Goal: Task Accomplishment & Management: Manage account settings

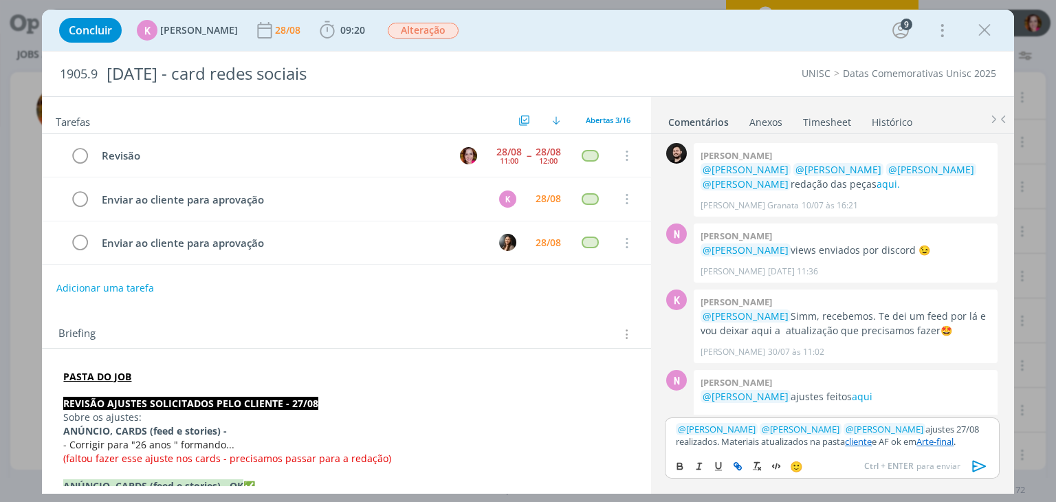
scroll to position [643, 0]
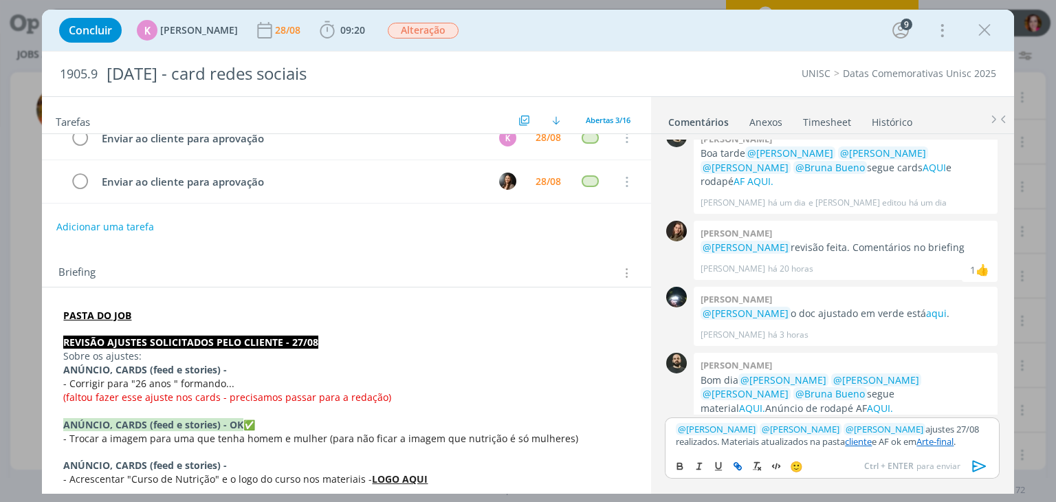
click at [852, 443] on link "cliente" at bounding box center [858, 441] width 27 height 12
click at [846, 419] on link "https://sobeae.sharepoint.com/sites/SOBEAE/Documentos%20Compartilhados/Forms/Al…" at bounding box center [799, 415] width 93 height 18
click at [930, 439] on link "Arte-final" at bounding box center [934, 441] width 37 height 12
click at [861, 414] on link "https://sobeae.sharepoint.com/sites/SOBEAE/Documentos%20Compartilhados/Forms/Al…" at bounding box center [813, 415] width 93 height 18
click at [974, 465] on icon "dialog" at bounding box center [979, 466] width 21 height 21
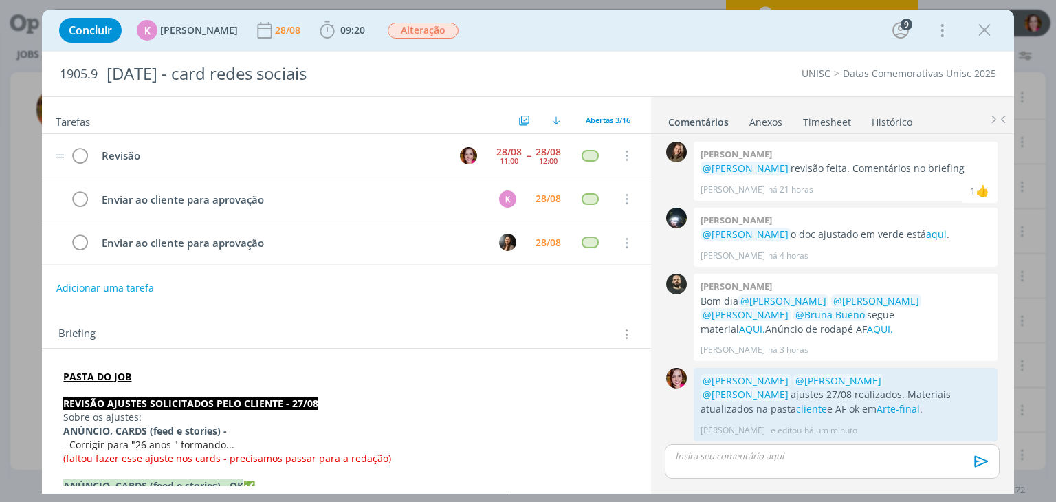
scroll to position [696, 0]
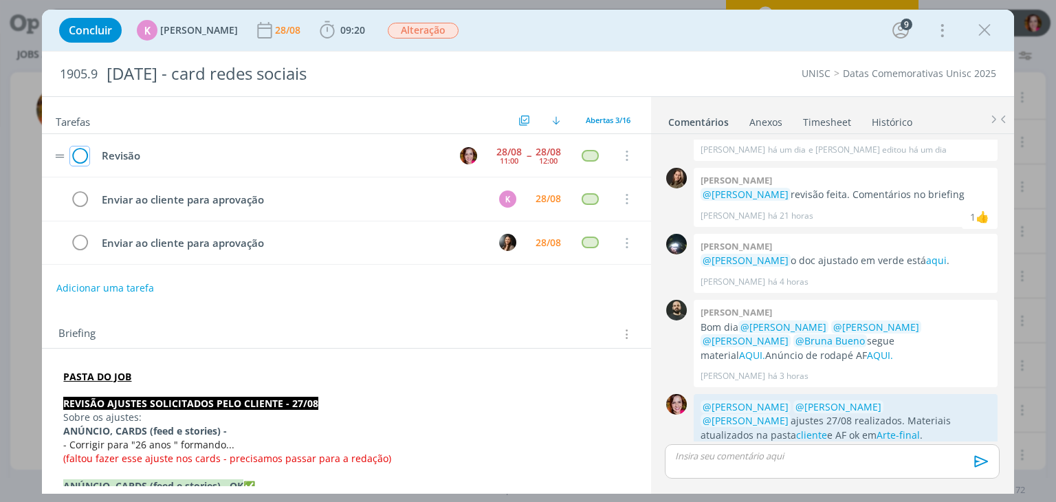
click at [80, 157] on icon "dialog" at bounding box center [79, 156] width 19 height 21
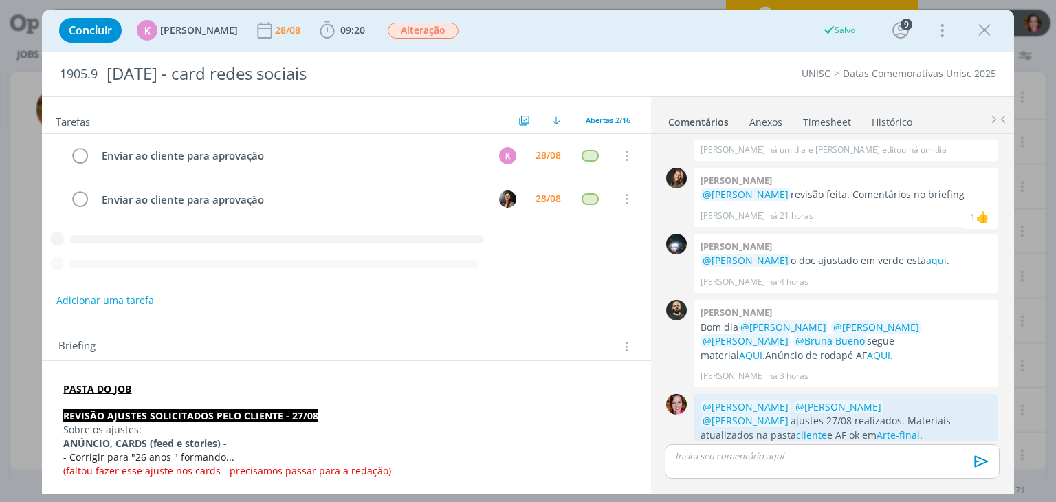
click at [808, 117] on link "Timesheet" at bounding box center [826, 119] width 49 height 20
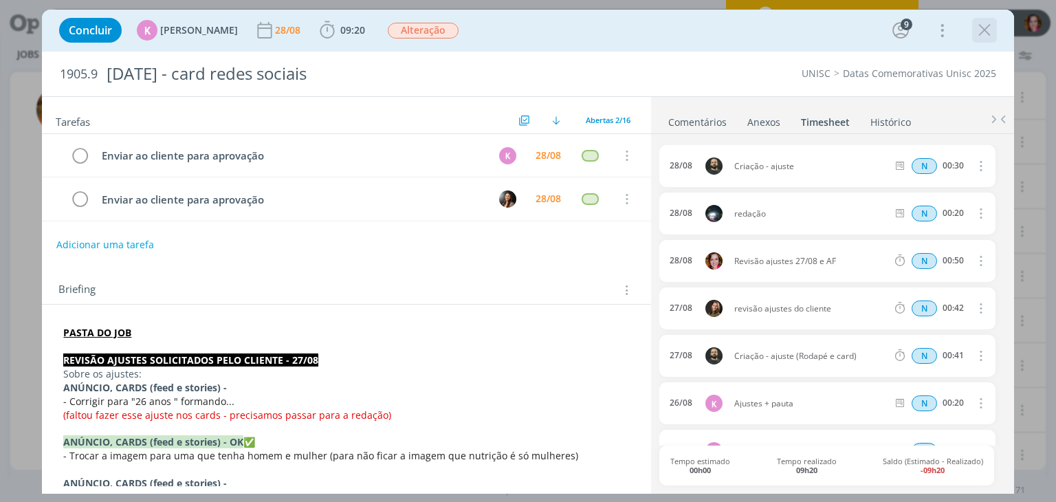
click at [979, 34] on icon "dialog" at bounding box center [984, 30] width 21 height 21
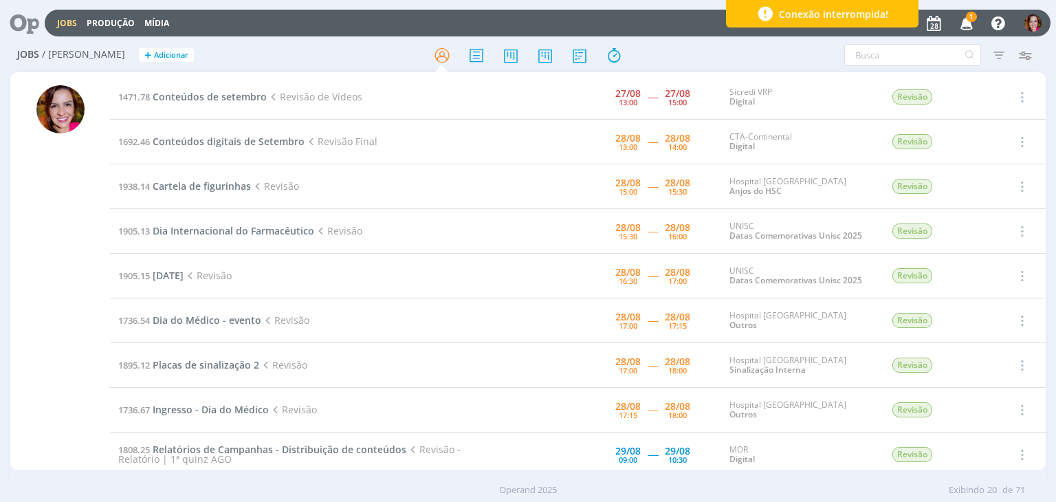
click at [964, 28] on icon "button" at bounding box center [967, 22] width 24 height 23
click at [223, 145] on span "Conteúdos digitais de Setembro" at bounding box center [229, 141] width 152 height 13
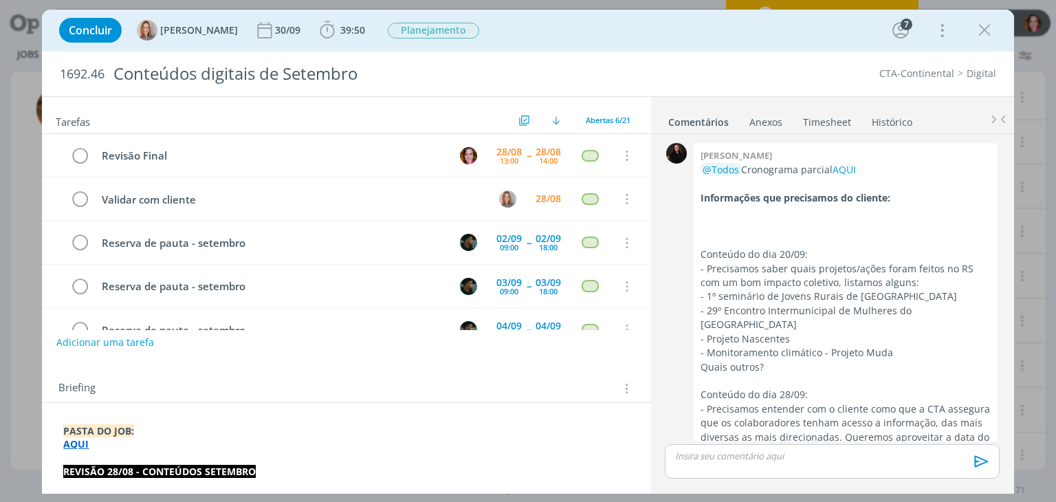
scroll to position [1718, 0]
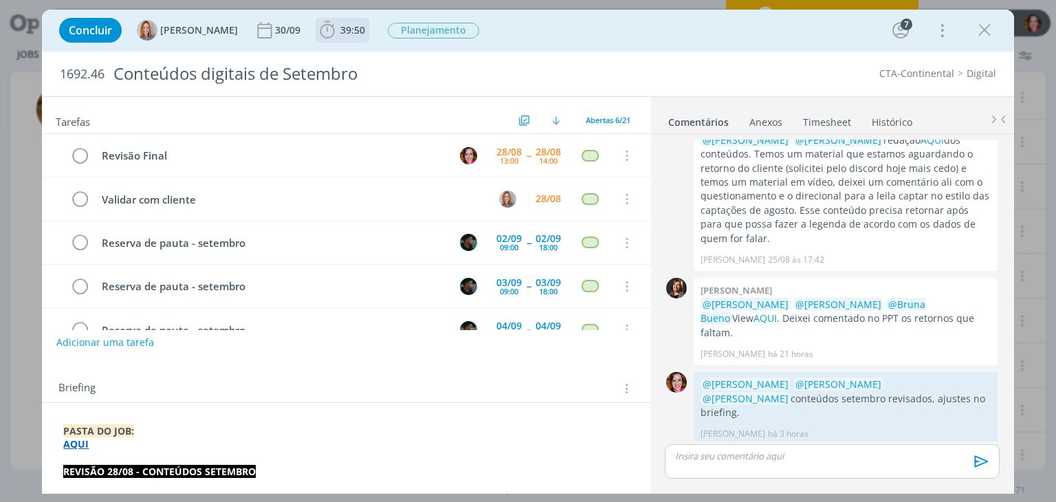
click at [357, 32] on span "39:50" at bounding box center [352, 29] width 25 height 13
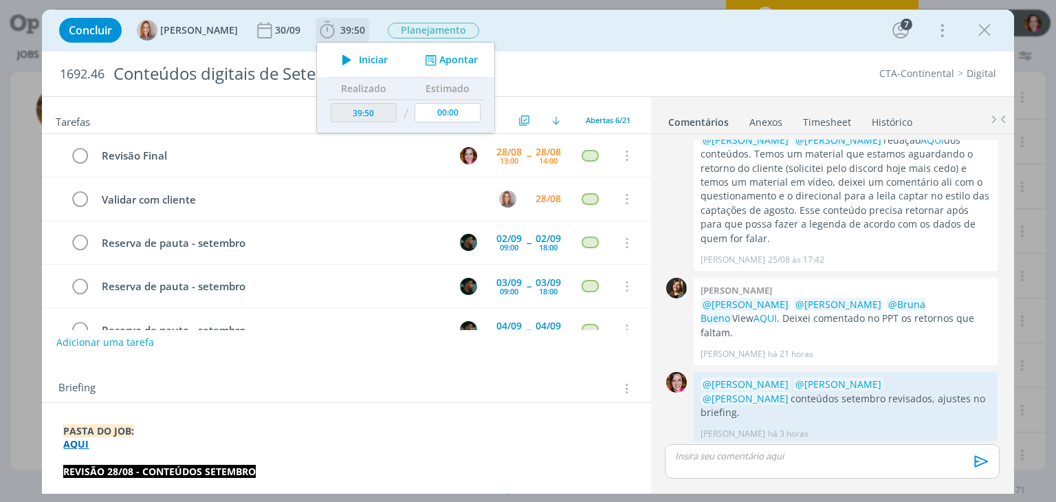
click at [357, 64] on icon "dialog" at bounding box center [347, 60] width 24 height 18
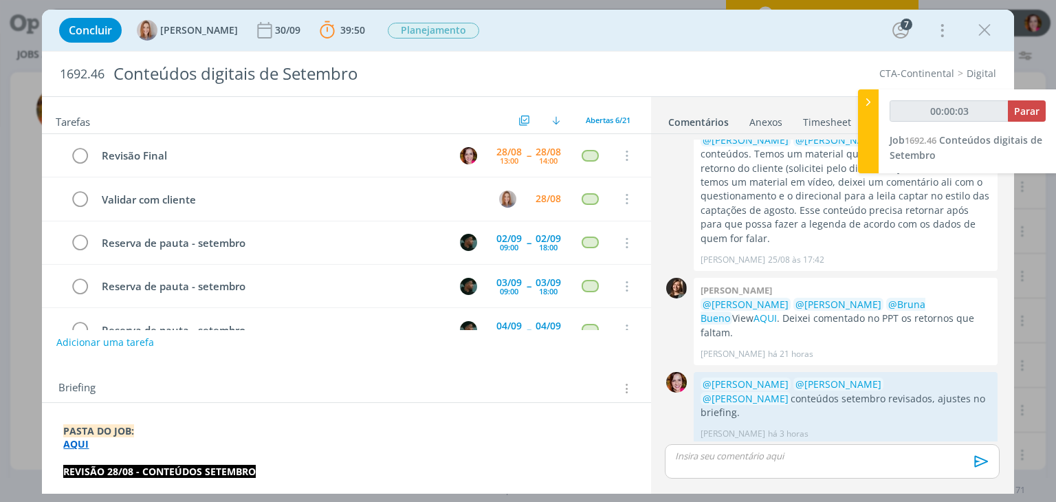
click at [763, 486] on link "AQUI" at bounding box center [760, 492] width 23 height 13
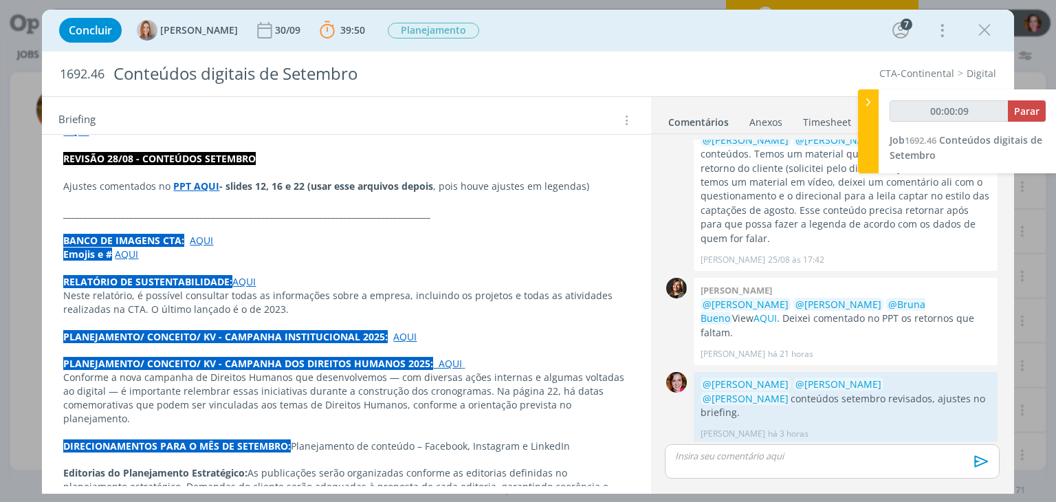
scroll to position [307, 0]
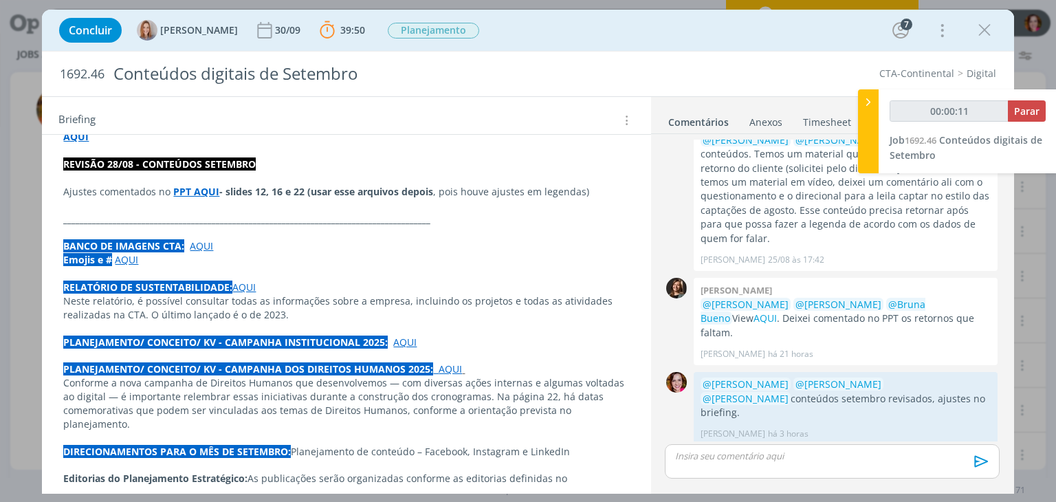
click at [195, 197] on p "Ajustes comentados no PPT AQUI - slides 12, 16 e 22 (usar esse arquivos depois …" at bounding box center [346, 192] width 566 height 14
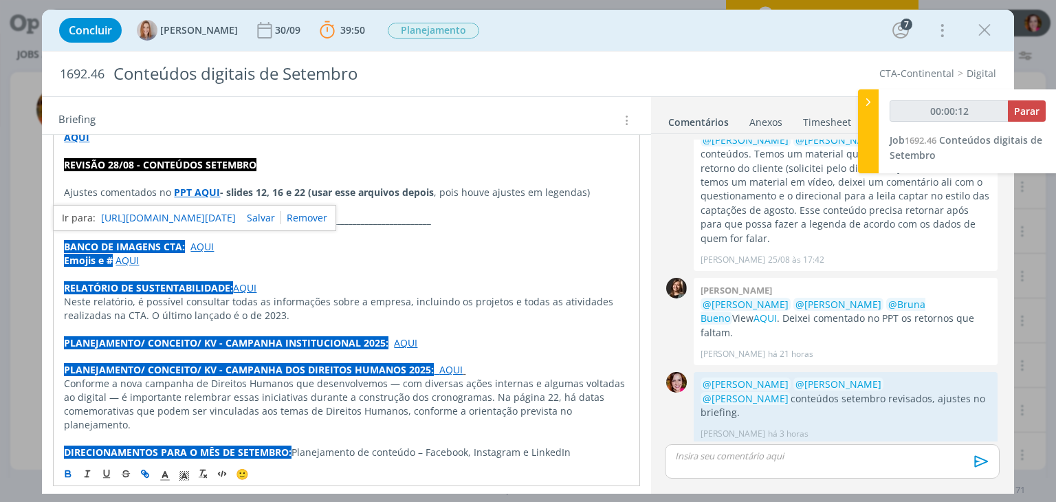
click at [214, 218] on link "https://sobeae.sharepoint.com/sites/SOBEAE/Documentos%20Compartilhados/Forms/Al…" at bounding box center [168, 218] width 135 height 18
click at [750, 461] on p "dialog" at bounding box center [832, 456] width 312 height 12
type input "00:16:49"
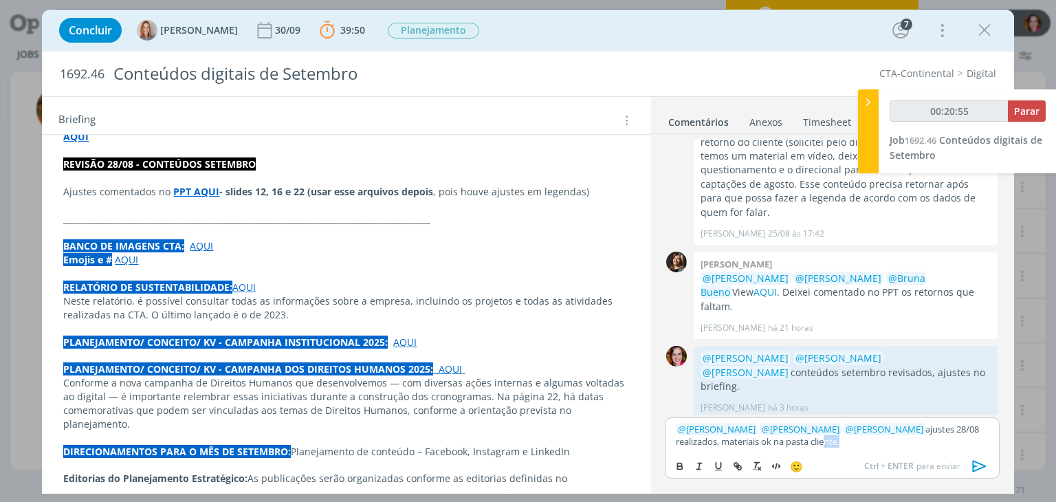
type input "00:20:56"
type input "cliente"
type input "00:20:57"
paste input "https://sobeae.sharepoint.com/sites/SOBEAE/Documentos%20Compartilhados/Forms/Al…"
type input "https://sobeae.sharepoint.com/sites/SOBEAE/Documentos%20Compartilhados/Forms/Al…"
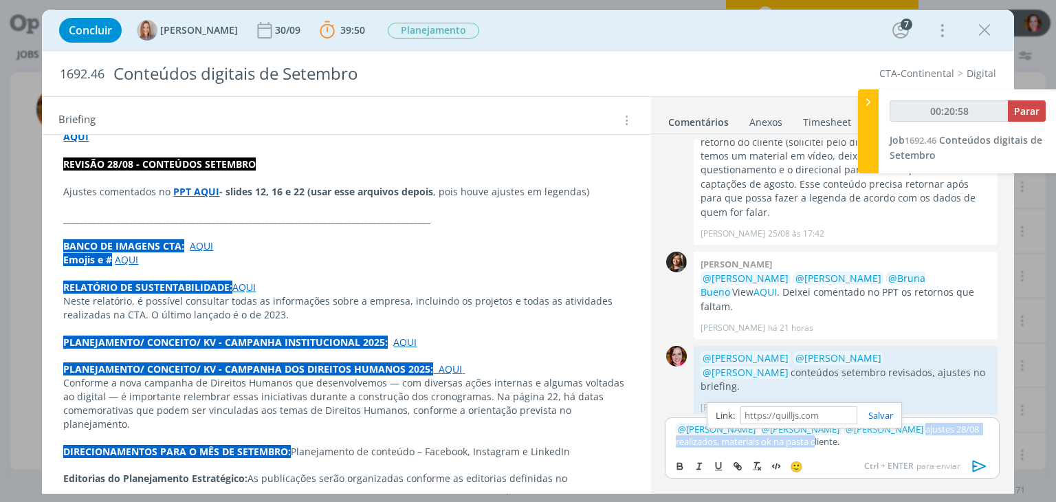
scroll to position [0, 0]
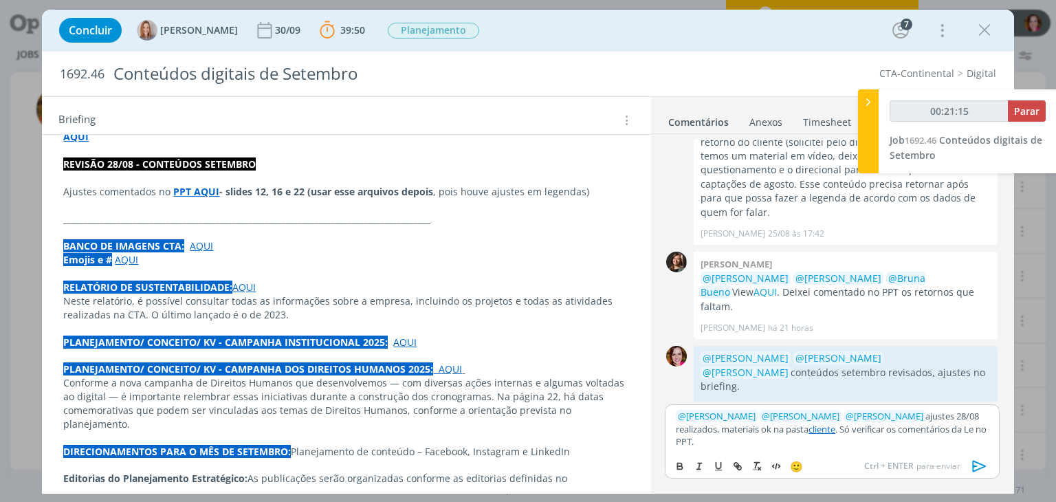
click at [980, 468] on icon "dialog" at bounding box center [979, 467] width 14 height 12
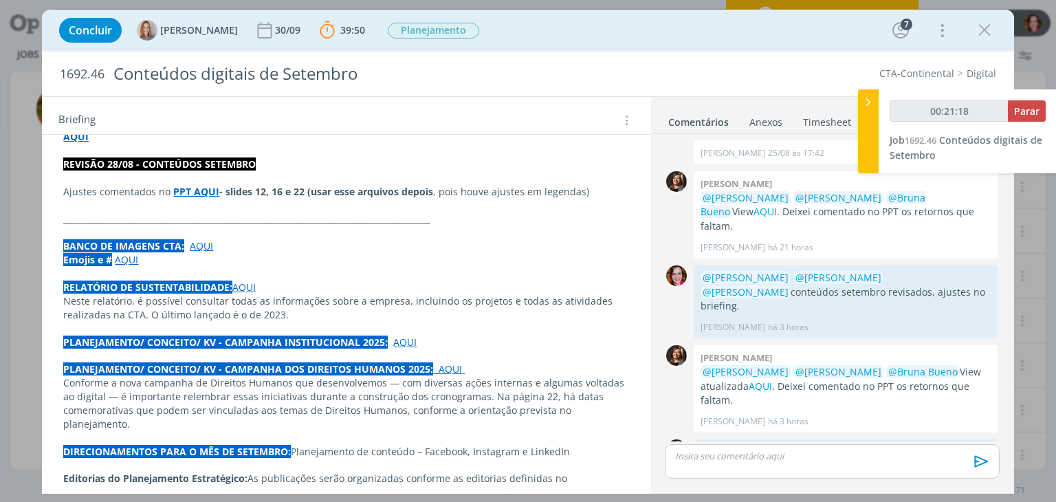
scroll to position [1799, 0]
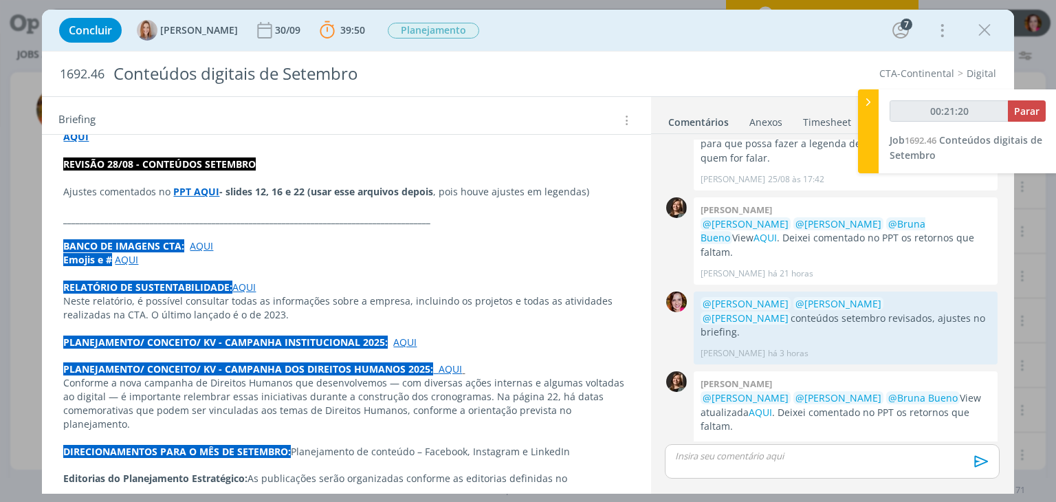
click at [757, 499] on link "cliente" at bounding box center [741, 505] width 31 height 13
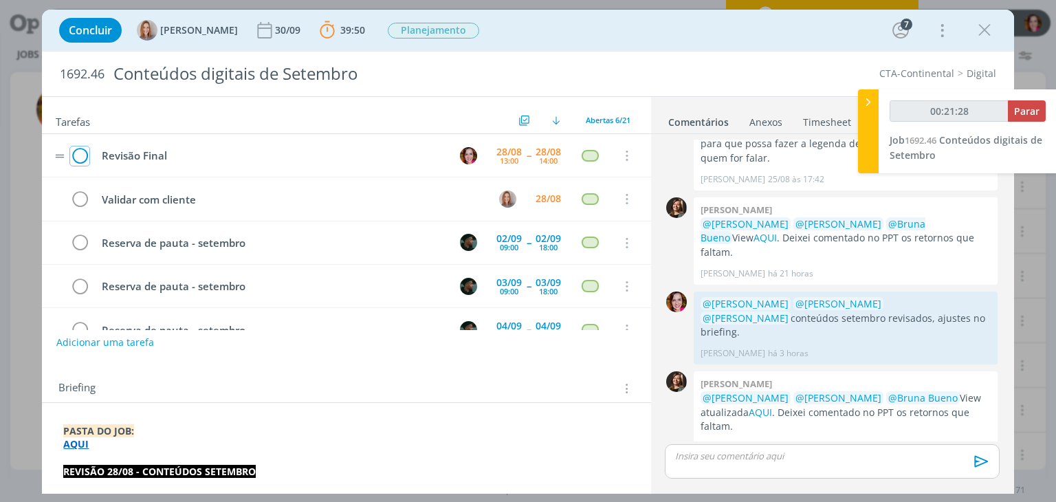
click at [75, 157] on icon "dialog" at bounding box center [79, 156] width 19 height 21
type input "00:21:30"
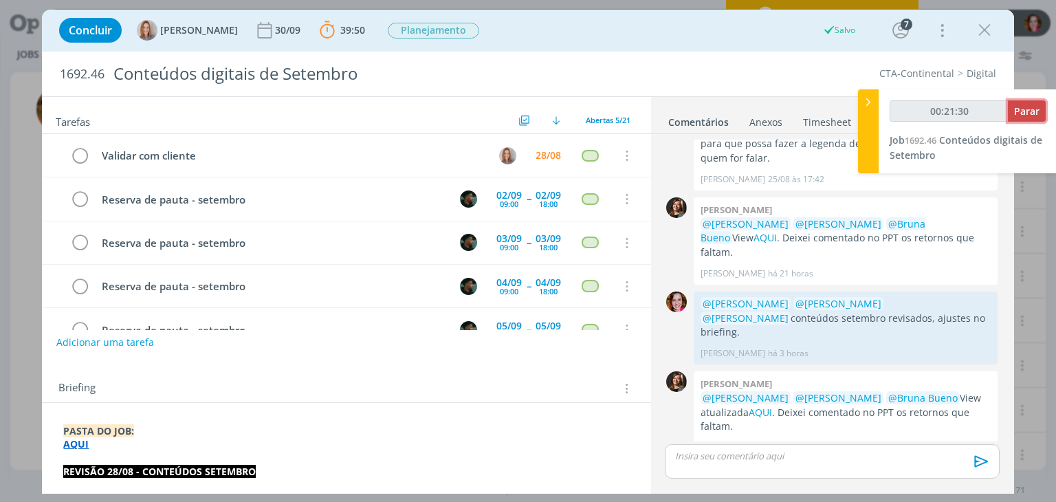
click at [1036, 111] on span "Parar" at bounding box center [1026, 110] width 25 height 13
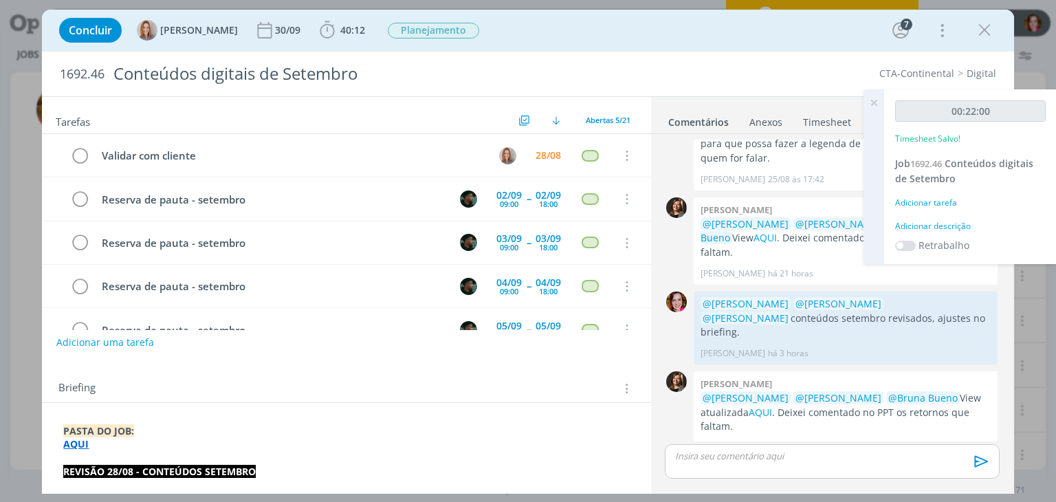
click at [951, 226] on div "Adicionar descrição" at bounding box center [970, 226] width 151 height 12
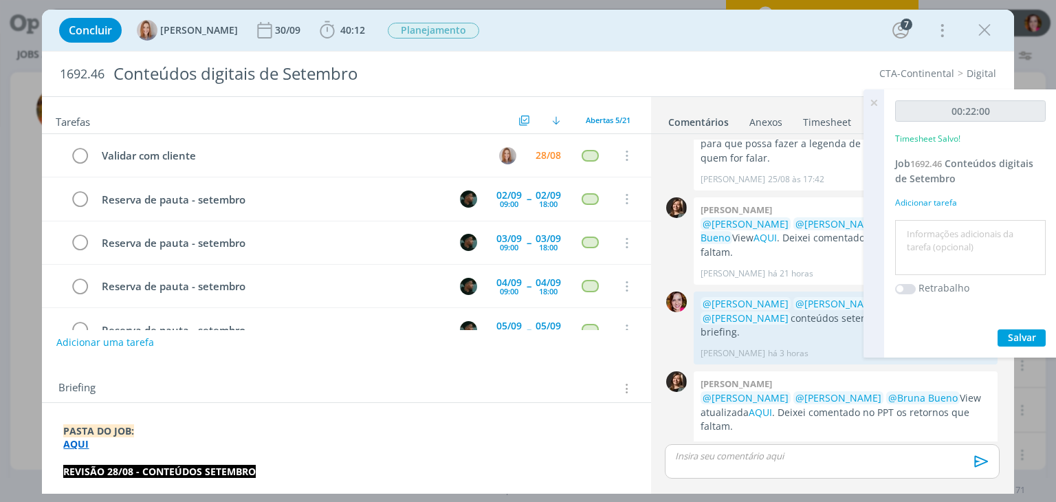
click at [951, 226] on textarea at bounding box center [970, 247] width 144 height 49
type textarea "Revisão ajustes 28/08"
click at [1011, 339] on span "Salvar" at bounding box center [1022, 337] width 28 height 13
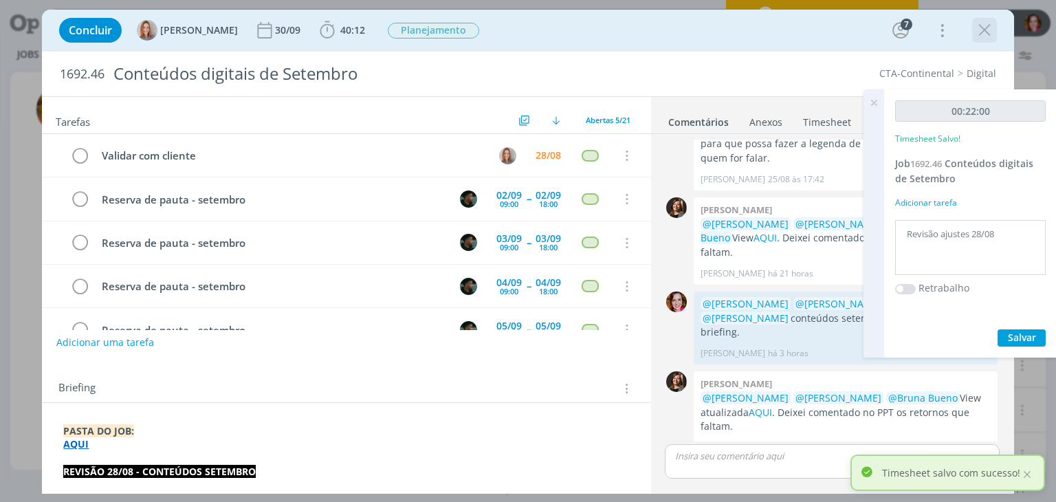
click at [979, 28] on icon "dialog" at bounding box center [984, 30] width 21 height 21
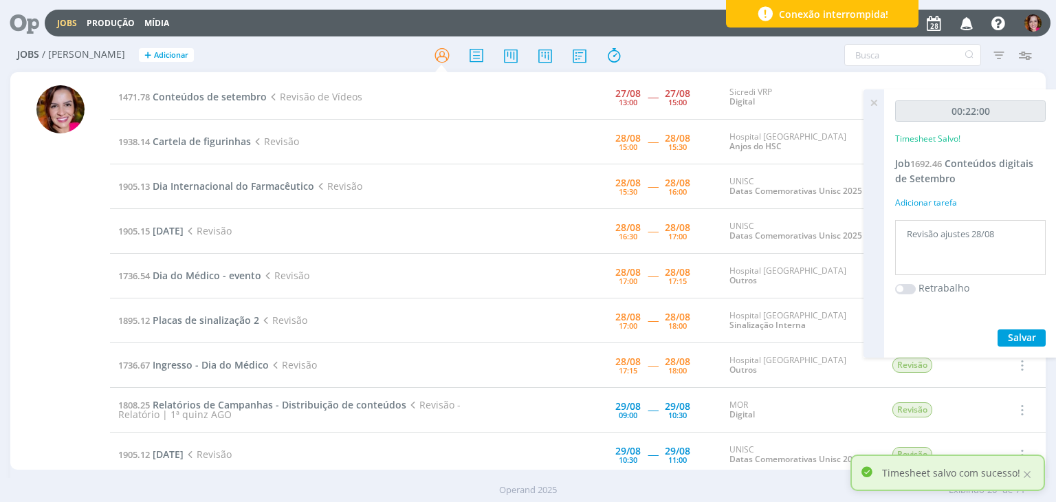
click at [876, 98] on icon at bounding box center [873, 102] width 25 height 27
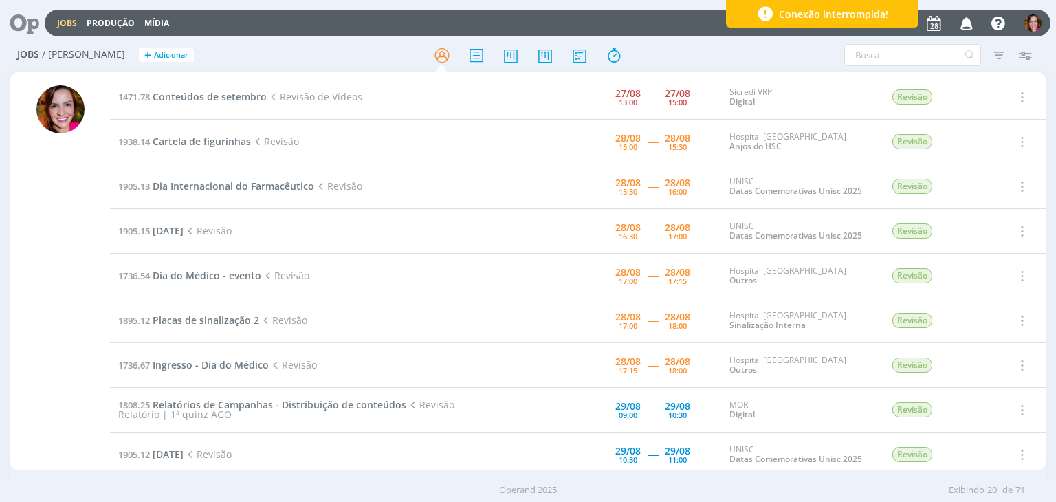
click at [204, 137] on span "Cartela de figurinhas" at bounding box center [202, 141] width 98 height 13
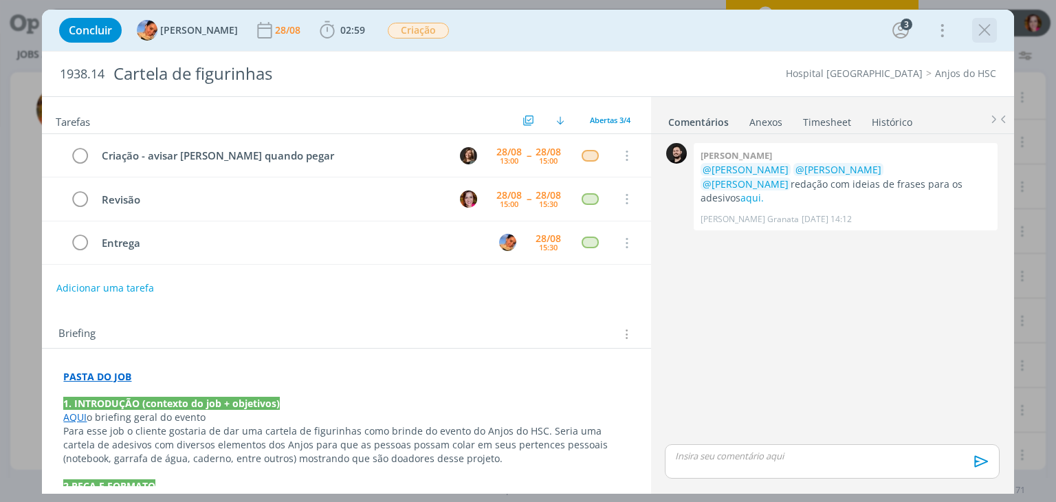
click at [982, 33] on icon "dialog" at bounding box center [984, 30] width 21 height 21
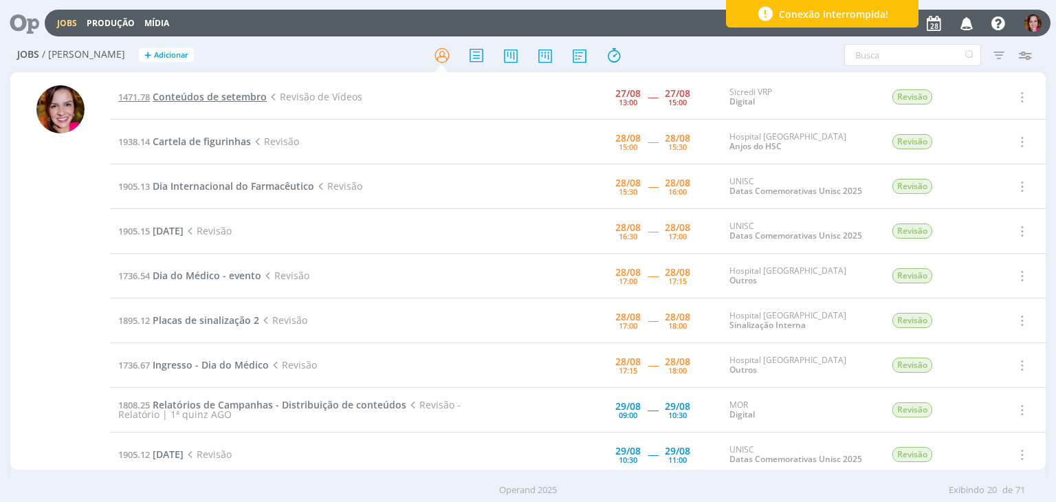
click at [236, 99] on span "Conteúdos de setembro" at bounding box center [210, 96] width 114 height 13
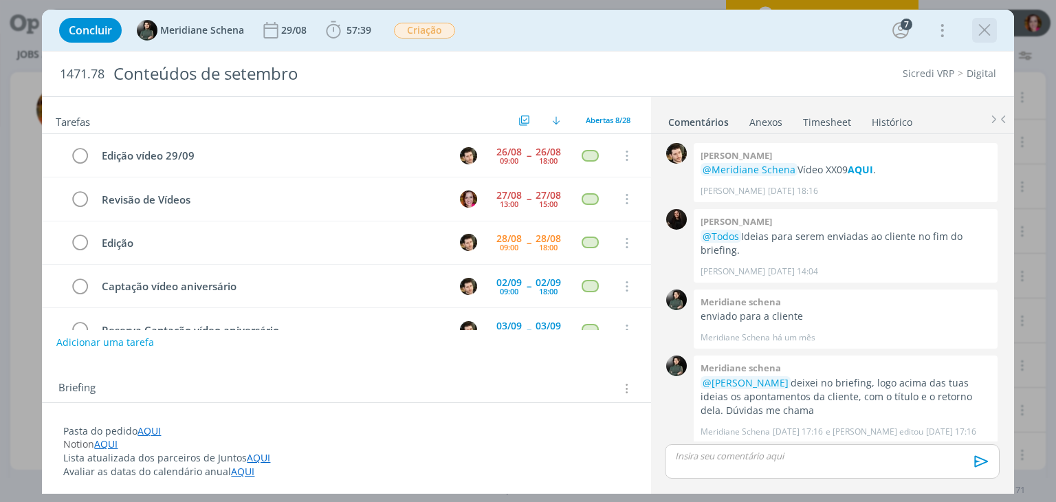
scroll to position [1761, 0]
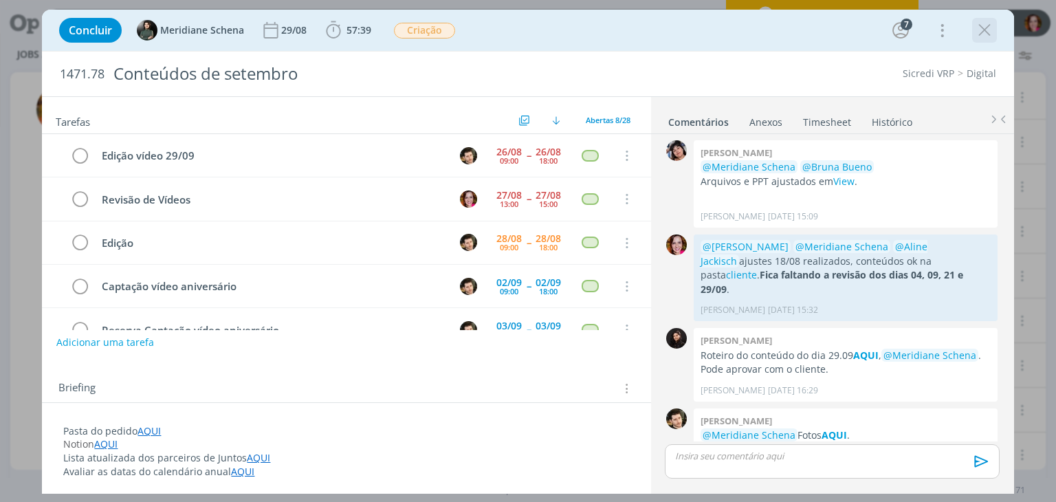
click at [991, 32] on icon "dialog" at bounding box center [984, 30] width 21 height 21
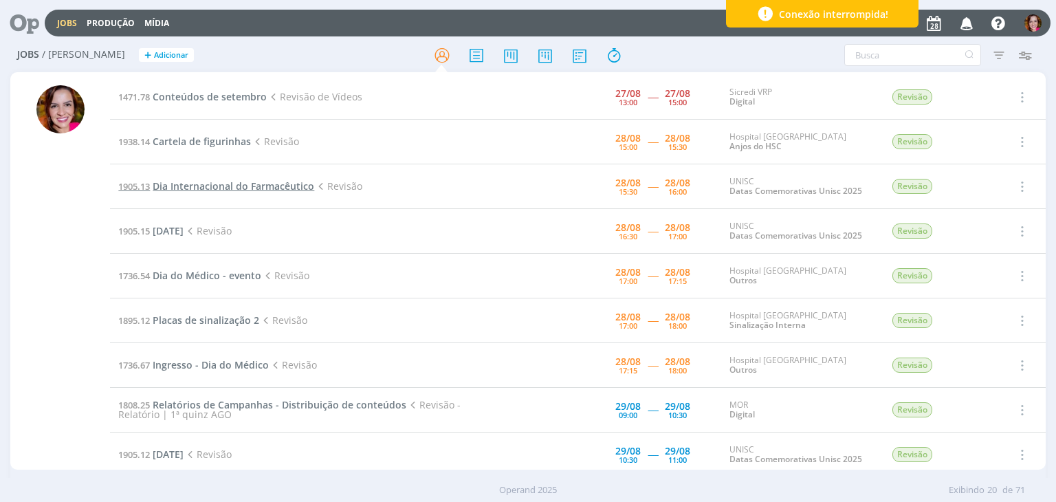
click at [210, 180] on span "Dia Internacional do Farmacêutico" at bounding box center [234, 185] width 162 height 13
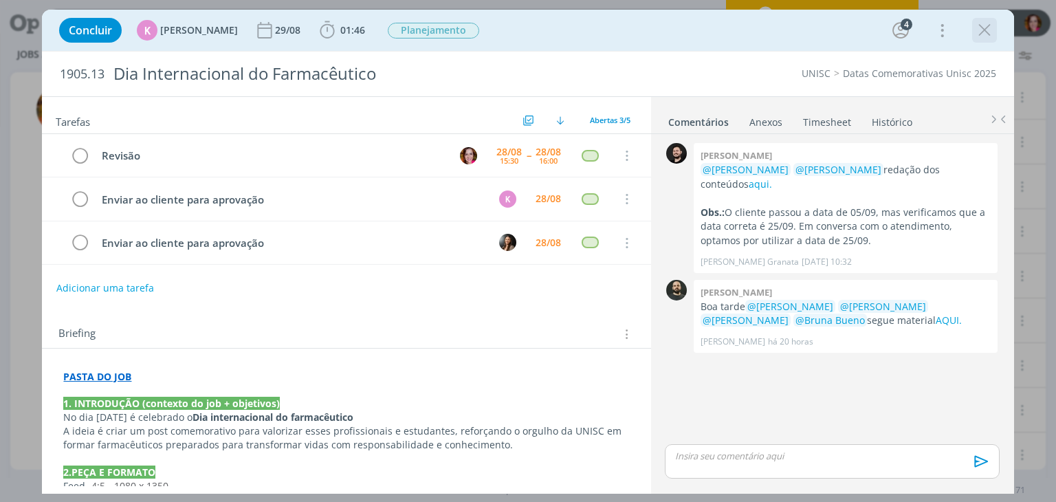
click at [982, 33] on icon "dialog" at bounding box center [984, 30] width 21 height 21
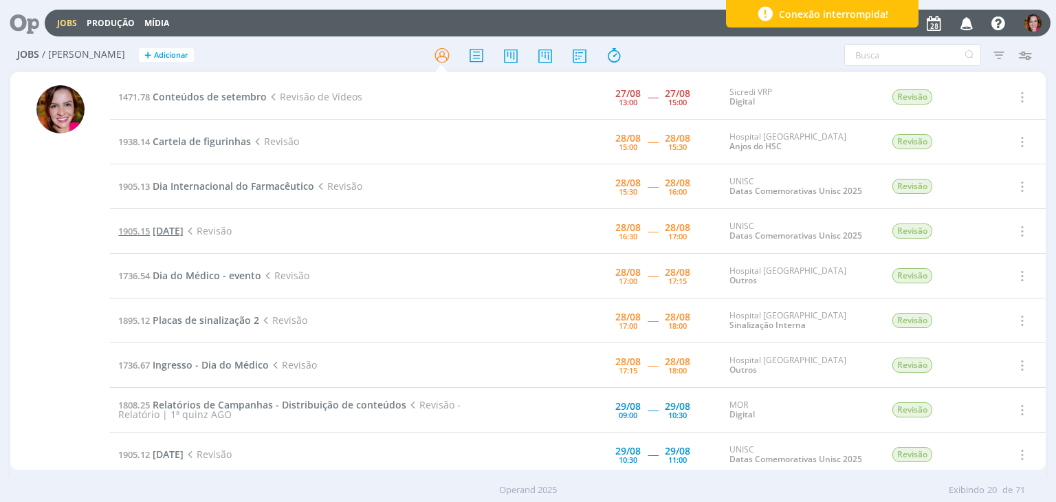
click at [184, 227] on span "Dia do Administrador" at bounding box center [168, 230] width 31 height 13
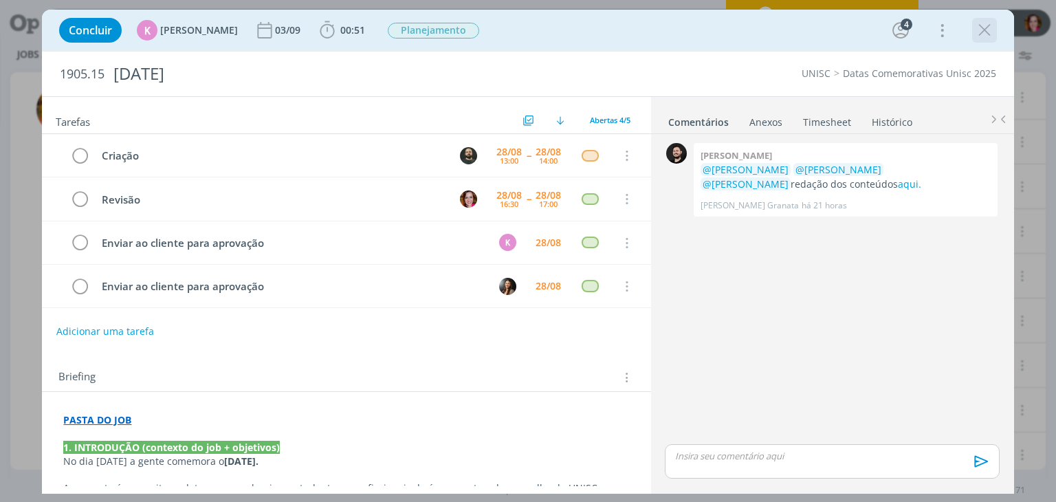
click at [985, 34] on icon "dialog" at bounding box center [984, 30] width 21 height 21
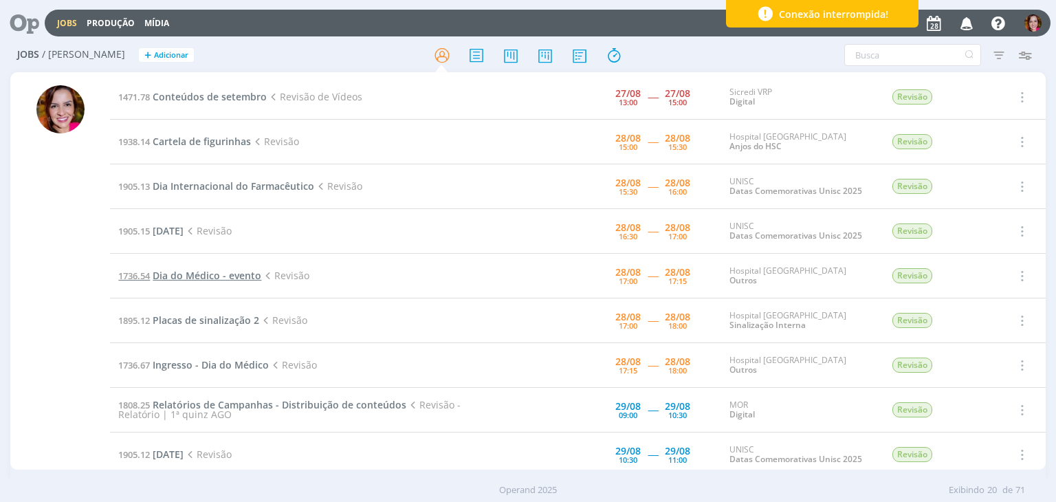
click at [173, 277] on span "Dia do Médico - evento" at bounding box center [207, 275] width 109 height 13
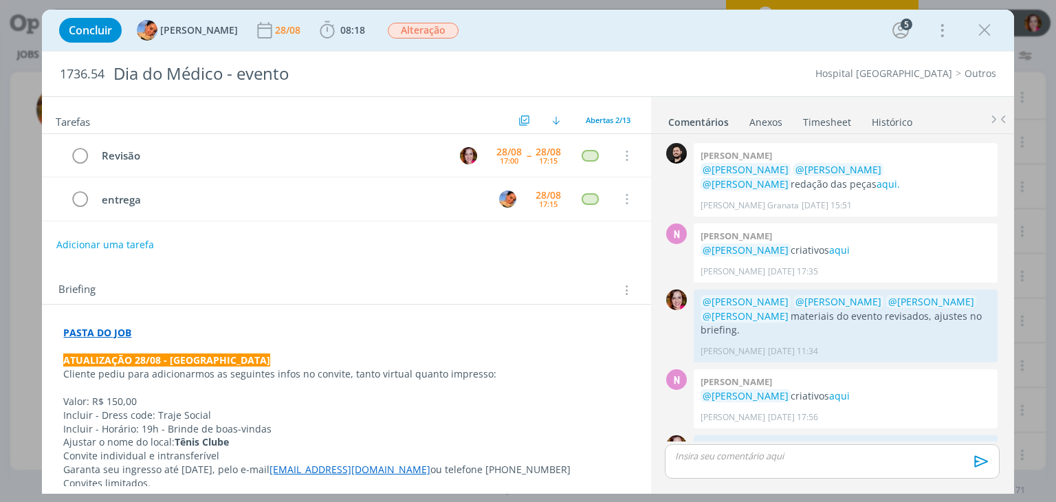
scroll to position [362, 0]
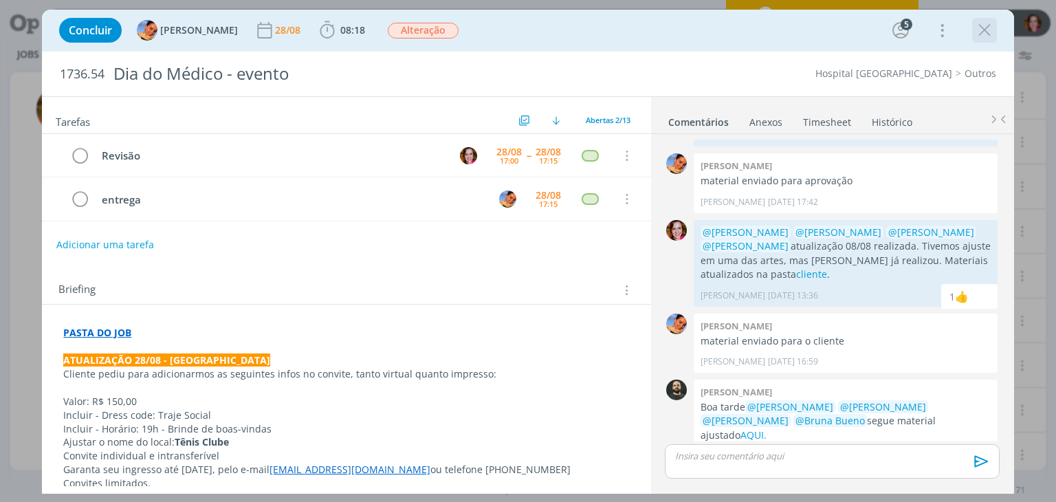
click at [986, 36] on icon "dialog" at bounding box center [984, 30] width 21 height 21
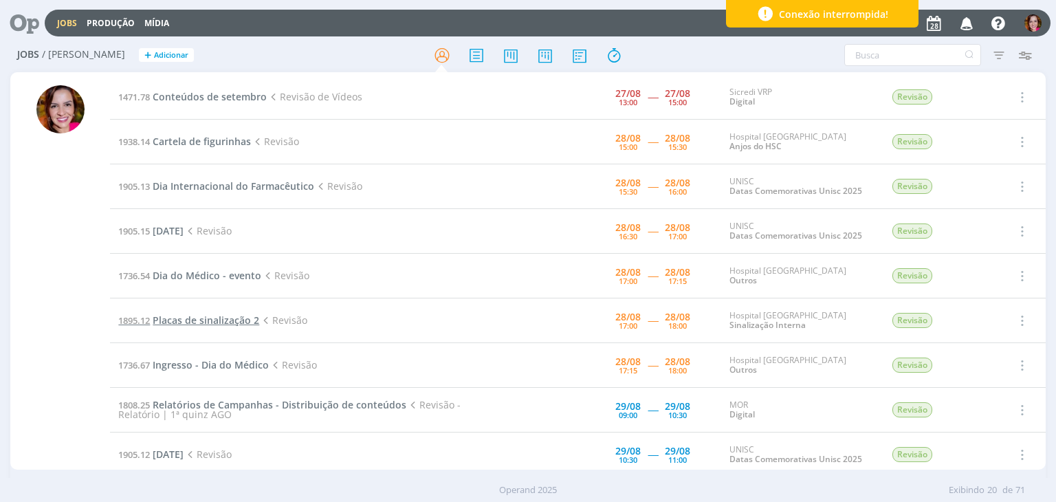
click at [201, 322] on span "Placas de sinalização 2" at bounding box center [206, 319] width 107 height 13
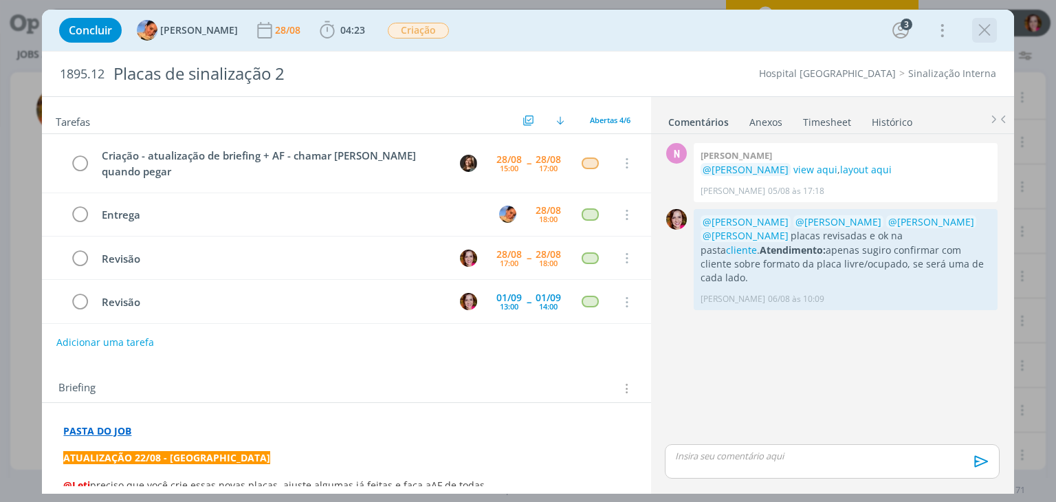
click at [987, 32] on icon "dialog" at bounding box center [984, 30] width 21 height 21
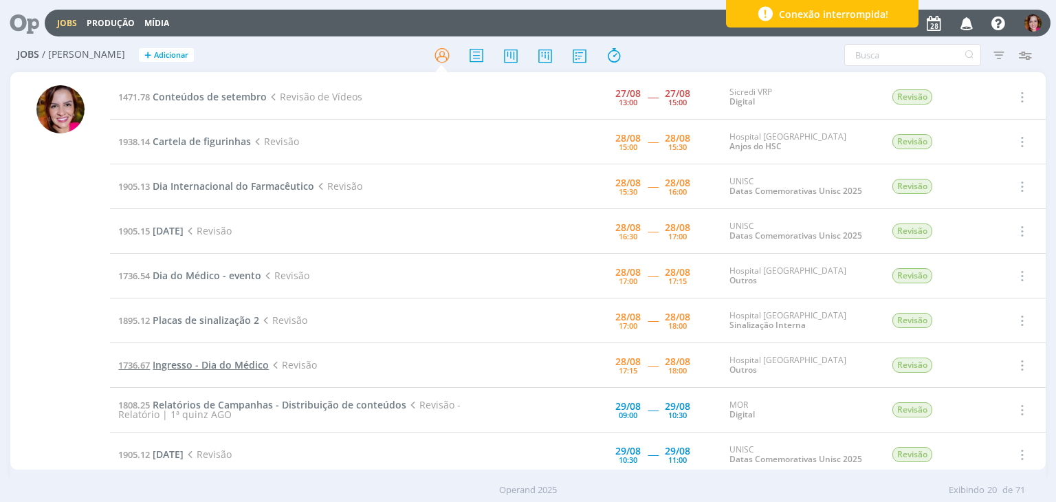
click at [220, 365] on span "Ingresso - Dia do Médico" at bounding box center [211, 364] width 116 height 13
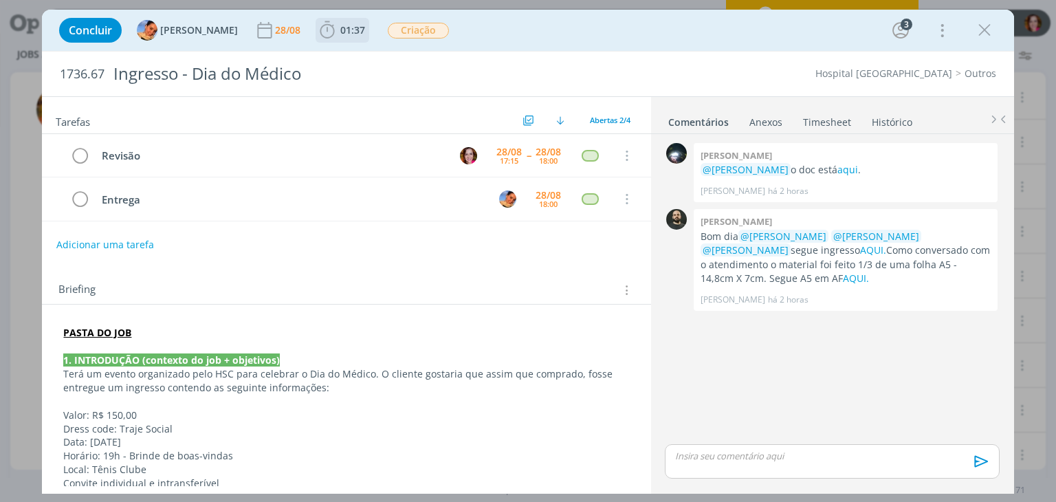
click at [337, 30] on b "01:37" at bounding box center [352, 30] width 30 height 10
click at [990, 35] on icon "dialog" at bounding box center [984, 30] width 21 height 21
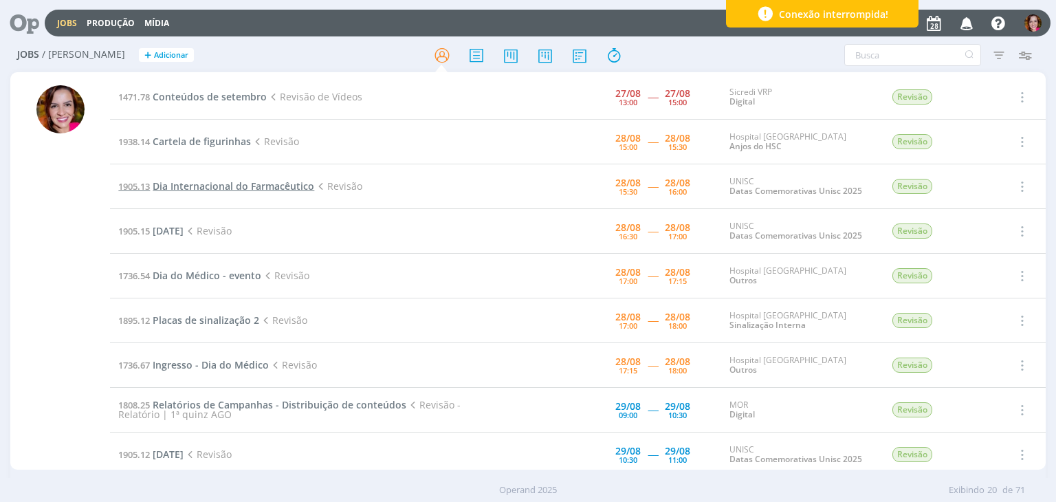
click at [204, 187] on span "Dia Internacional do Farmacêutico" at bounding box center [234, 185] width 162 height 13
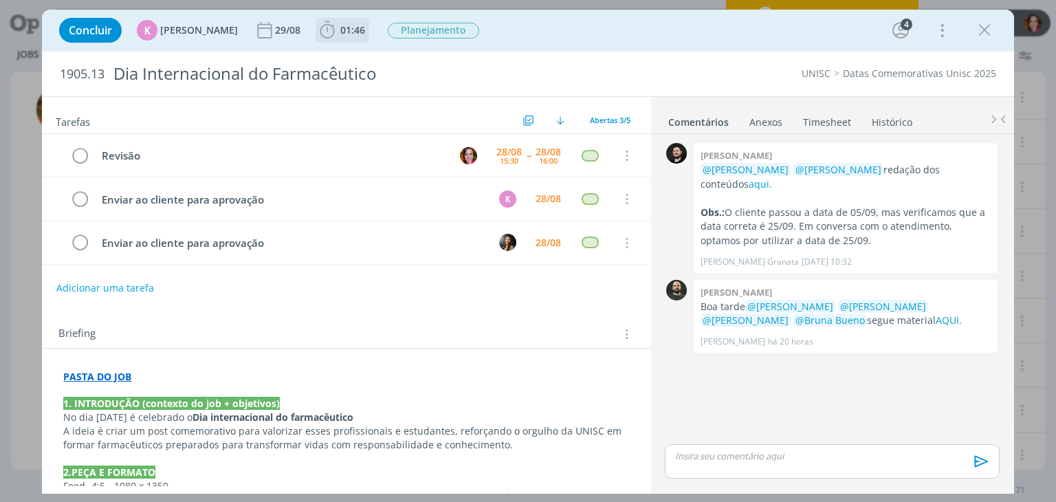
click at [343, 32] on span "01:46" at bounding box center [352, 29] width 25 height 13
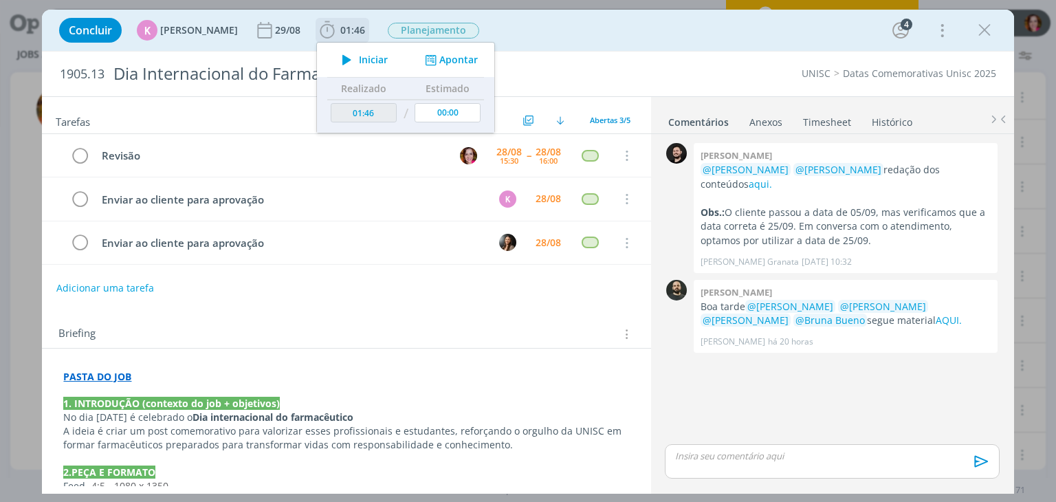
click at [342, 64] on icon "dialog" at bounding box center [347, 60] width 24 height 18
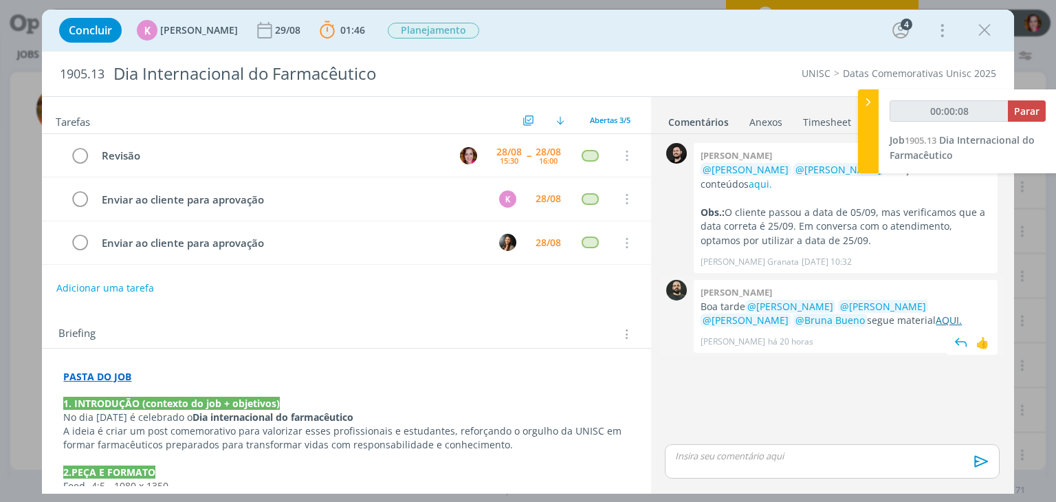
click at [936, 322] on link "AQUI." at bounding box center [949, 319] width 26 height 13
click at [749, 183] on link "aqui." at bounding box center [760, 183] width 23 height 13
type input "00:18:02"
click at [700, 461] on p "dialog" at bounding box center [832, 456] width 312 height 12
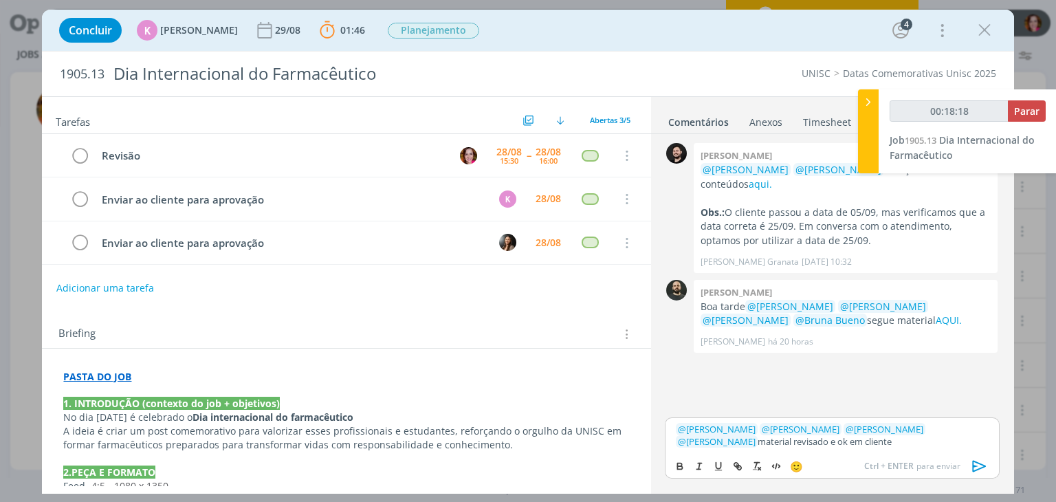
type input "00:18:19"
paste input "https://sobeae.sharepoint.com/sites/SOBEAE/Documentos%20Compartilhados/Forms/Al…"
type input "https://sobeae.sharepoint.com/sites/SOBEAE/Documentos%20Compartilhados/Forms/Al…"
click at [863, 441] on link "cliente" at bounding box center [876, 441] width 27 height 12
click at [792, 414] on link "https://sobeae.sharepoint.com/sites/SOBEAE/Documentos%20Compartilhados/Forms/Al…" at bounding box center [754, 415] width 93 height 18
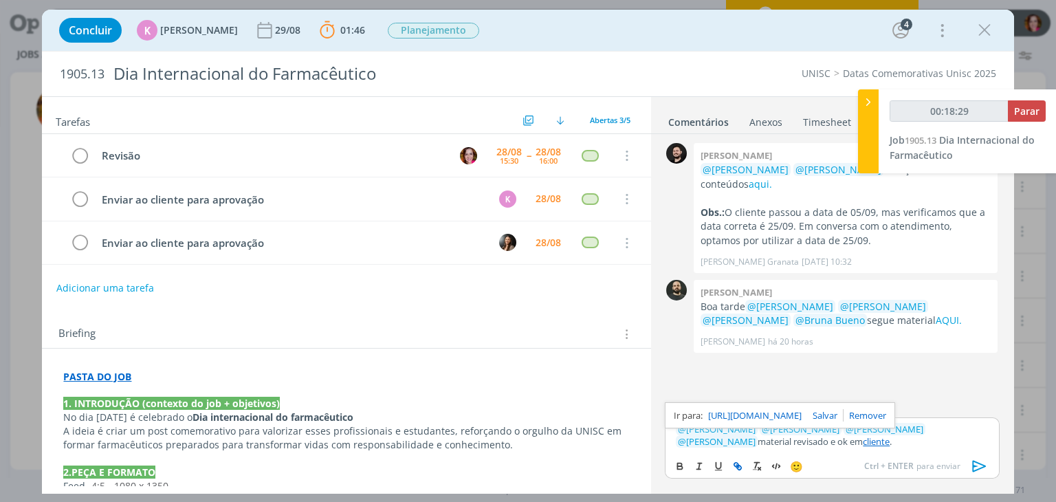
click at [971, 463] on icon "dialog" at bounding box center [979, 466] width 21 height 21
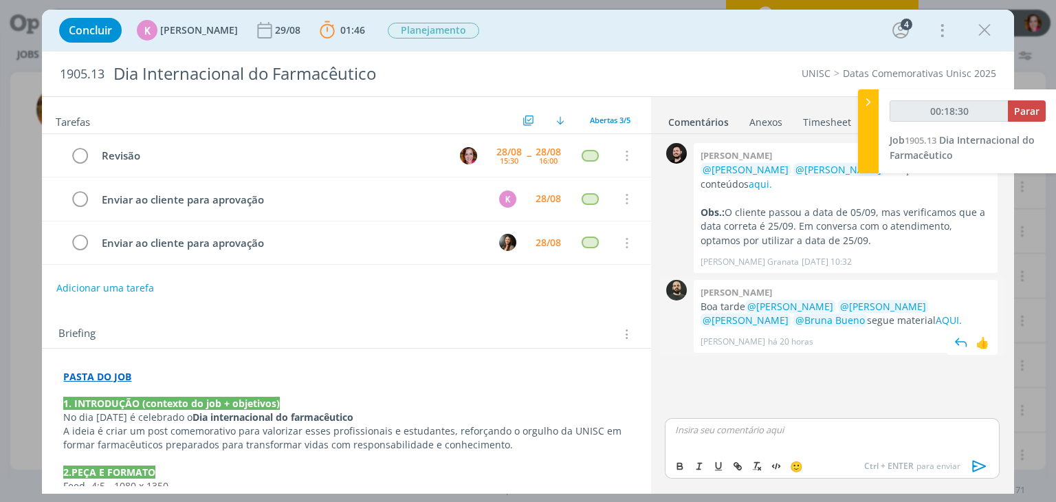
scroll to position [5, 0]
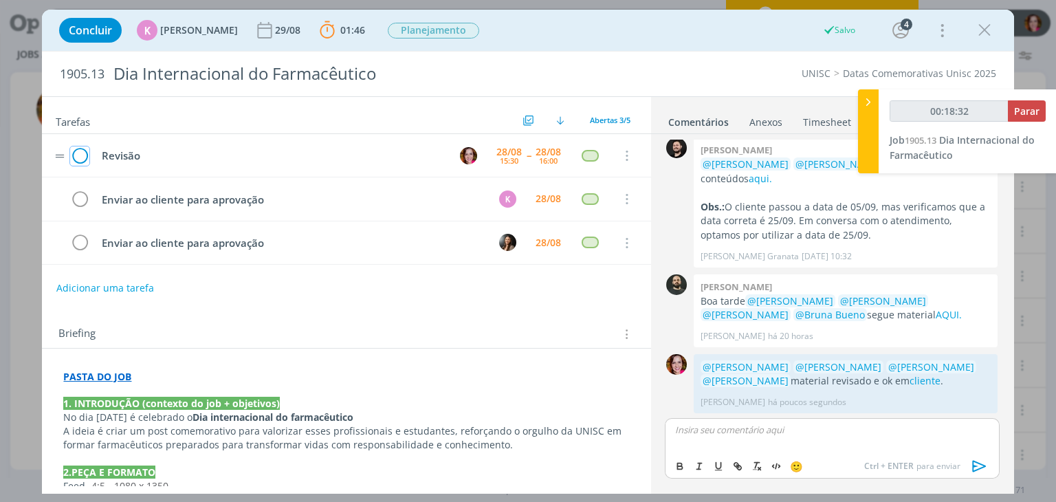
click at [82, 157] on icon "dialog" at bounding box center [79, 156] width 19 height 21
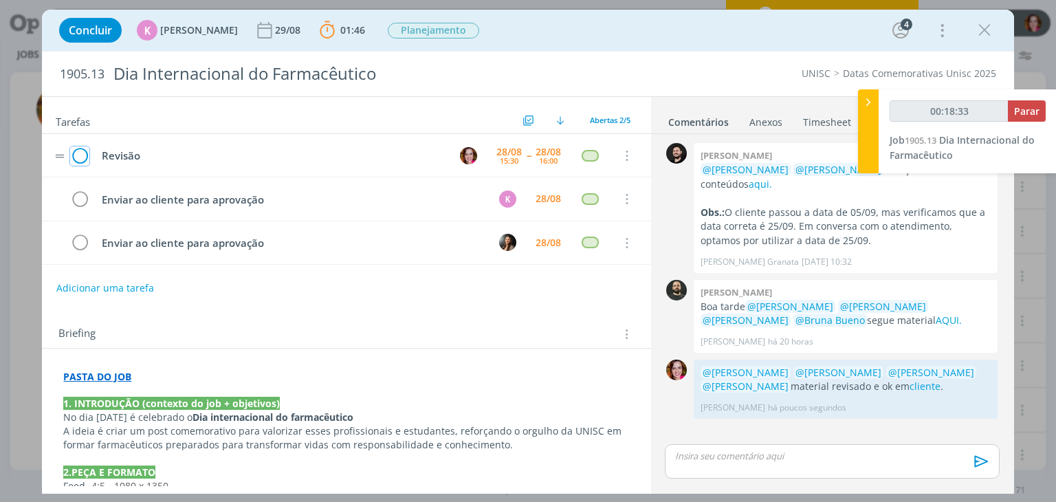
scroll to position [0, 0]
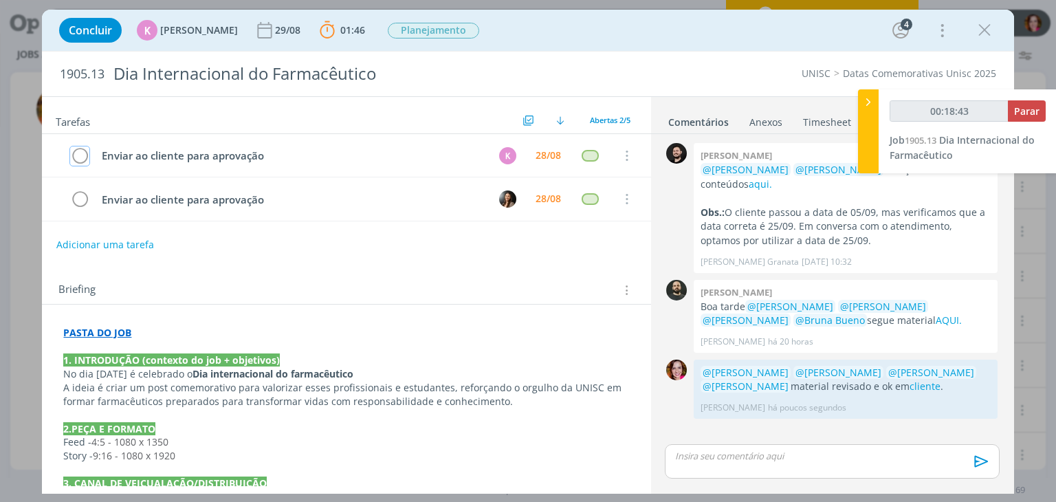
type input "00:18:44"
click at [1034, 108] on span "Parar" at bounding box center [1026, 110] width 25 height 13
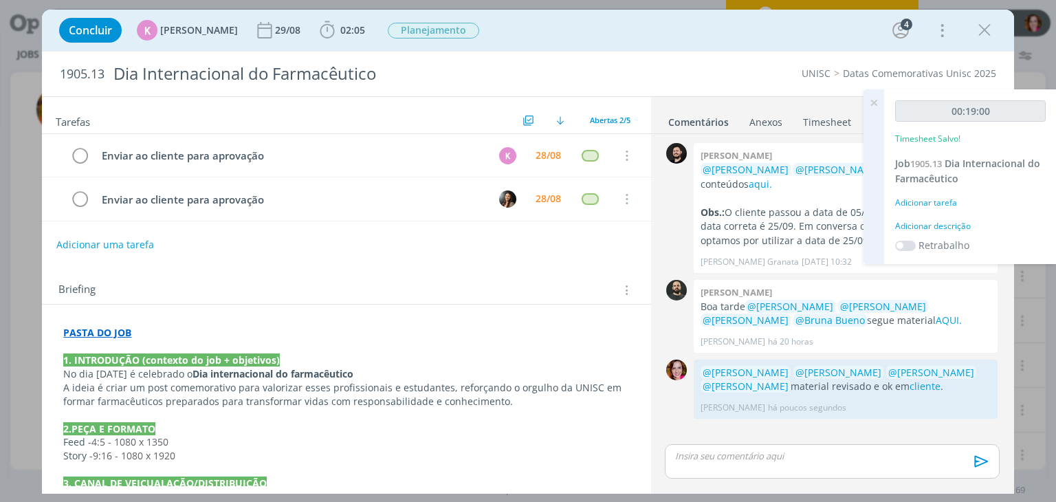
click at [939, 222] on div "Adicionar descrição" at bounding box center [970, 226] width 151 height 12
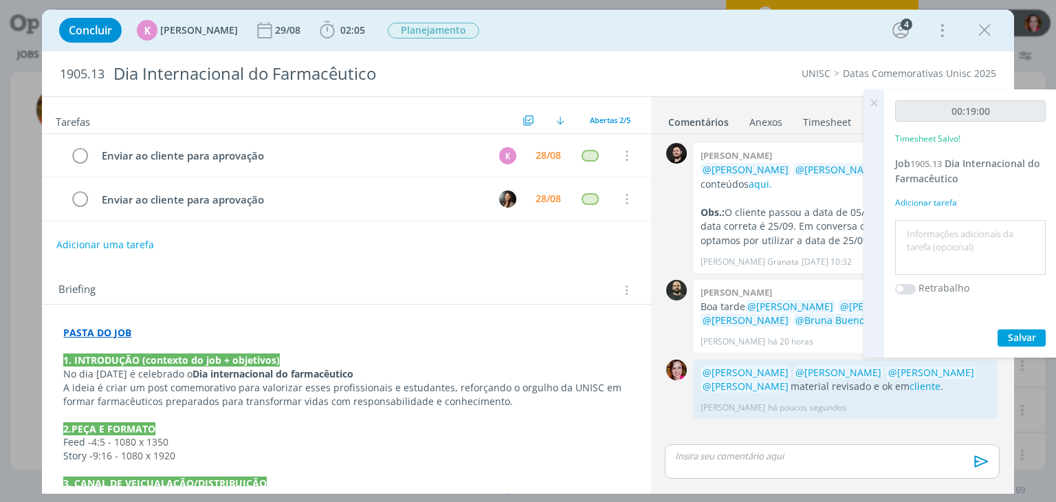
click at [933, 231] on textarea at bounding box center [970, 247] width 144 height 49
type textarea "Revisão card, story e legendas"
click at [1019, 333] on span "Salvar" at bounding box center [1022, 337] width 28 height 13
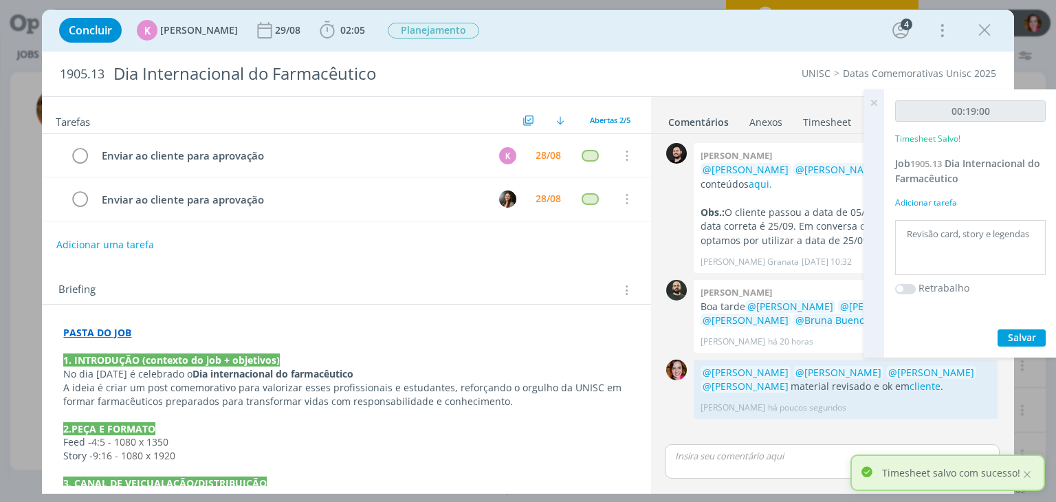
click at [875, 101] on icon at bounding box center [873, 102] width 25 height 27
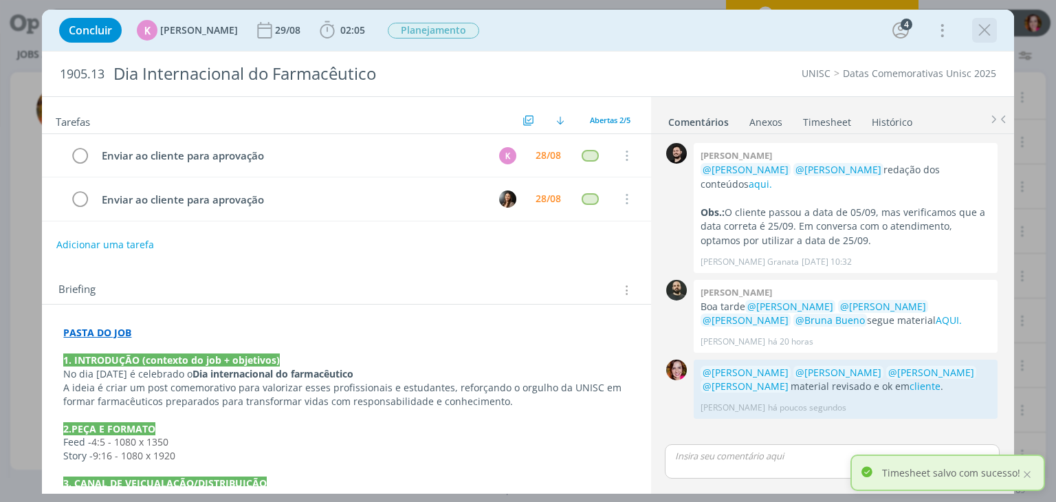
click at [982, 32] on icon "dialog" at bounding box center [984, 30] width 21 height 21
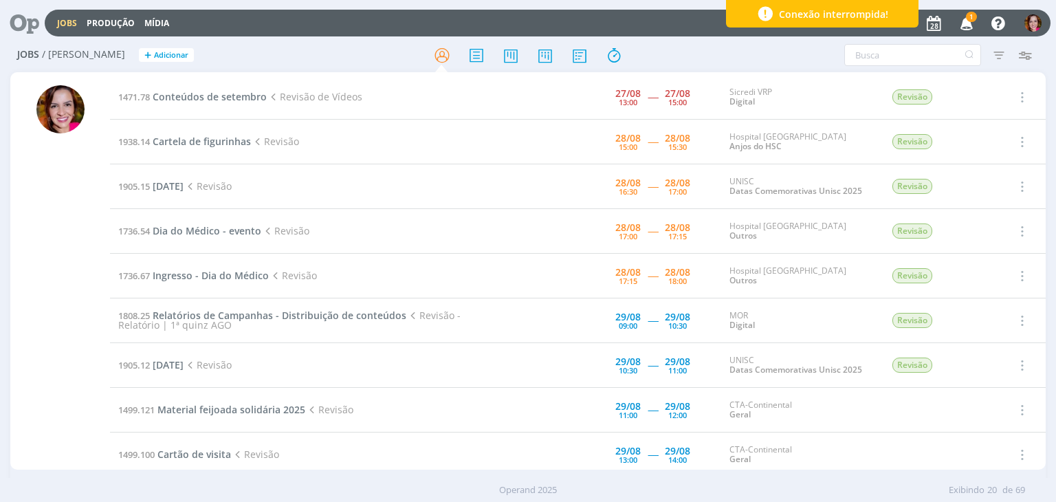
click at [964, 21] on icon "button" at bounding box center [967, 22] width 24 height 23
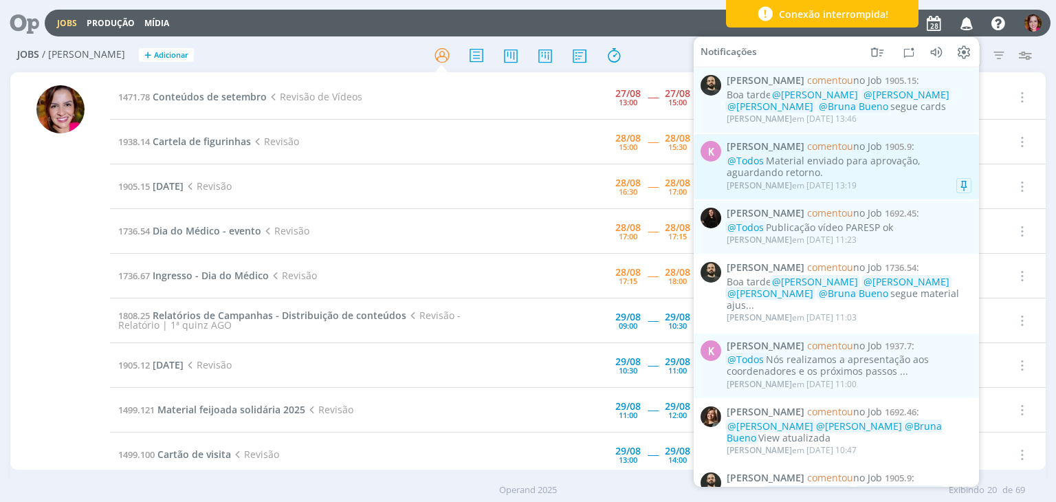
click at [880, 171] on div "@Todos Material enviado para aprovação, aguardando retorno." at bounding box center [849, 166] width 245 height 23
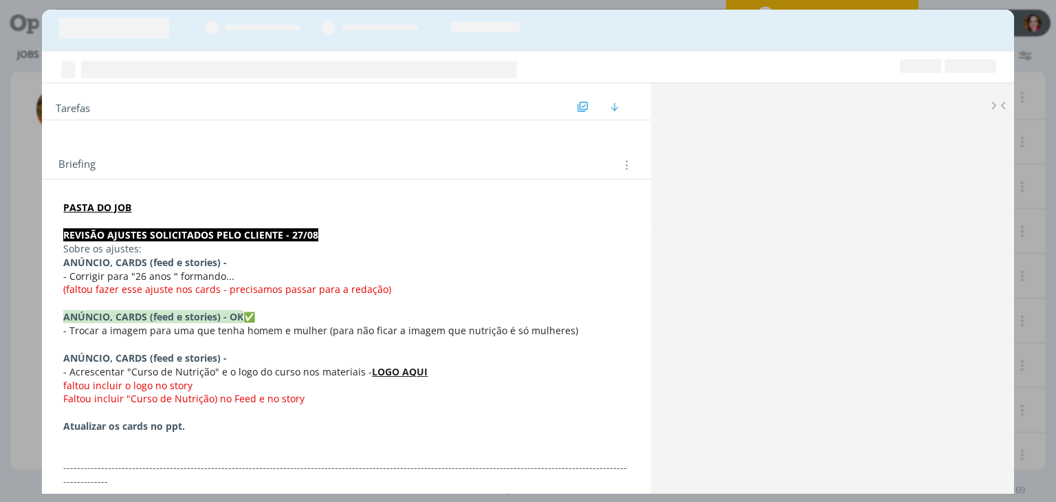
scroll to position [777, 0]
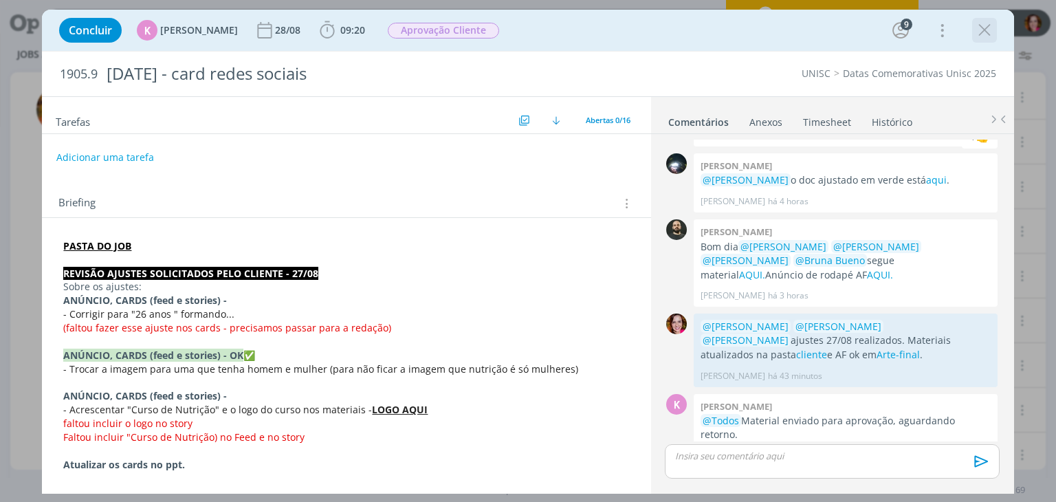
click at [982, 28] on icon "dialog" at bounding box center [984, 30] width 21 height 21
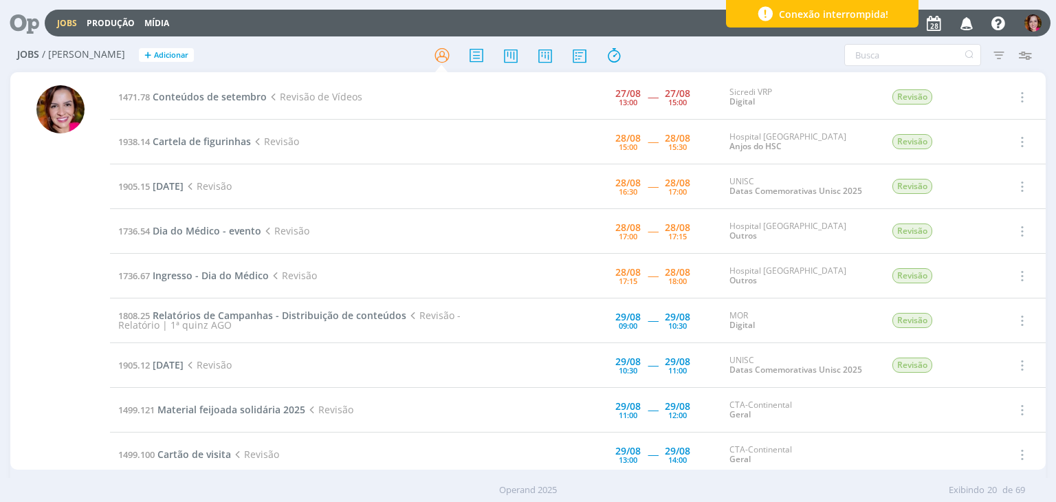
click at [967, 29] on icon "button" at bounding box center [967, 22] width 24 height 23
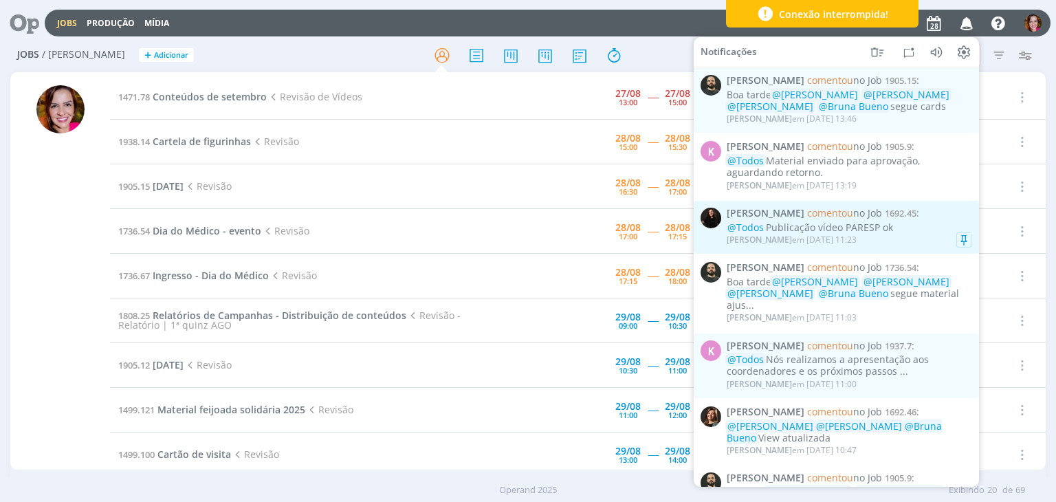
click at [856, 241] on div "Sandriny Soares em 28/08 às 11:23" at bounding box center [792, 240] width 130 height 10
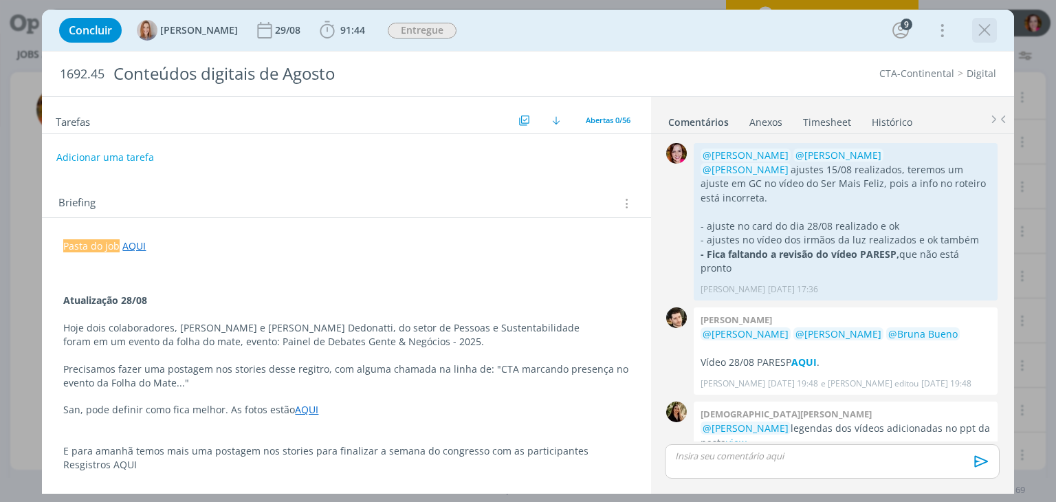
scroll to position [1370, 0]
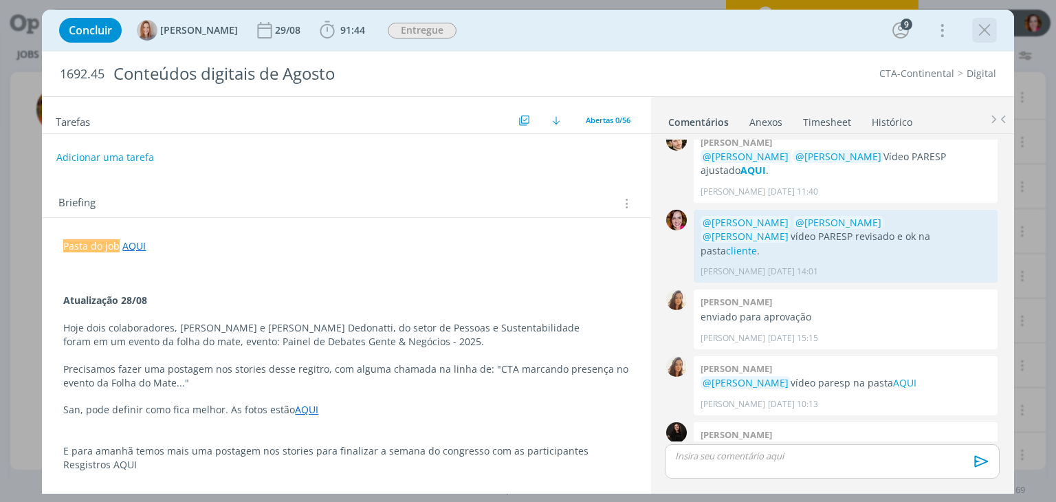
click at [983, 42] on div "dialog" at bounding box center [984, 30] width 25 height 25
click at [983, 34] on icon "dialog" at bounding box center [984, 30] width 21 height 21
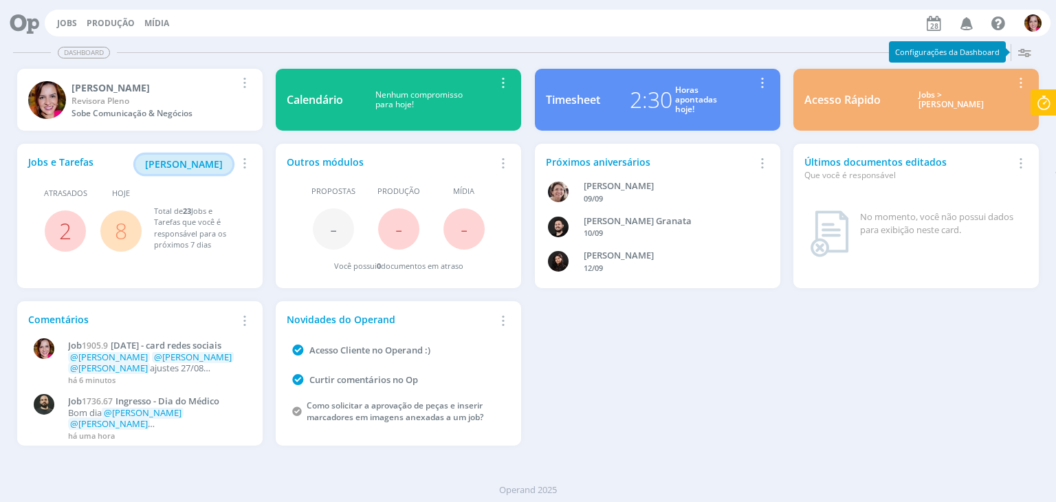
click at [208, 166] on span "[PERSON_NAME]" at bounding box center [184, 163] width 78 height 13
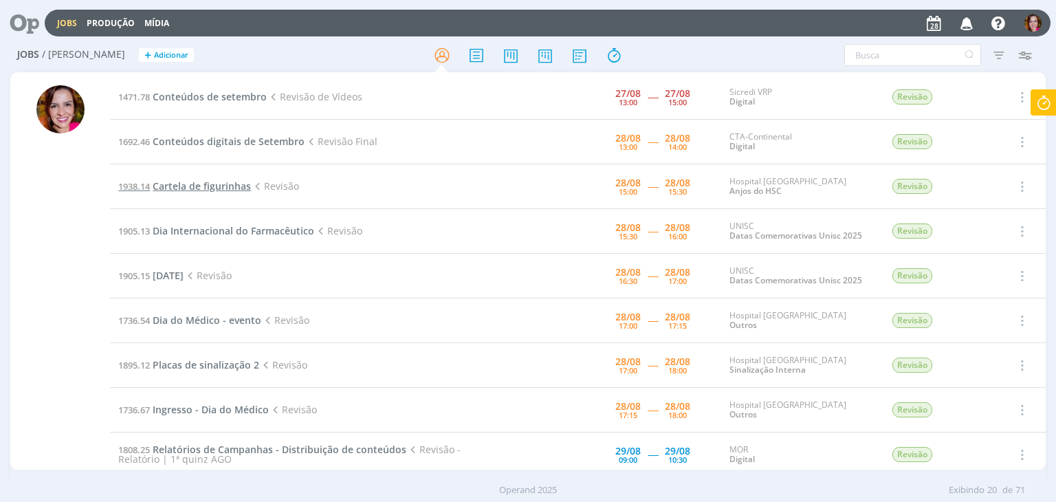
click at [202, 188] on span "Cartela de figurinhas" at bounding box center [202, 185] width 98 height 13
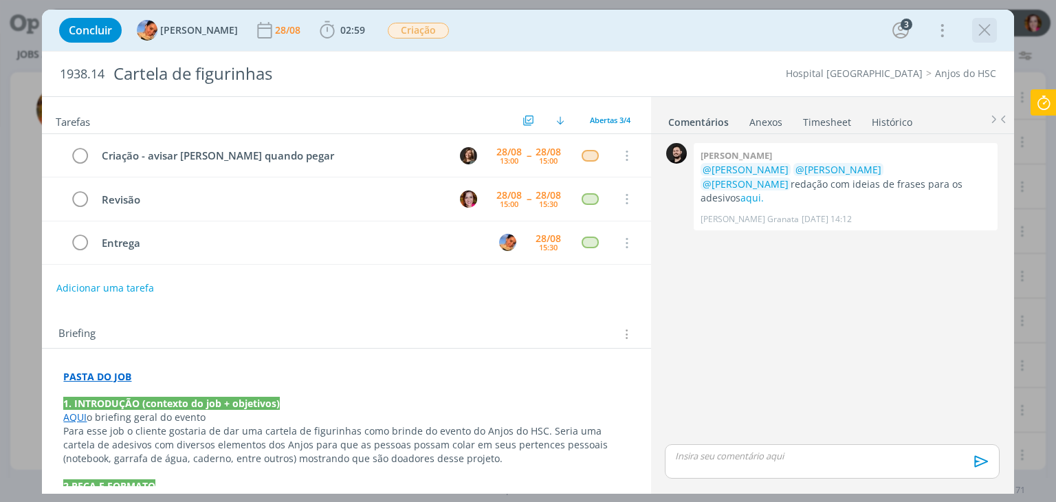
click at [983, 35] on icon "dialog" at bounding box center [984, 30] width 21 height 21
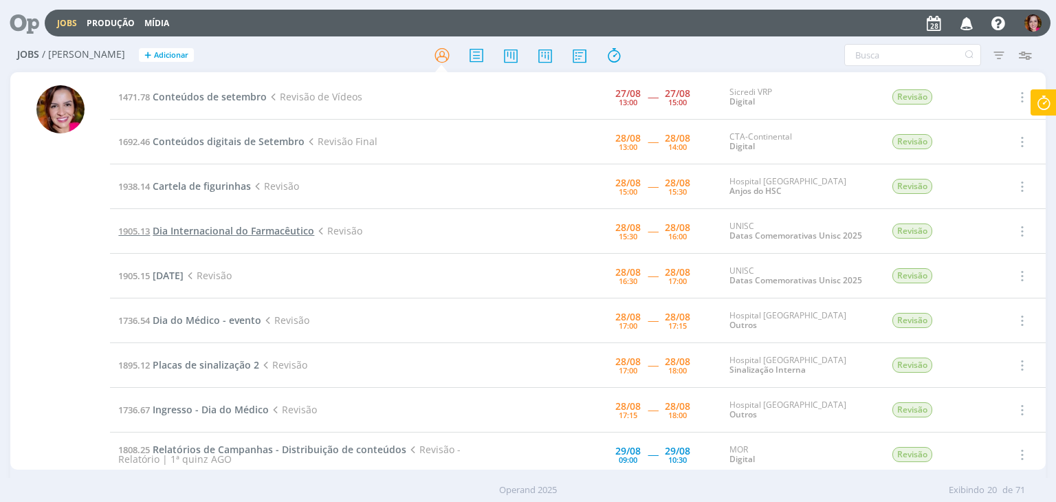
click at [252, 228] on span "Dia Internacional do Farmacêutico" at bounding box center [234, 230] width 162 height 13
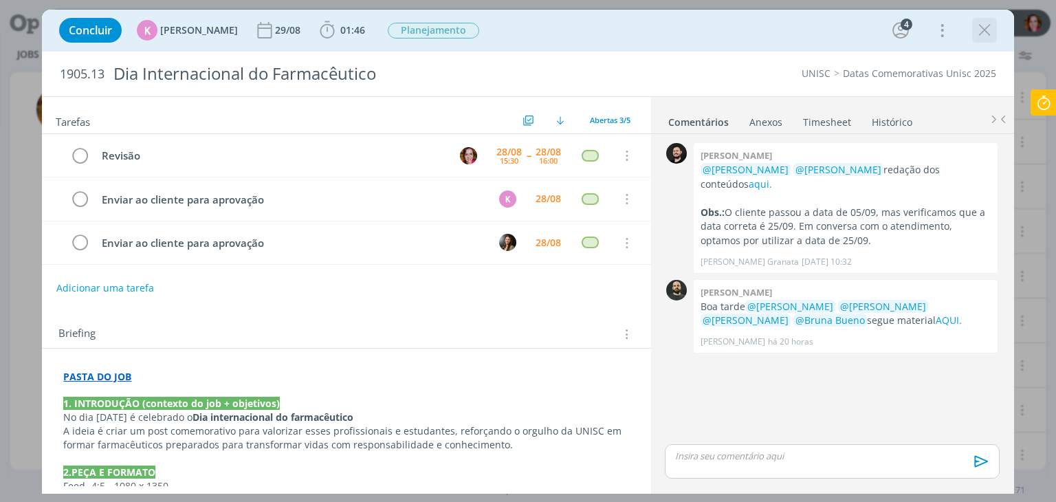
click at [984, 38] on icon "dialog" at bounding box center [984, 30] width 21 height 21
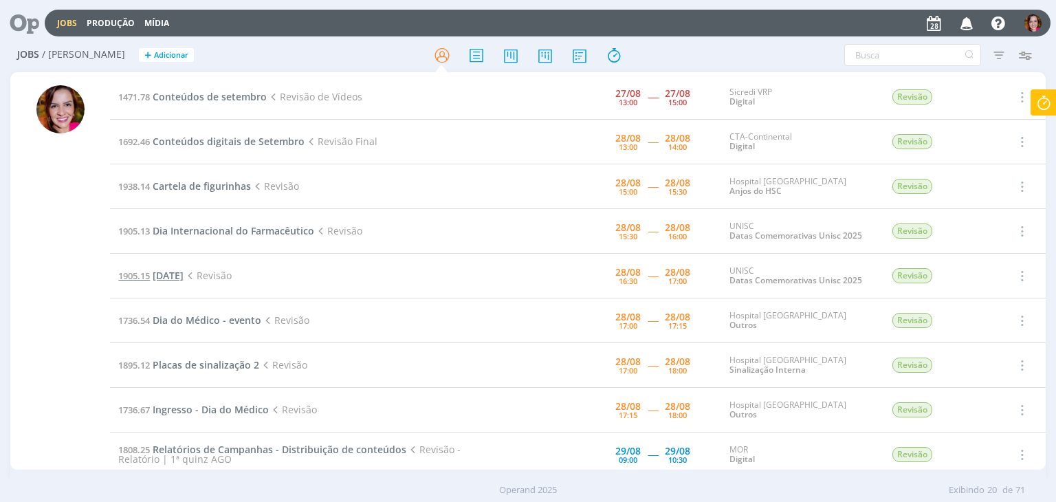
click at [184, 273] on span "Dia do Administrador" at bounding box center [168, 275] width 31 height 13
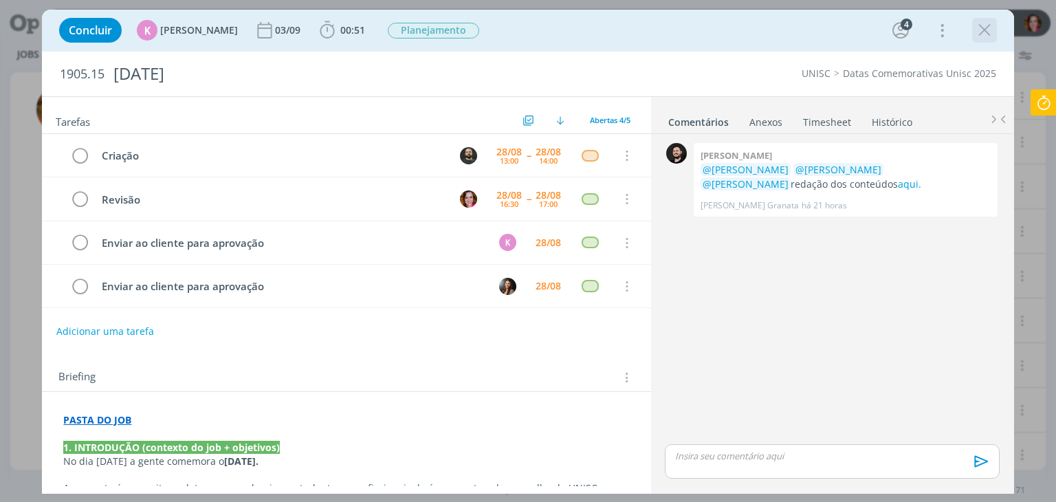
click at [979, 32] on icon "dialog" at bounding box center [984, 30] width 21 height 21
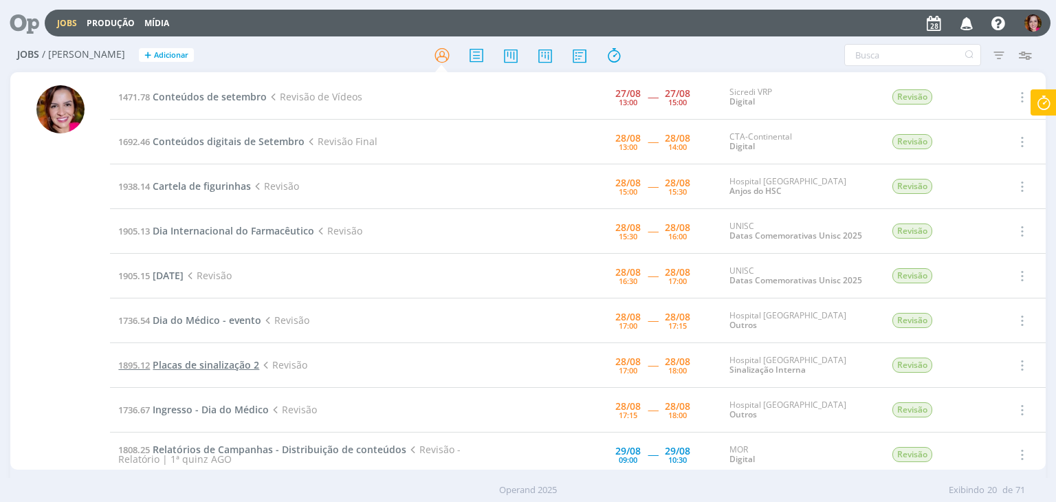
click at [159, 366] on span "Placas de sinalização 2" at bounding box center [206, 364] width 107 height 13
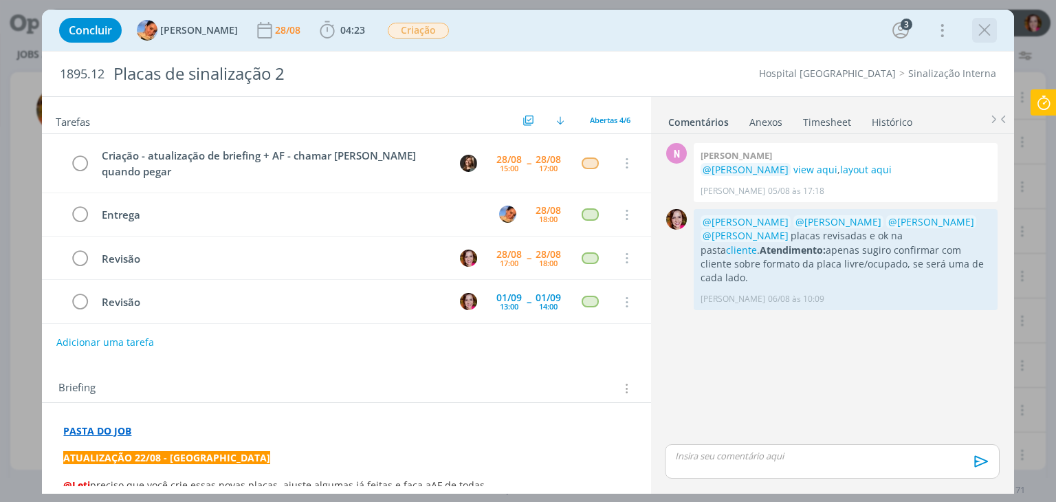
click at [984, 30] on icon "dialog" at bounding box center [984, 30] width 21 height 21
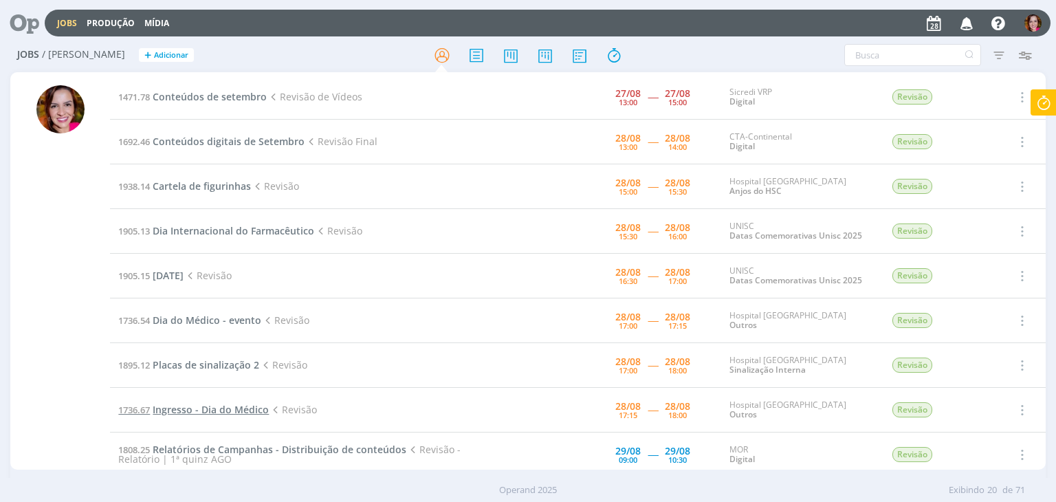
click at [163, 412] on span "Ingresso - Dia do Médico" at bounding box center [211, 409] width 116 height 13
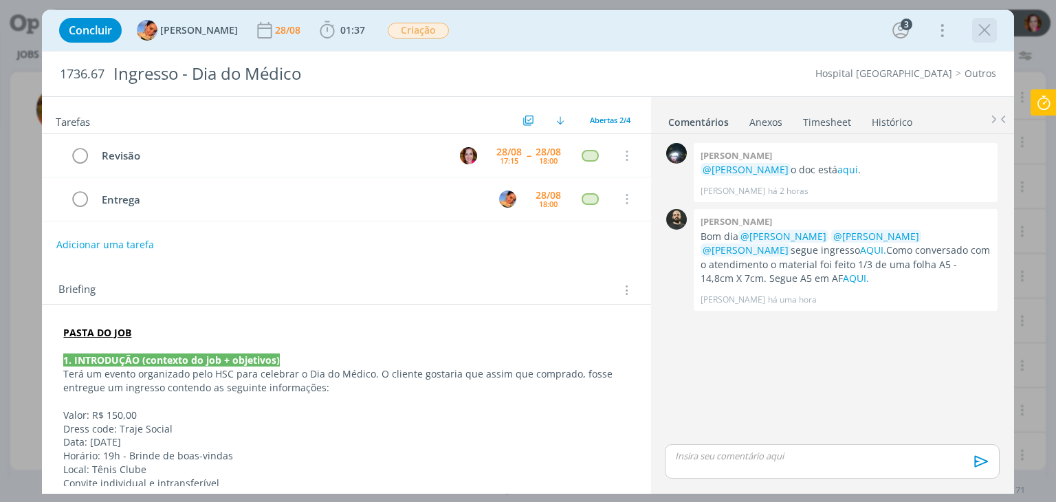
click at [981, 29] on icon "dialog" at bounding box center [984, 30] width 21 height 21
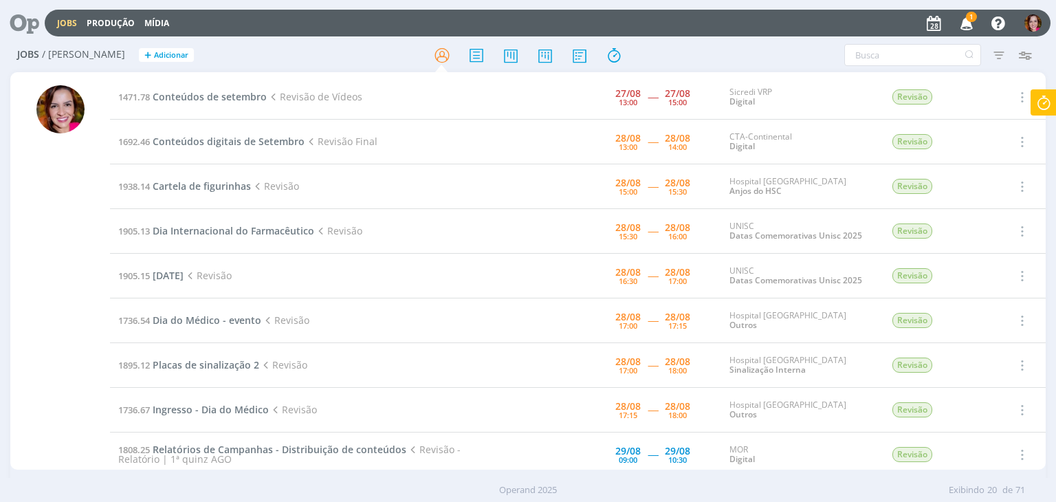
click at [968, 23] on icon "button" at bounding box center [967, 22] width 24 height 23
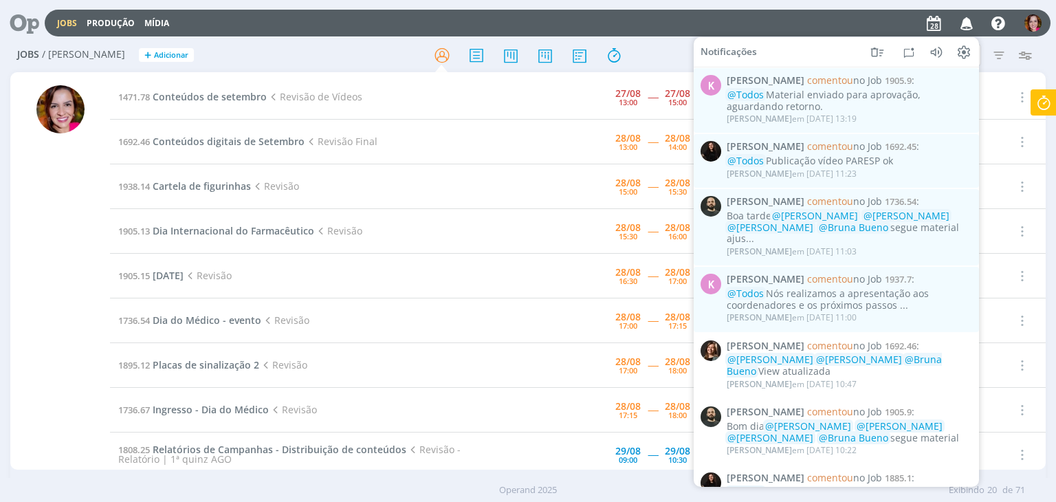
click at [676, 23] on div "Jobs Produção Mídia Notificações K Karoline Arend comentou no Job 1905.9 : @Tod…" at bounding box center [548, 23] width 1006 height 27
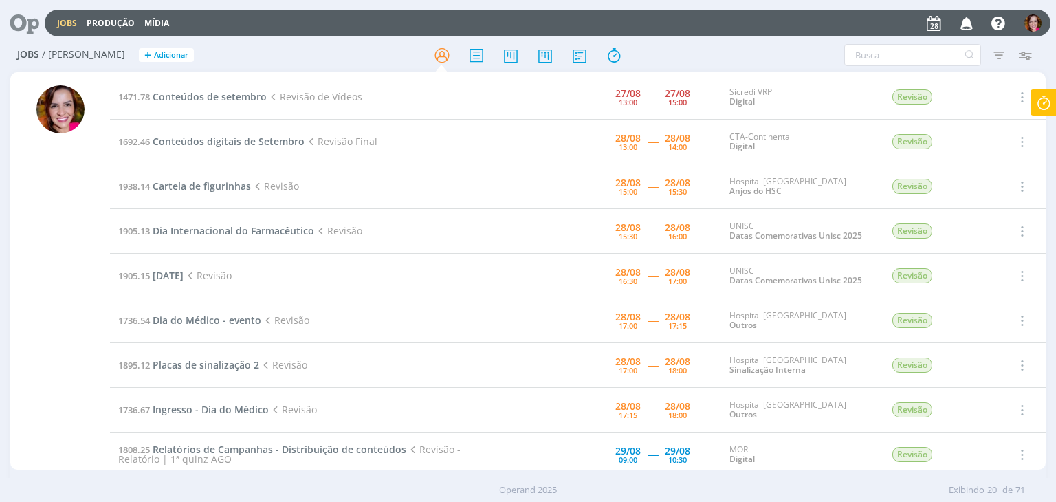
click at [1048, 107] on icon at bounding box center [1043, 102] width 25 height 27
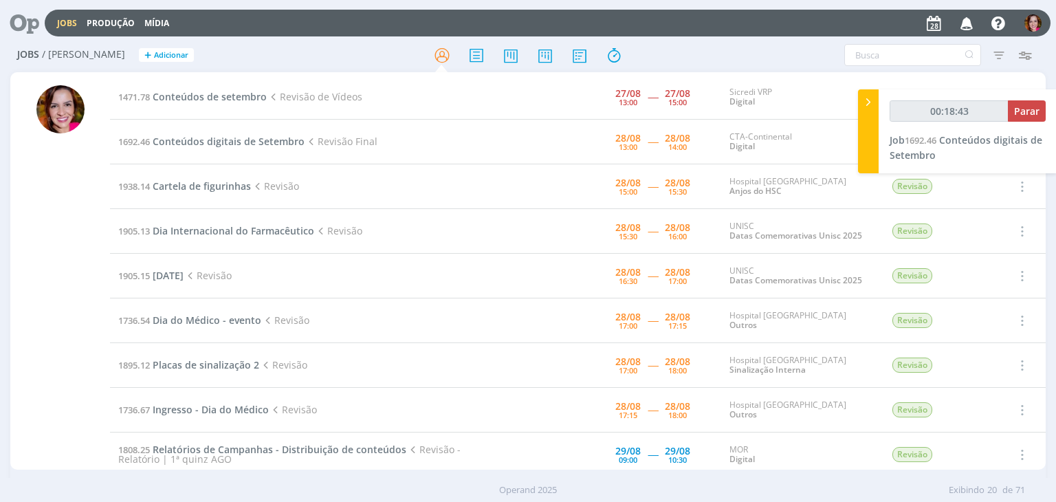
type input "00:19:43"
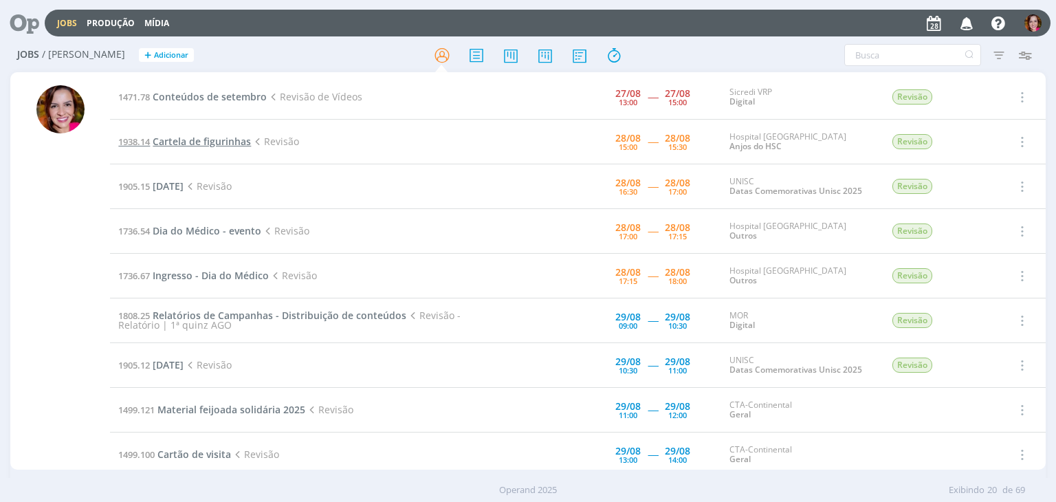
click at [203, 137] on span "Cartela de figurinhas" at bounding box center [202, 141] width 98 height 13
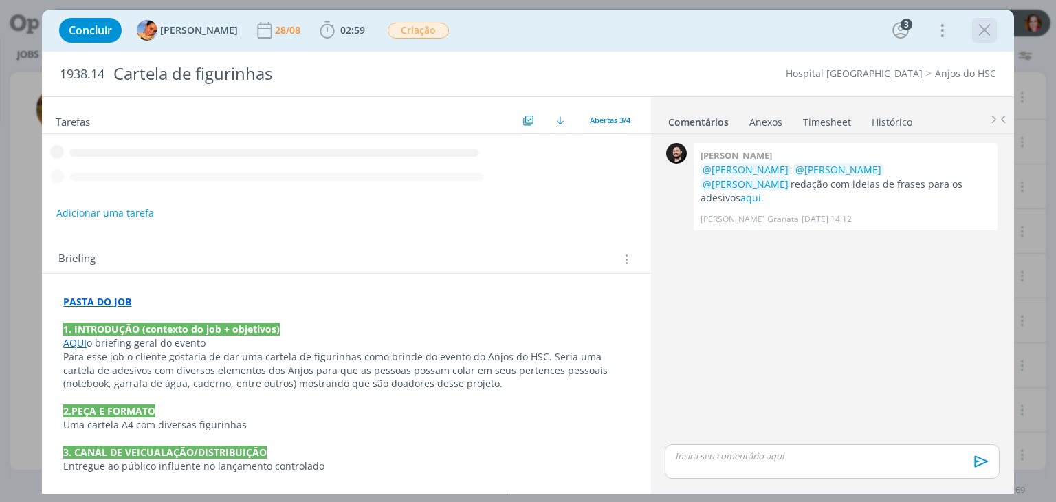
click at [989, 37] on icon "dialog" at bounding box center [984, 30] width 21 height 21
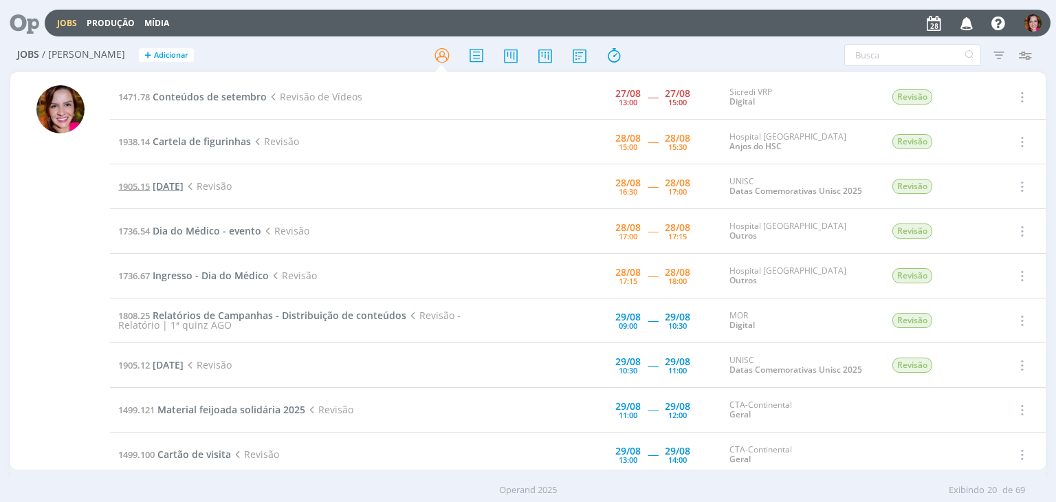
click at [182, 189] on span "[DATE]" at bounding box center [168, 185] width 31 height 13
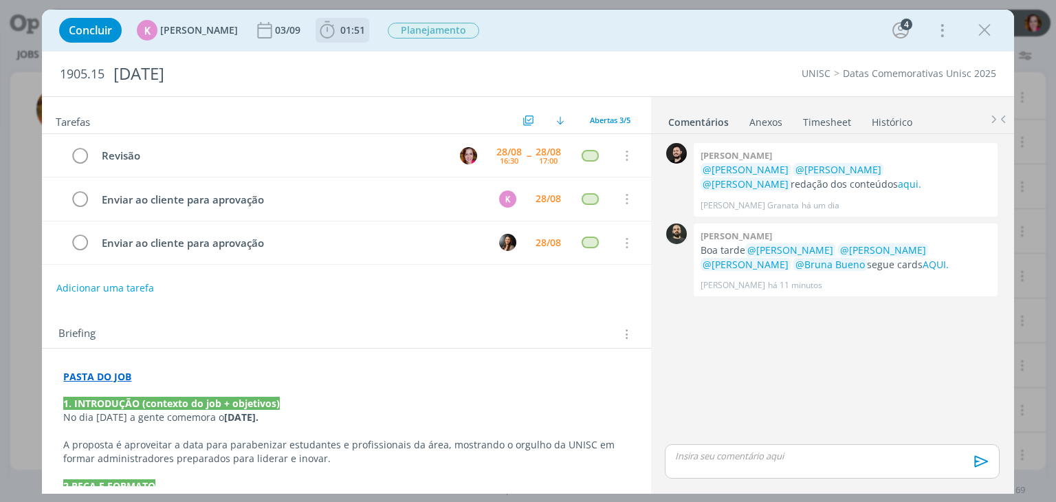
click at [337, 30] on b "01:51" at bounding box center [352, 30] width 30 height 10
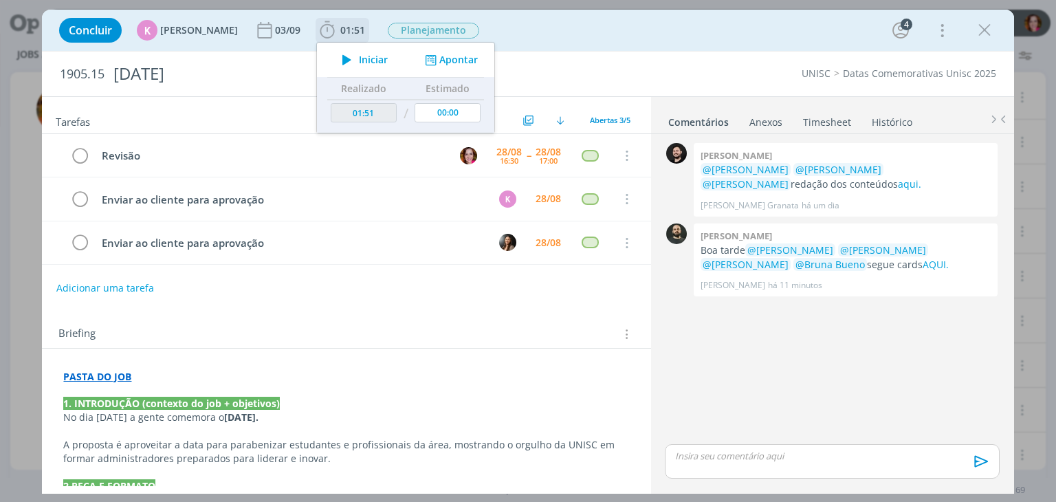
click at [344, 60] on icon "dialog" at bounding box center [347, 60] width 24 height 18
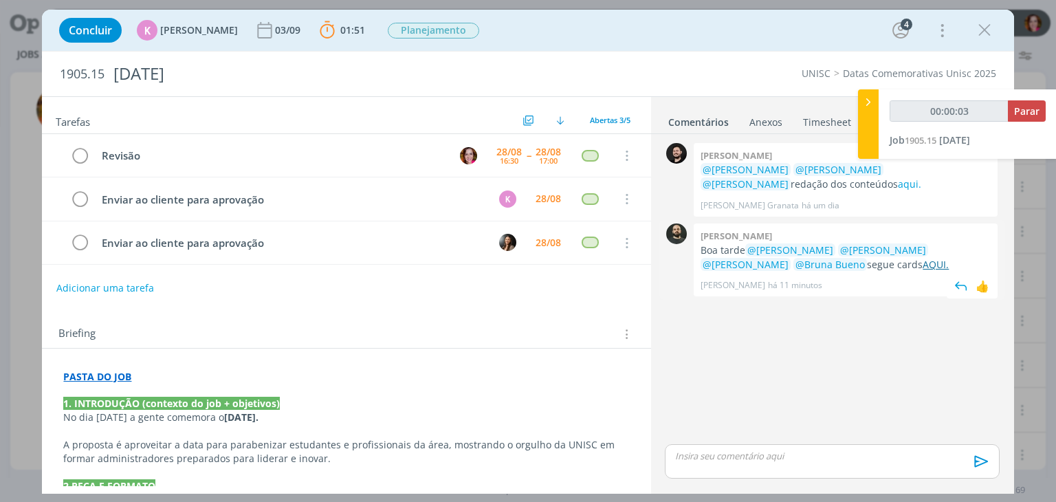
click at [922, 263] on link "AQUI." at bounding box center [935, 264] width 26 height 13
type input "00:24:55"
click at [710, 455] on p "dialog" at bounding box center [832, 456] width 312 height 12
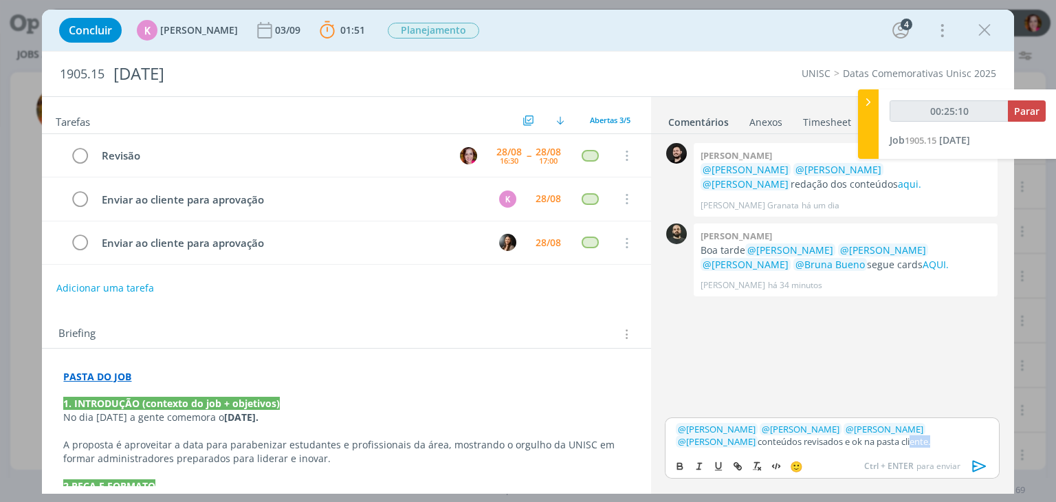
type input "00:25:11"
paste input "https://sobeae.sharepoint.com/sites/SOBEAE/Documentos%20Compartilhados/Forms/Al…"
type input "https://sobeae.sharepoint.com/sites/SOBEAE/Documentos%20Compartilhados/Forms/Al…"
click at [899, 441] on link "cliente" at bounding box center [912, 441] width 27 height 12
click at [829, 420] on link "https://sobeae.sharepoint.com/sites/SOBEAE/Documentos%20Compartilhados/Forms/Al…" at bounding box center [787, 415] width 93 height 18
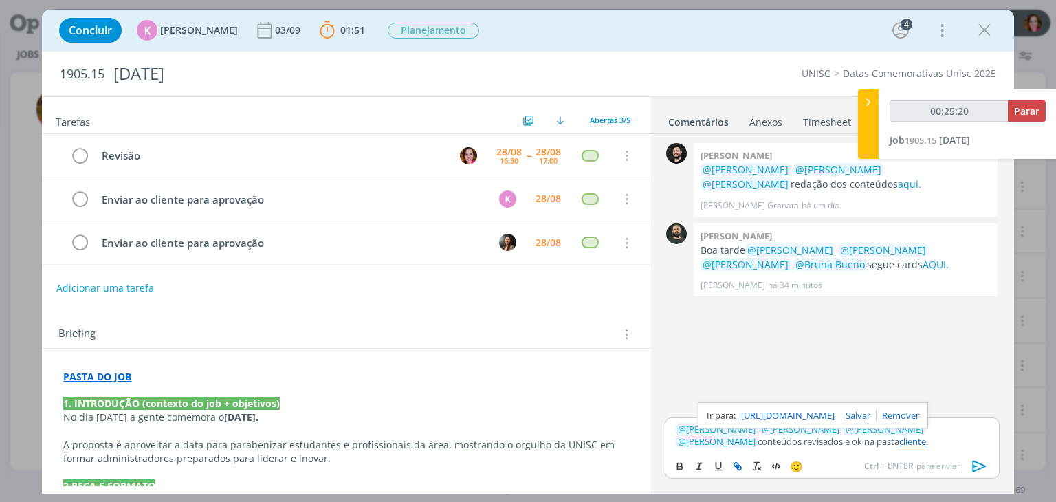
click at [974, 466] on icon "dialog" at bounding box center [979, 467] width 14 height 12
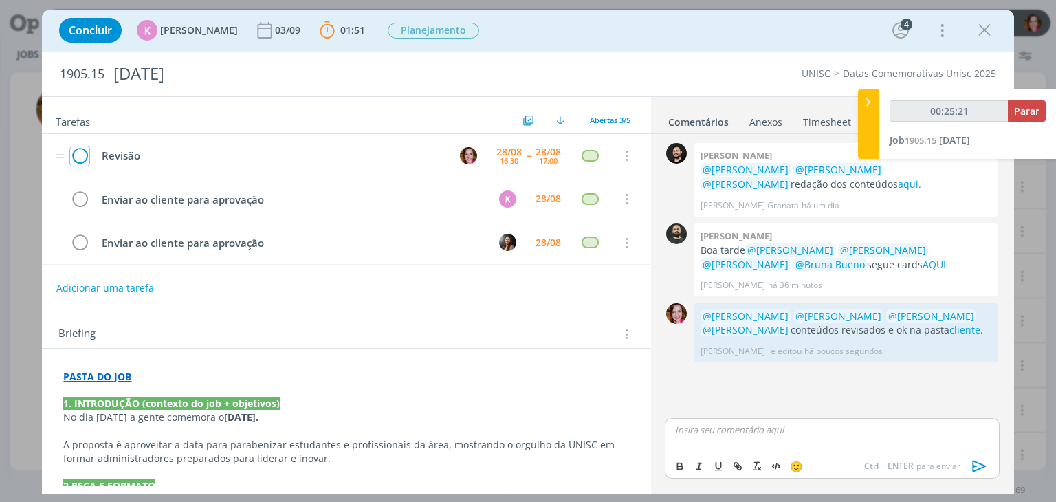
click at [82, 162] on icon "dialog" at bounding box center [79, 156] width 19 height 21
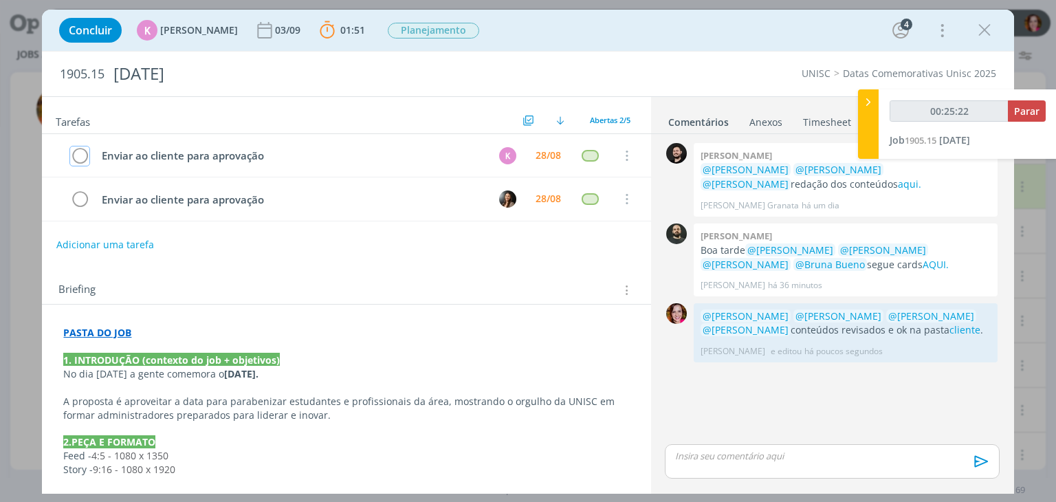
type input "00:25:23"
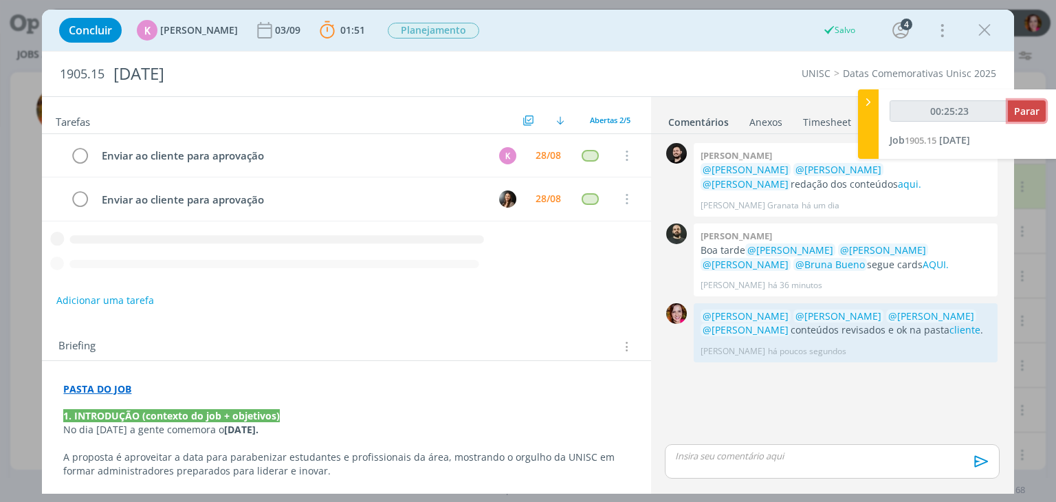
click at [1024, 120] on button "Parar" at bounding box center [1027, 110] width 38 height 21
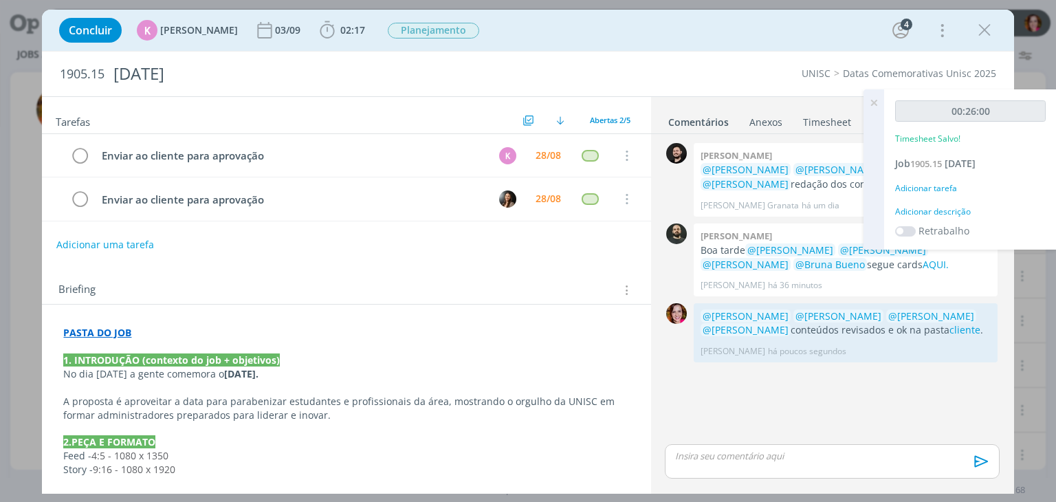
click at [951, 218] on div "Adicionar descrição" at bounding box center [970, 212] width 151 height 12
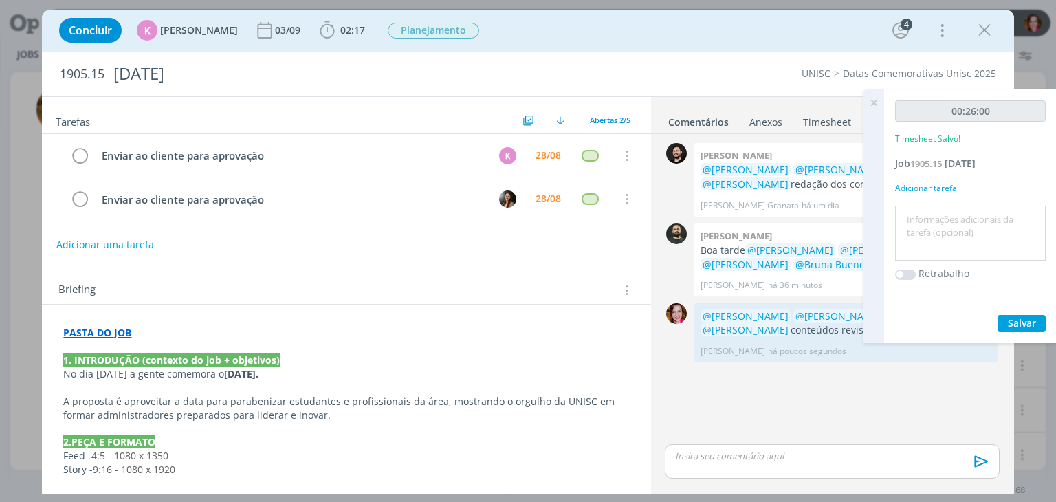
click at [951, 226] on textarea at bounding box center [970, 233] width 144 height 49
type textarea "Revisão conteúdos"
click at [1005, 332] on button "Salvar" at bounding box center [1021, 323] width 48 height 17
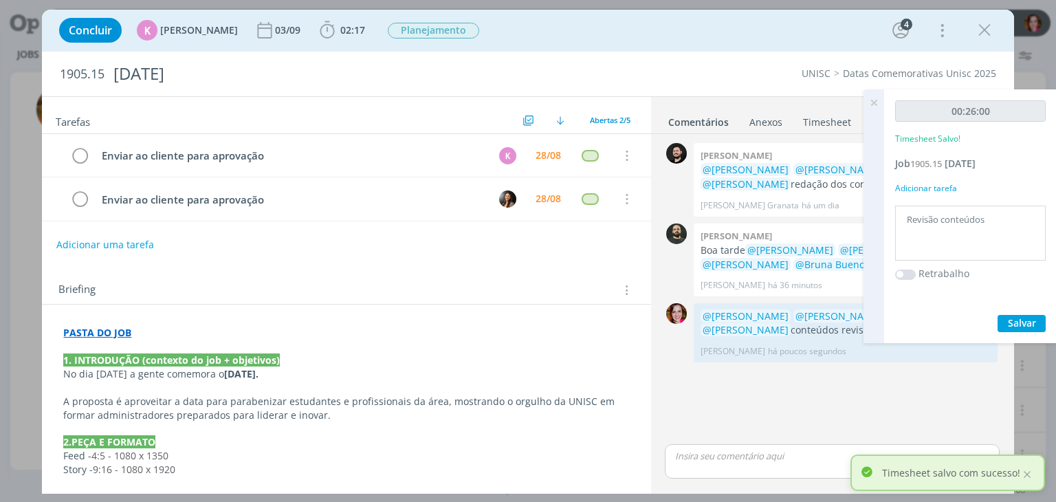
click at [872, 101] on icon at bounding box center [873, 102] width 25 height 27
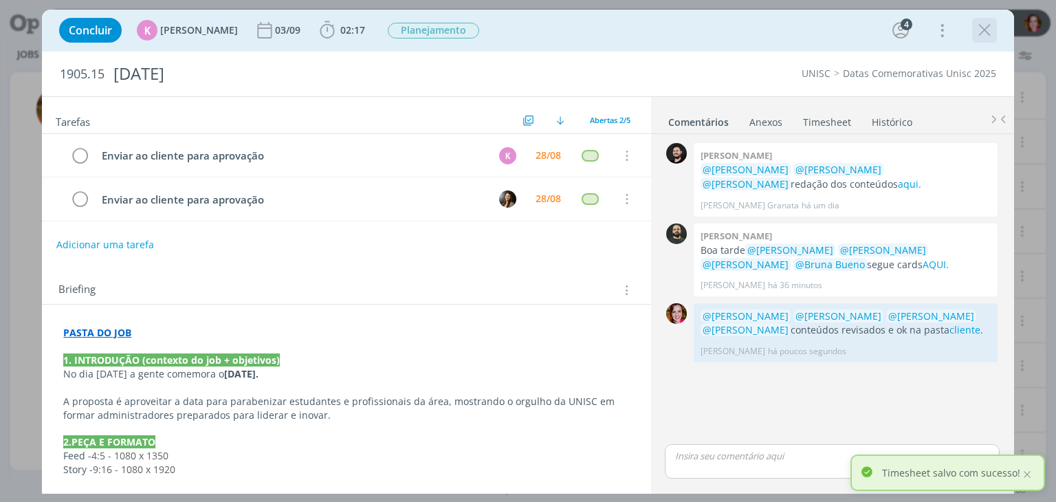
click at [982, 38] on icon "dialog" at bounding box center [984, 30] width 21 height 21
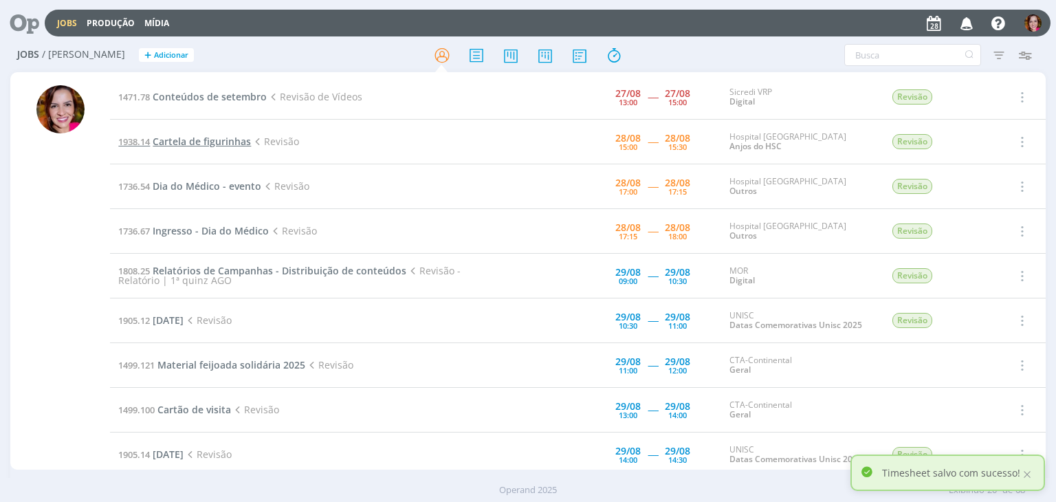
click at [192, 142] on span "Cartela de figurinhas" at bounding box center [202, 141] width 98 height 13
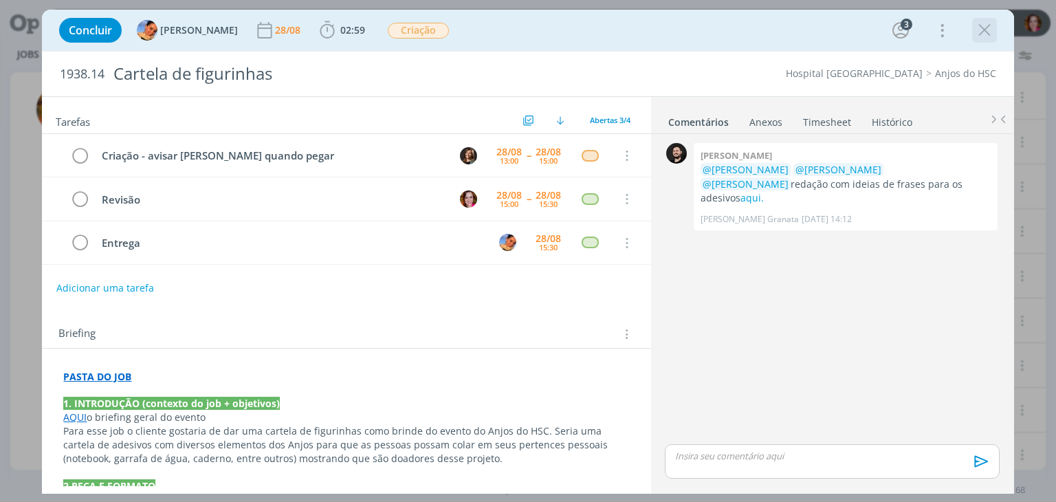
click at [981, 36] on icon "dialog" at bounding box center [984, 30] width 21 height 21
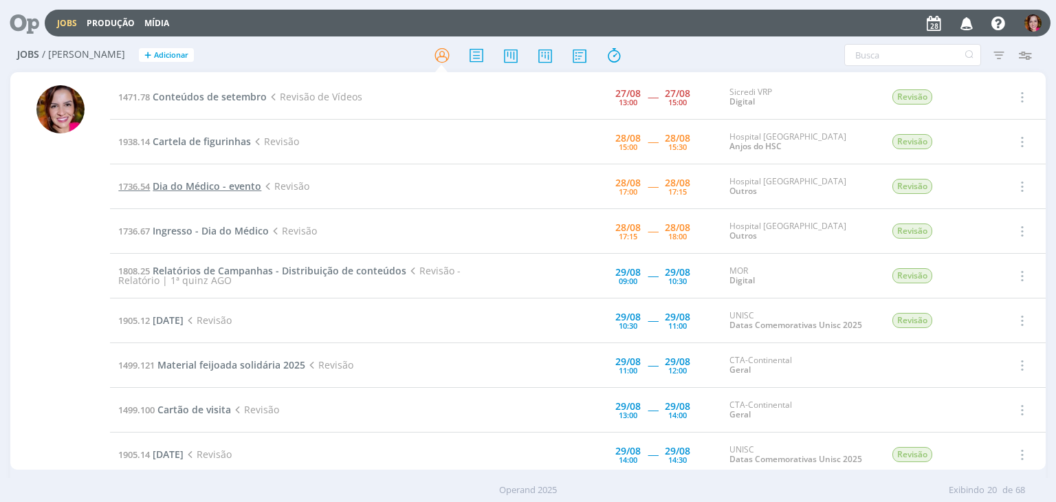
click at [212, 182] on span "Dia do Médico - evento" at bounding box center [207, 185] width 109 height 13
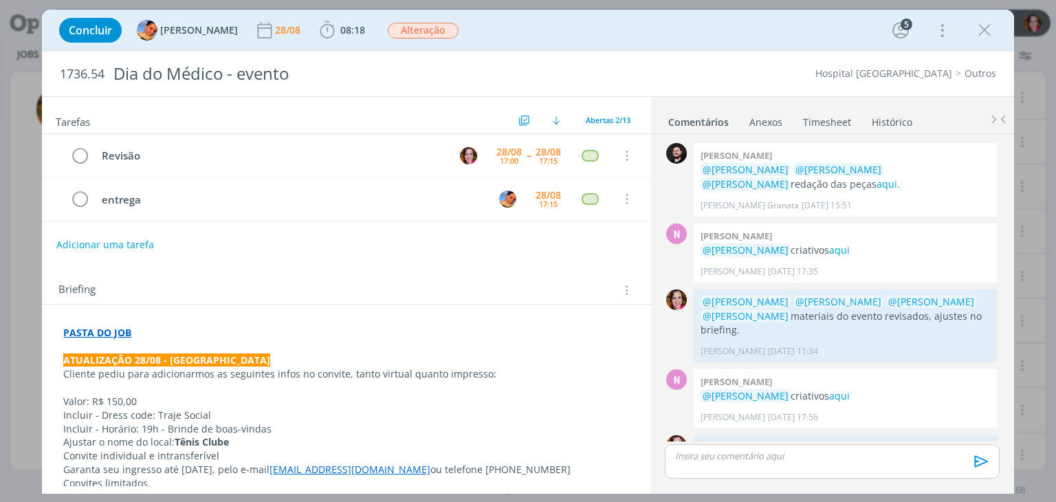
scroll to position [362, 0]
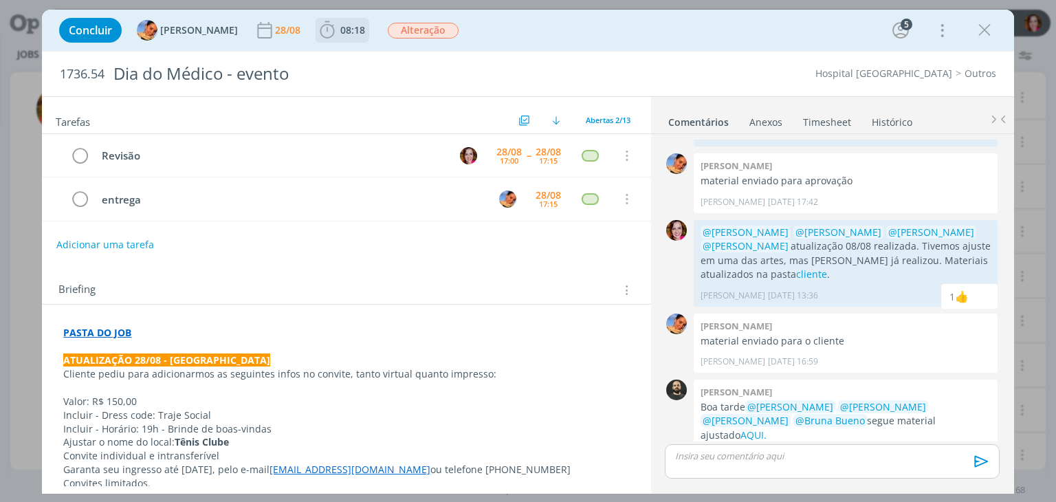
click at [340, 29] on span "08:18" at bounding box center [352, 29] width 25 height 13
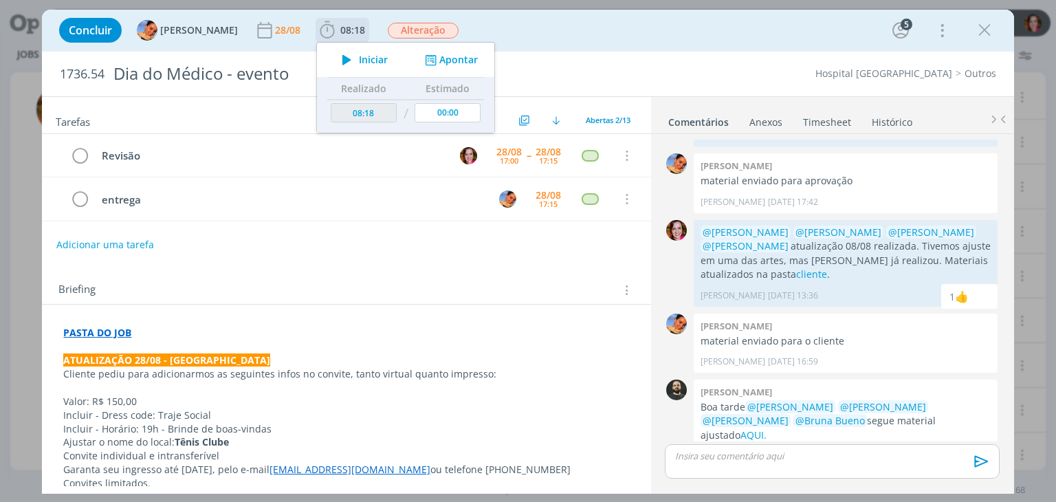
click at [335, 63] on icon "dialog" at bounding box center [347, 60] width 24 height 18
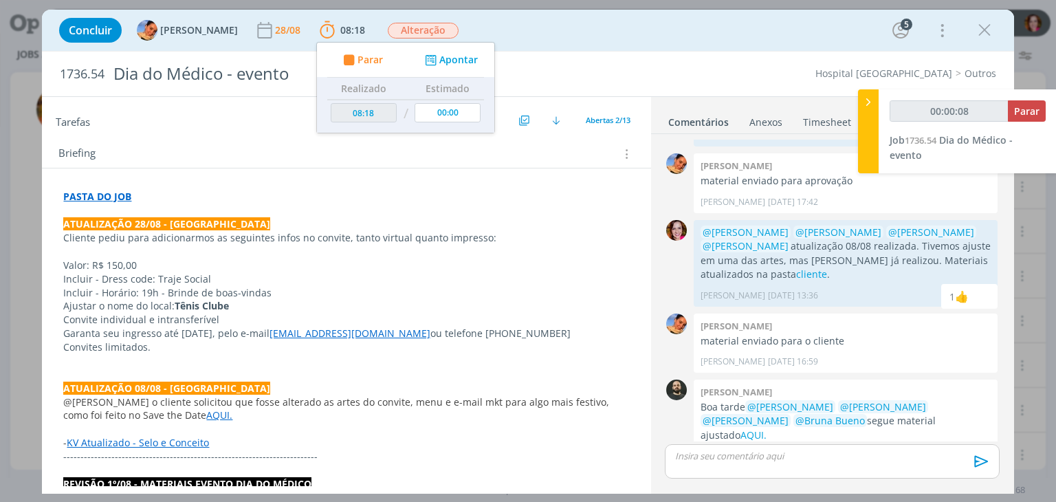
scroll to position [148, 0]
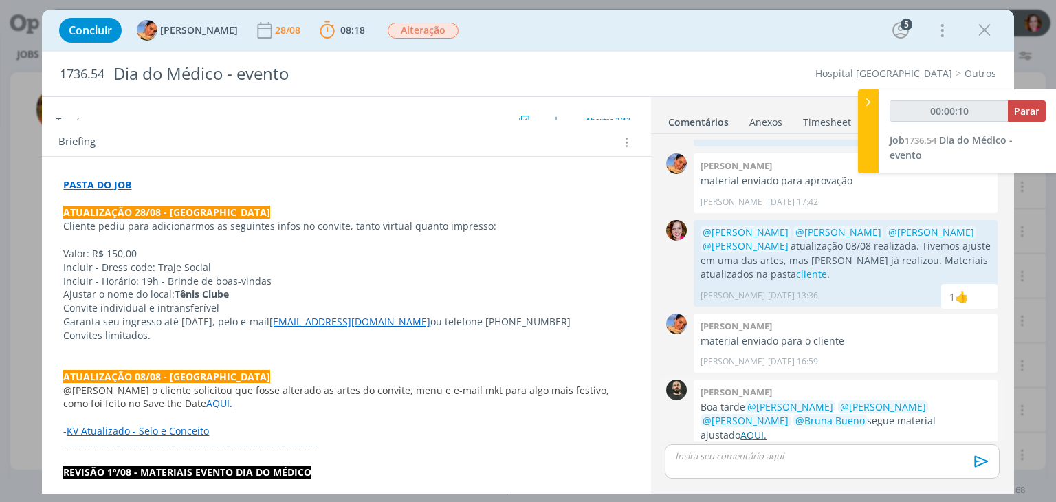
click at [766, 428] on link "AQUI." at bounding box center [753, 434] width 26 height 13
click at [704, 467] on div "dialog" at bounding box center [832, 461] width 334 height 34
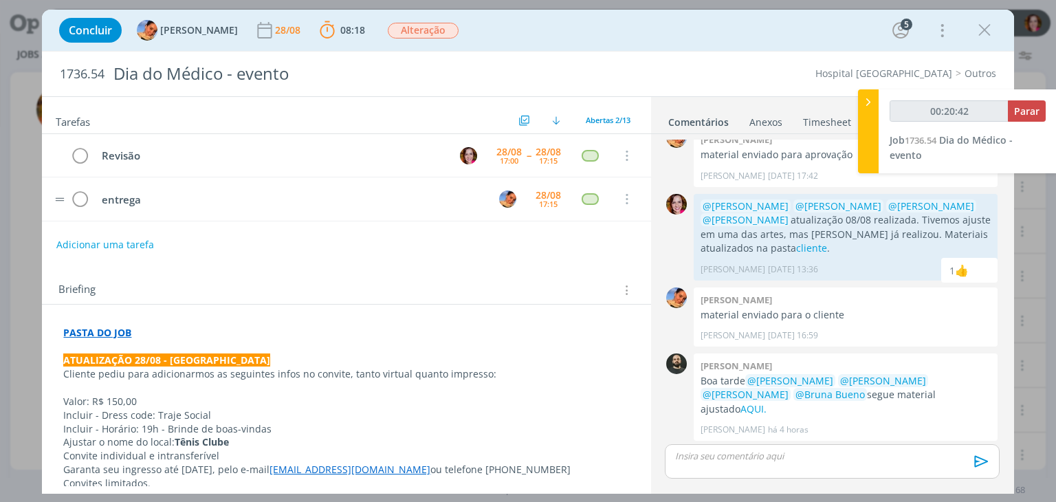
scroll to position [362, 0]
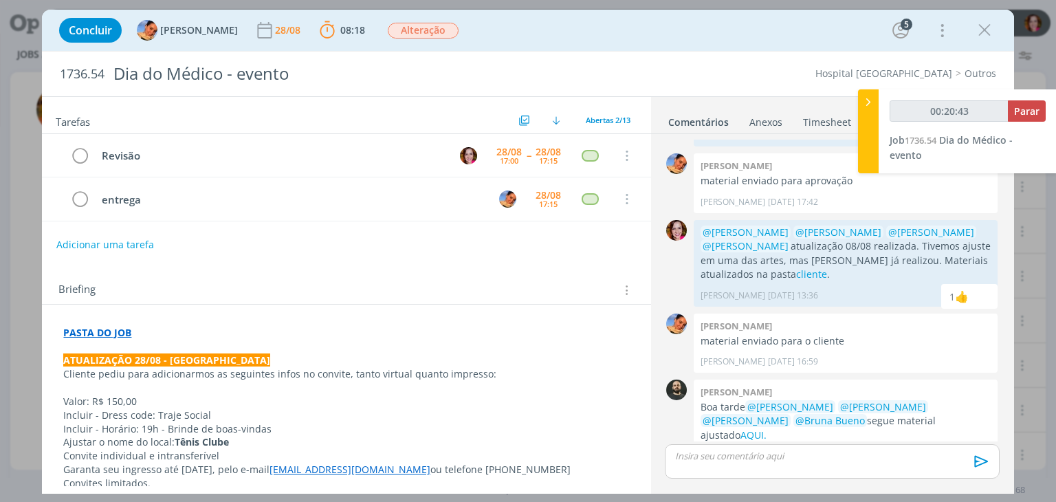
type input "00:20:44"
click at [727, 461] on p "dialog" at bounding box center [832, 456] width 312 height 12
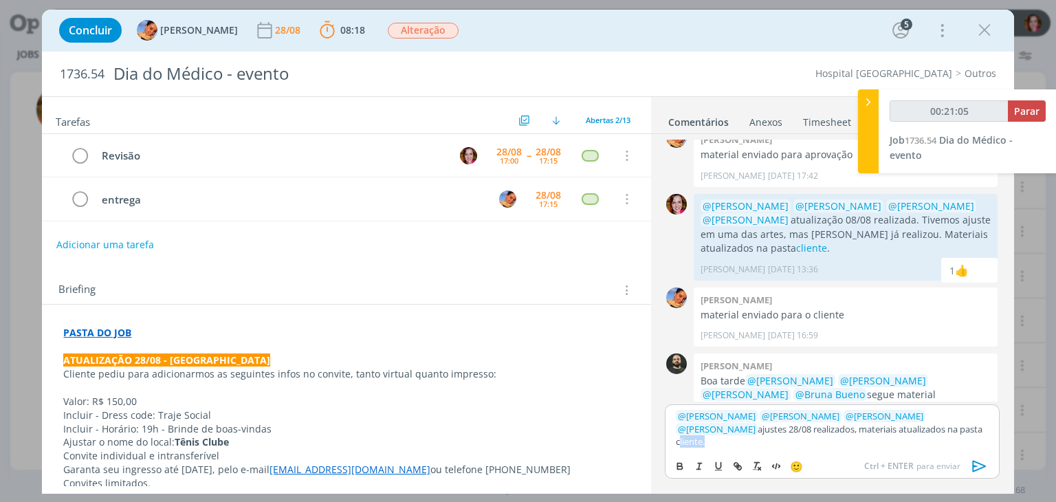
type input "00:21:06"
paste input "https://sobeae.sharepoint.com/sites/SOBEAE/Documentos%20Compartilhados/Forms/Al…"
type input "https://sobeae.sharepoint.com/sites/SOBEAE/Documentos%20Compartilhados/Forms/Al…"
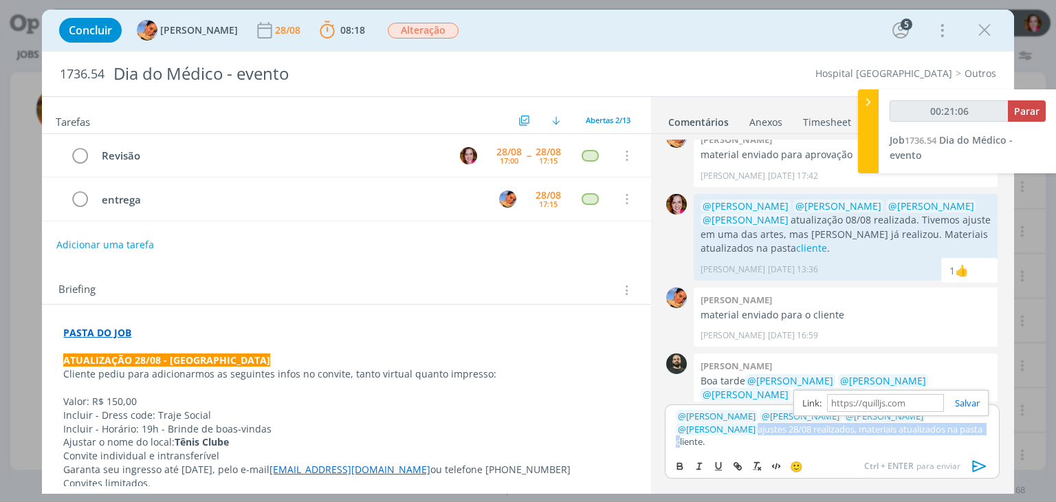
scroll to position [0, 0]
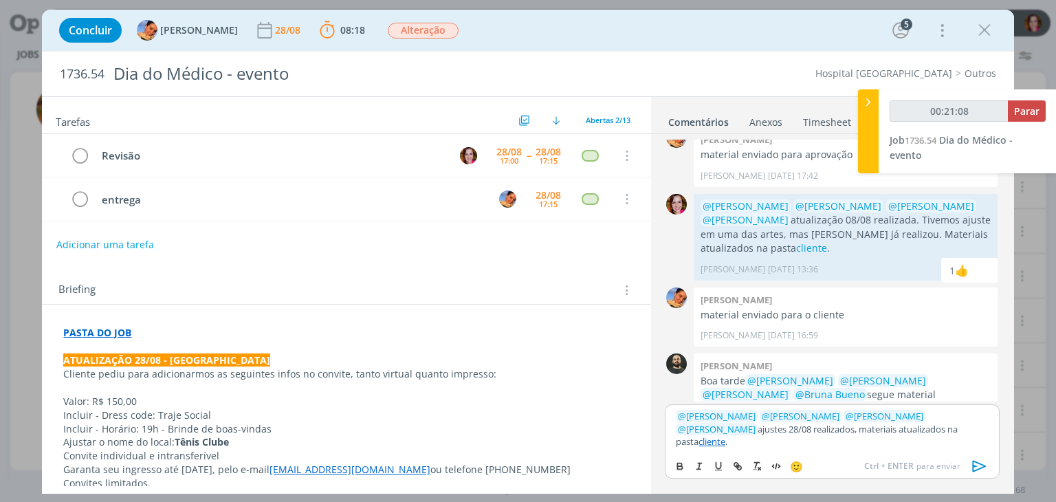
click at [725, 441] on link "cliente" at bounding box center [711, 441] width 27 height 12
click at [861, 412] on link "https://sobeae.sharepoint.com/sites/SOBEAE/Documentos%20Compartilhados/Forms/Al…" at bounding box center [813, 403] width 93 height 18
click at [981, 465] on icon "dialog" at bounding box center [979, 466] width 21 height 21
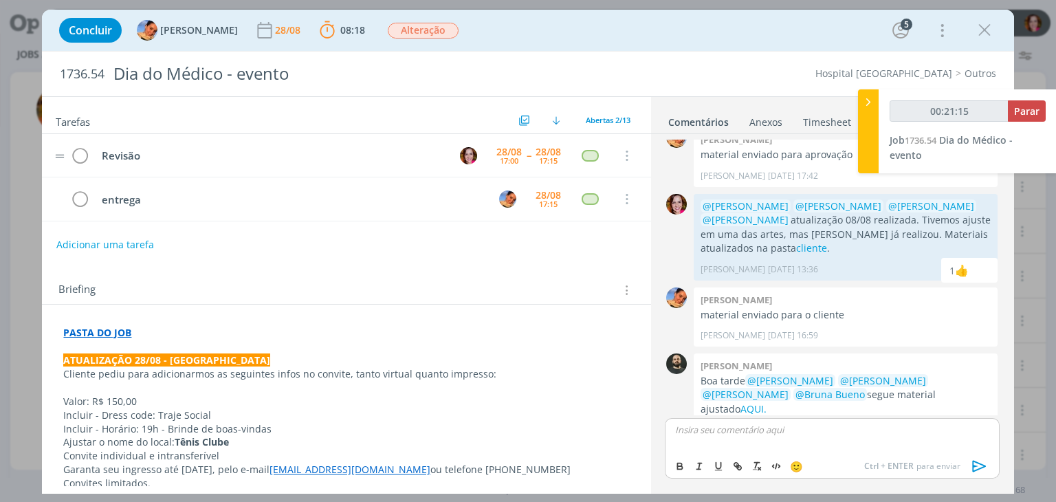
scroll to position [467, 0]
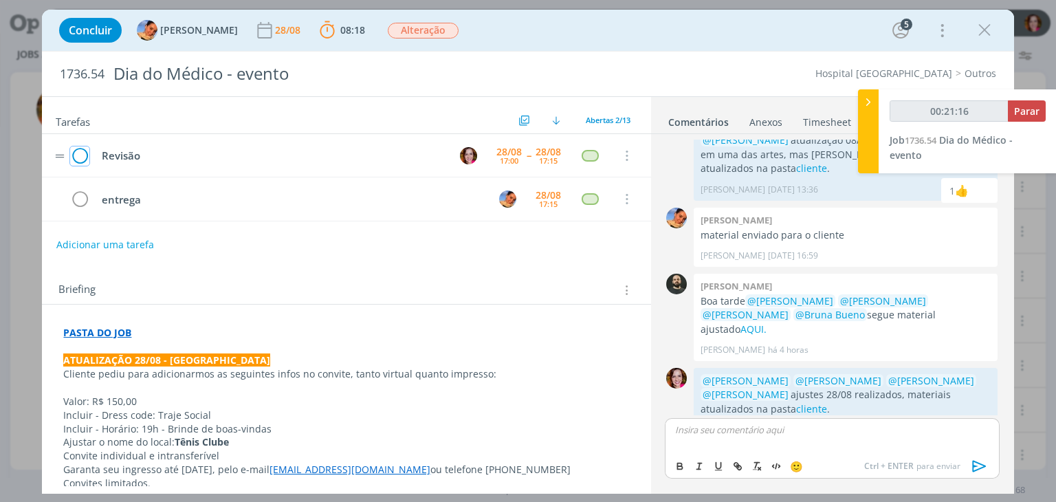
click at [71, 155] on icon "dialog" at bounding box center [79, 156] width 19 height 21
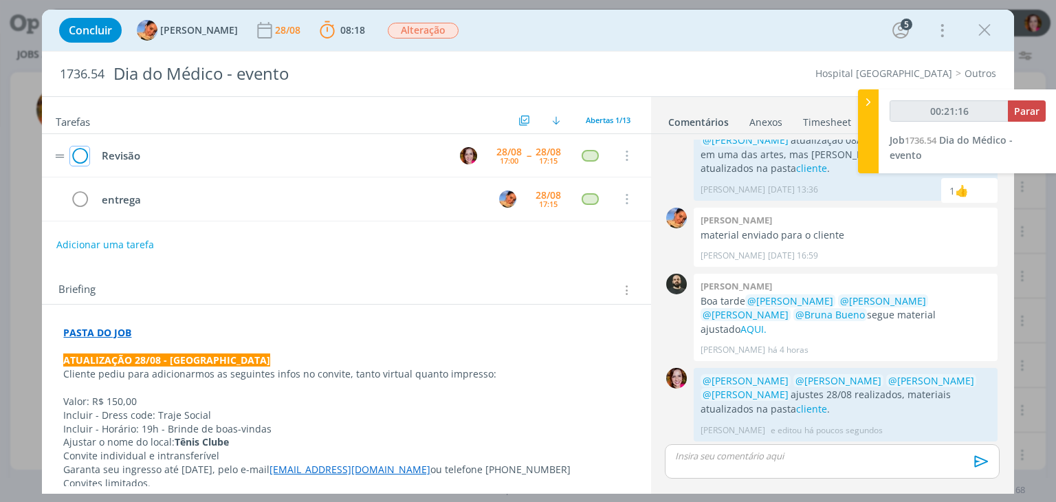
scroll to position [441, 0]
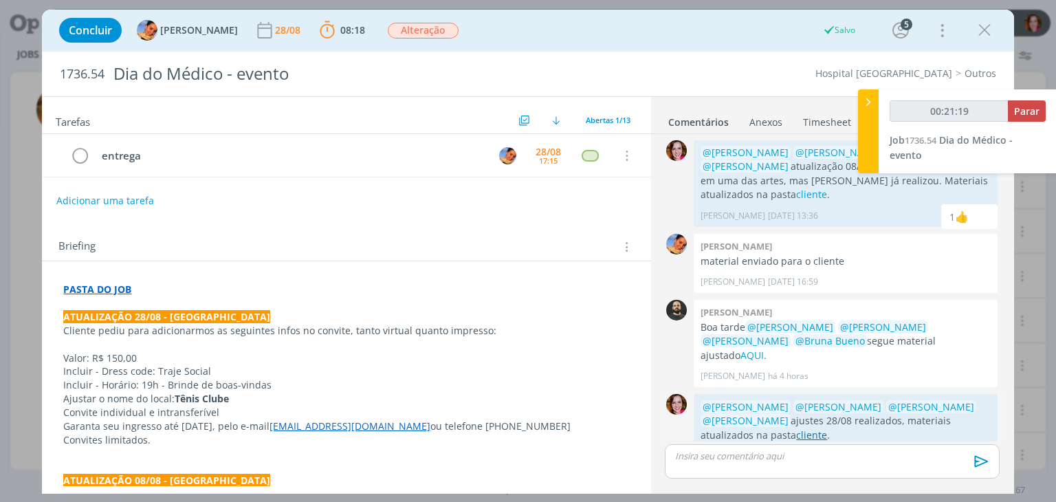
click at [796, 428] on link "cliente" at bounding box center [811, 434] width 31 height 13
type input "00:25:33"
click at [1032, 118] on button "Parar" at bounding box center [1027, 110] width 38 height 21
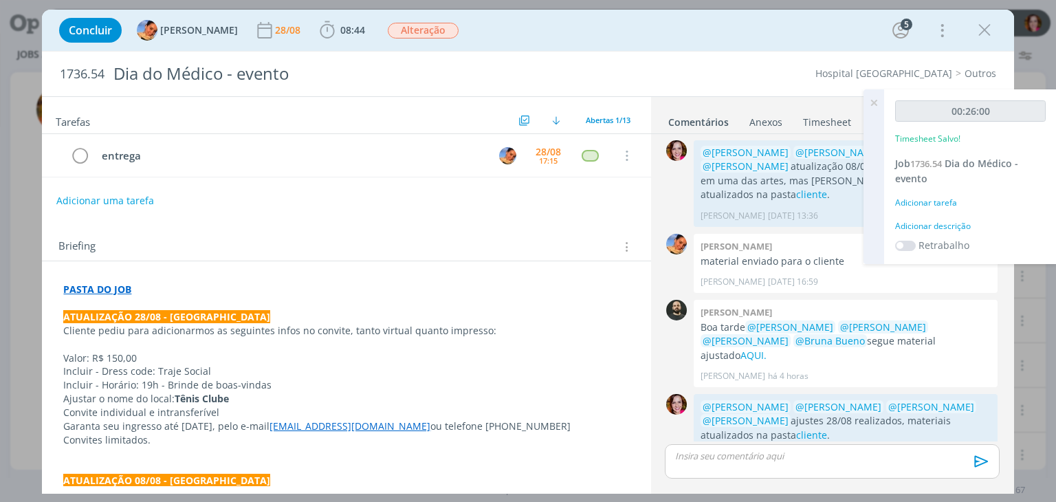
click at [940, 223] on div "Adicionar descrição" at bounding box center [970, 226] width 151 height 12
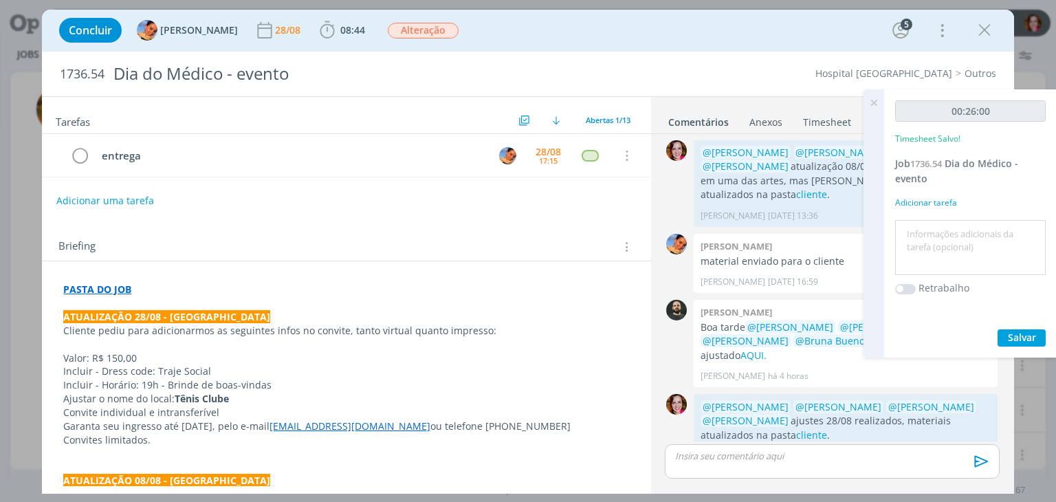
click at [933, 234] on textarea at bounding box center [970, 247] width 144 height 49
type textarea "Revisão ajustes 28/08"
click at [1028, 337] on span "Salvar" at bounding box center [1022, 337] width 28 height 13
click at [872, 94] on icon at bounding box center [873, 102] width 25 height 27
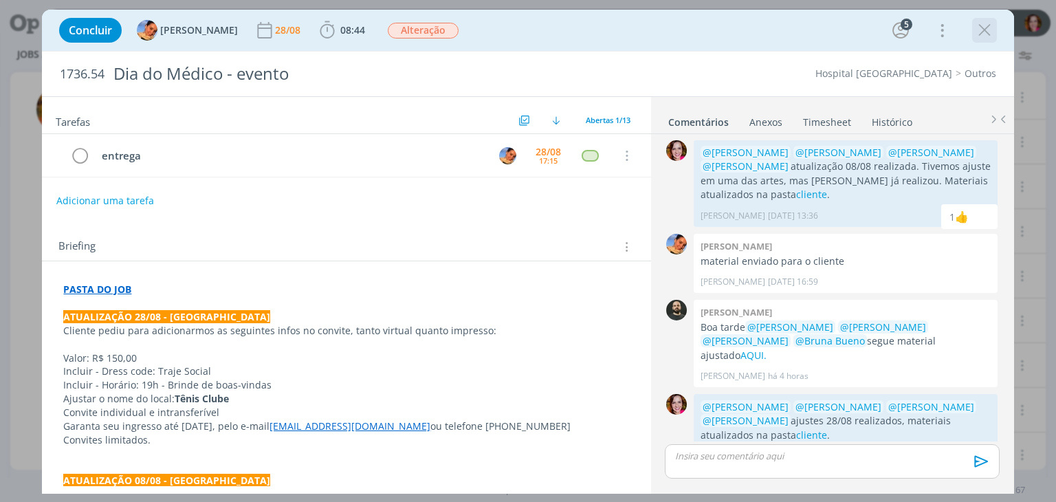
click at [986, 26] on icon "dialog" at bounding box center [984, 30] width 21 height 21
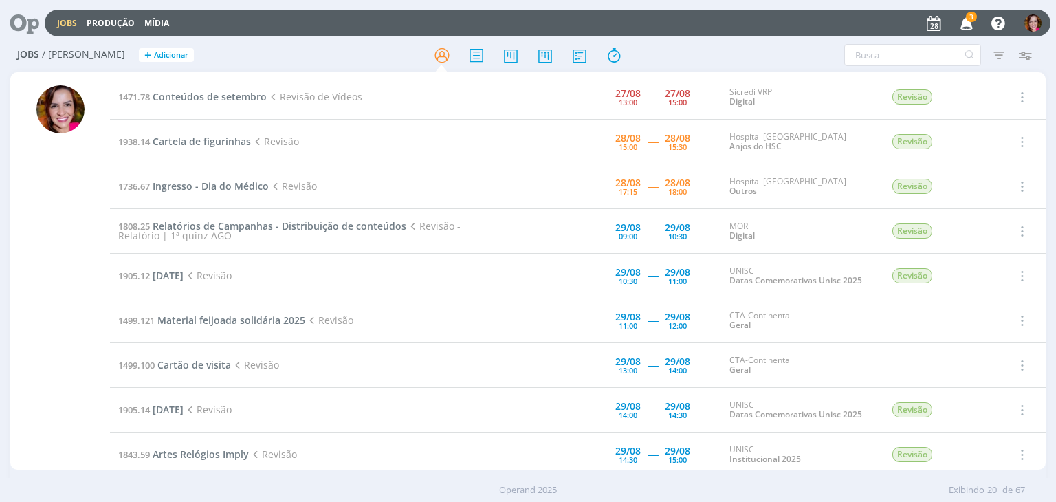
click at [967, 23] on icon "button" at bounding box center [967, 22] width 24 height 23
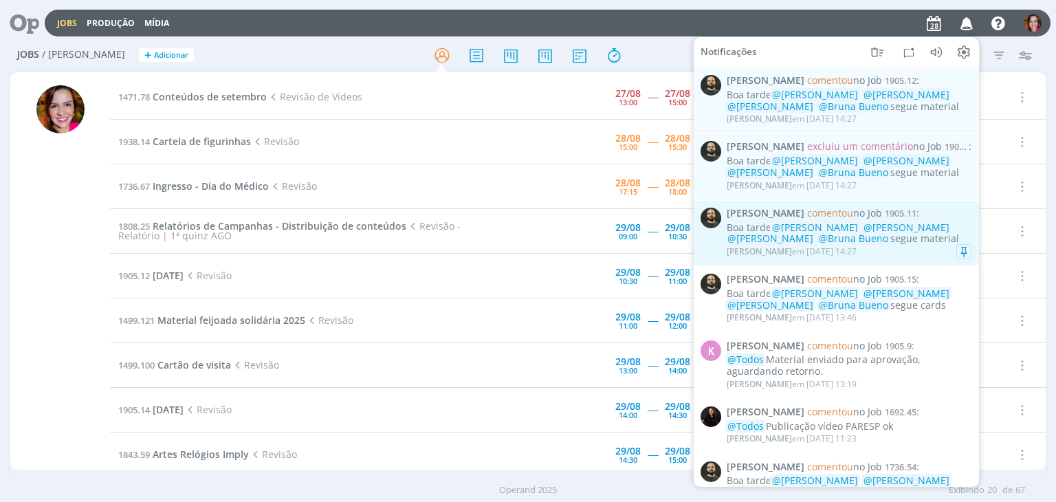
click at [907, 239] on div "Boa tarde @Beatriz Luchese @Karoline Arend @Luíza Santana @Bruna Bueno segue ma…" at bounding box center [849, 232] width 245 height 23
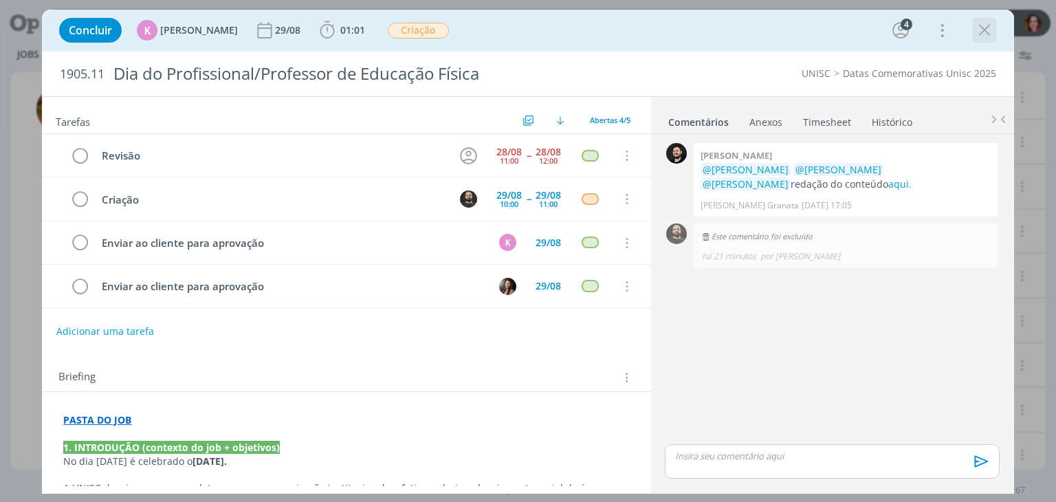
click at [984, 30] on icon "dialog" at bounding box center [984, 30] width 21 height 21
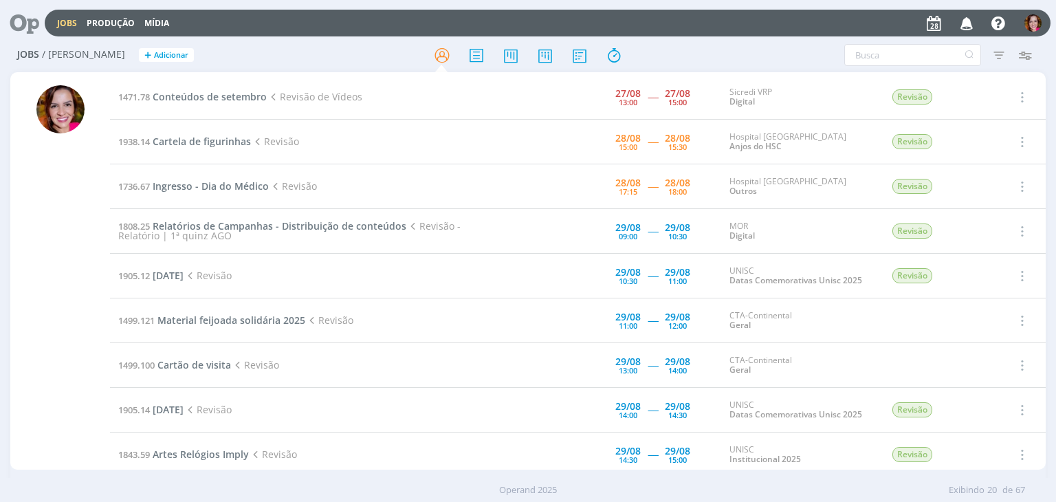
click at [971, 26] on icon "button" at bounding box center [967, 22] width 24 height 23
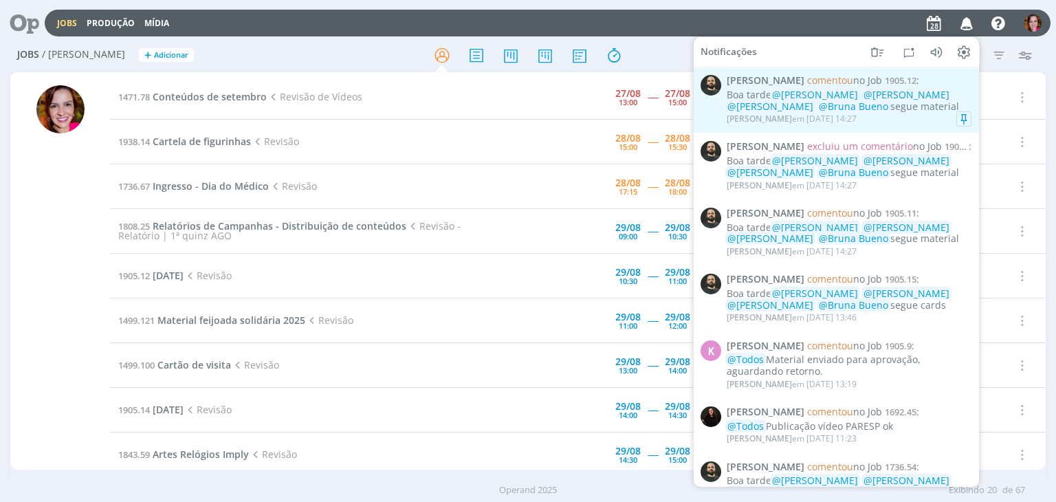
click at [870, 120] on div "Patrick Freitas em 28/08 às 14:27" at bounding box center [849, 119] width 245 height 14
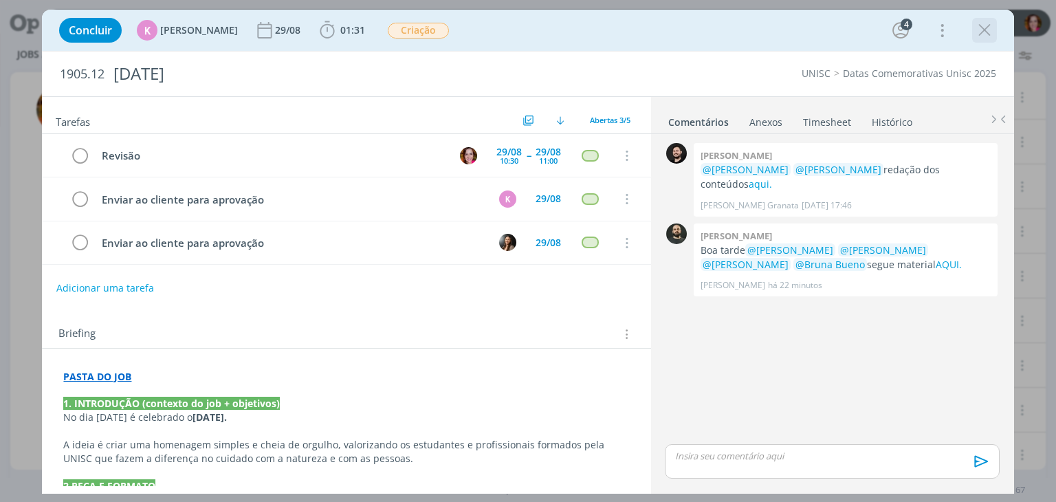
click at [991, 25] on icon "dialog" at bounding box center [984, 30] width 21 height 21
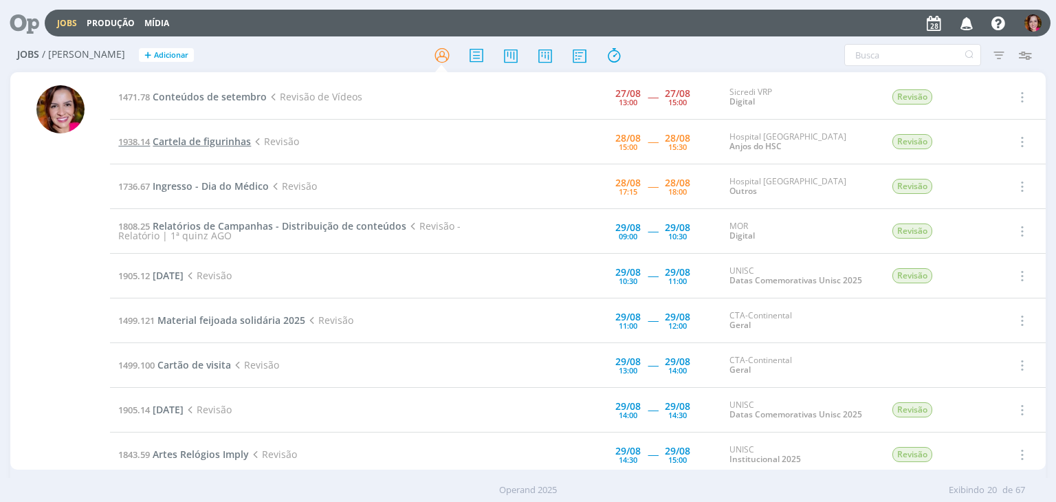
click at [228, 142] on span "Cartela de figurinhas" at bounding box center [202, 141] width 98 height 13
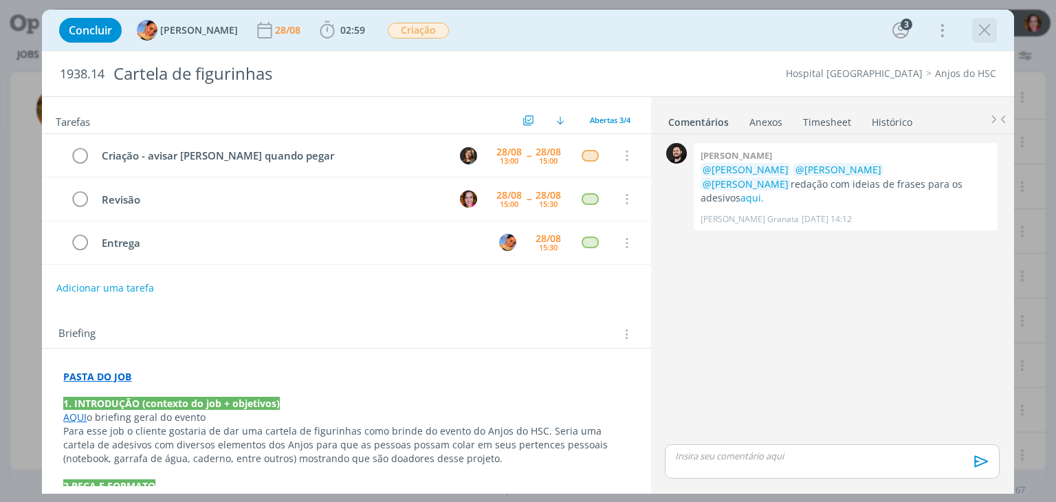
click at [982, 25] on icon "dialog" at bounding box center [984, 30] width 21 height 21
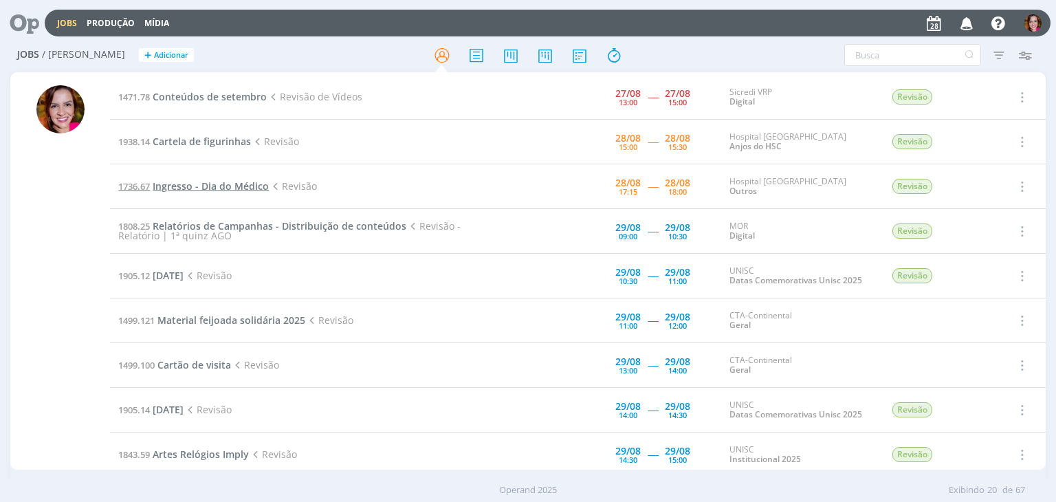
click at [216, 186] on span "Ingresso - Dia do Médico" at bounding box center [211, 185] width 116 height 13
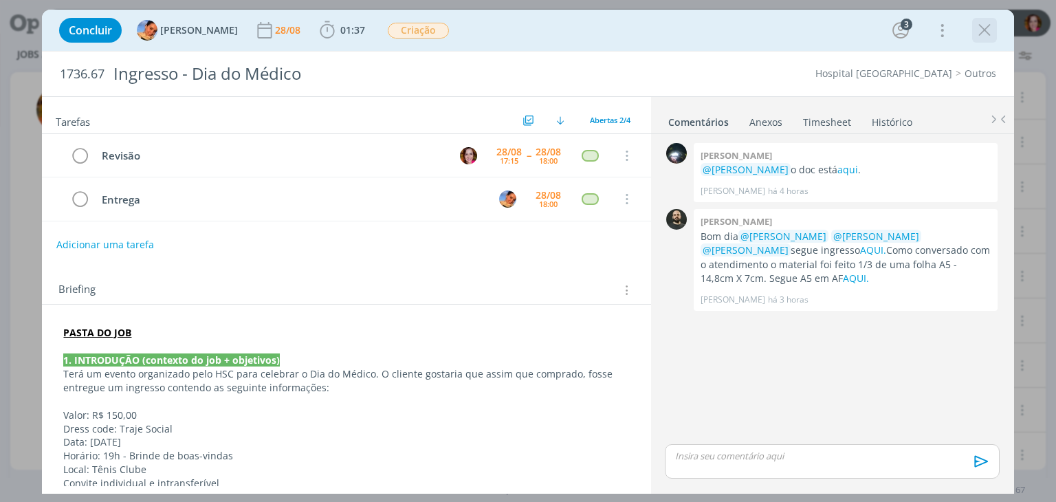
click at [985, 27] on icon "dialog" at bounding box center [984, 30] width 21 height 21
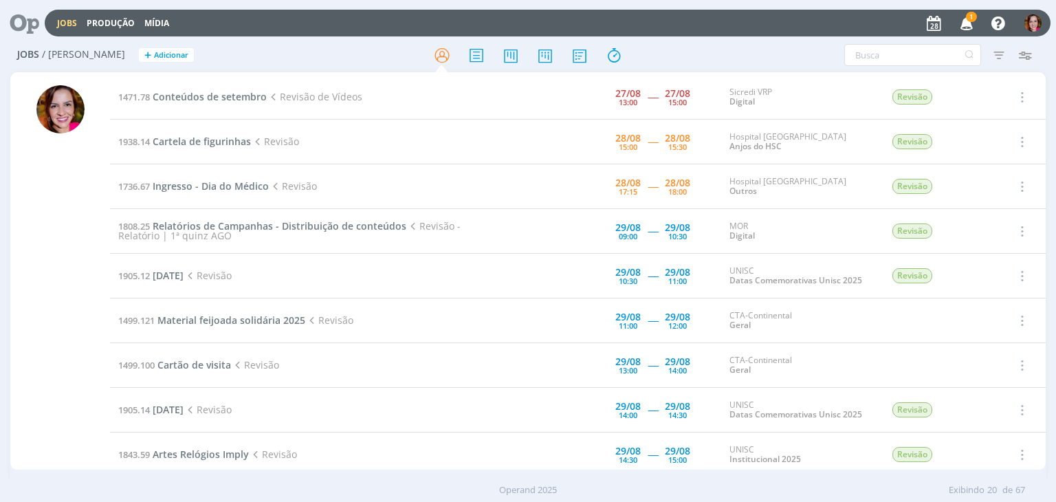
click at [968, 20] on span "1" at bounding box center [971, 17] width 11 height 10
click at [968, 23] on icon "button" at bounding box center [967, 22] width 24 height 23
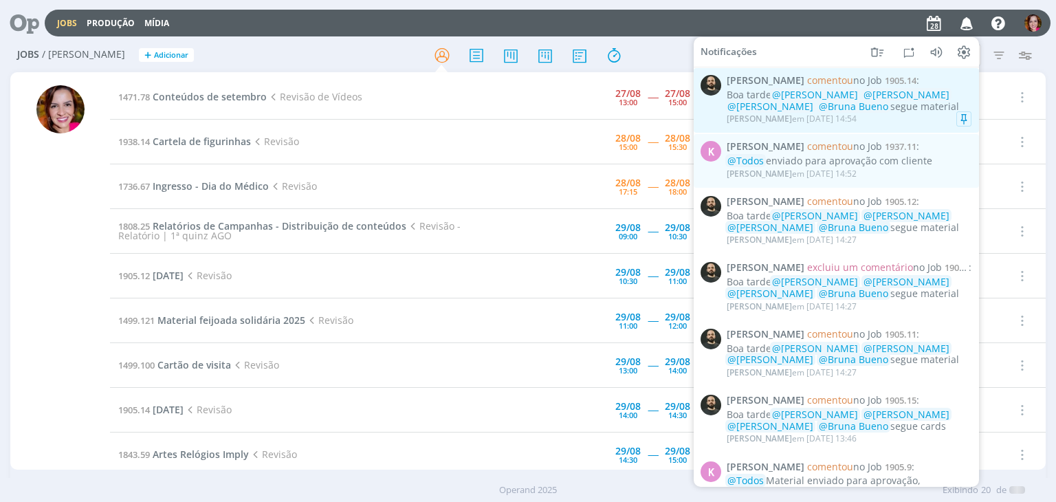
click at [904, 116] on div "Patrick Freitas em 28/08 às 14:54" at bounding box center [849, 119] width 245 height 14
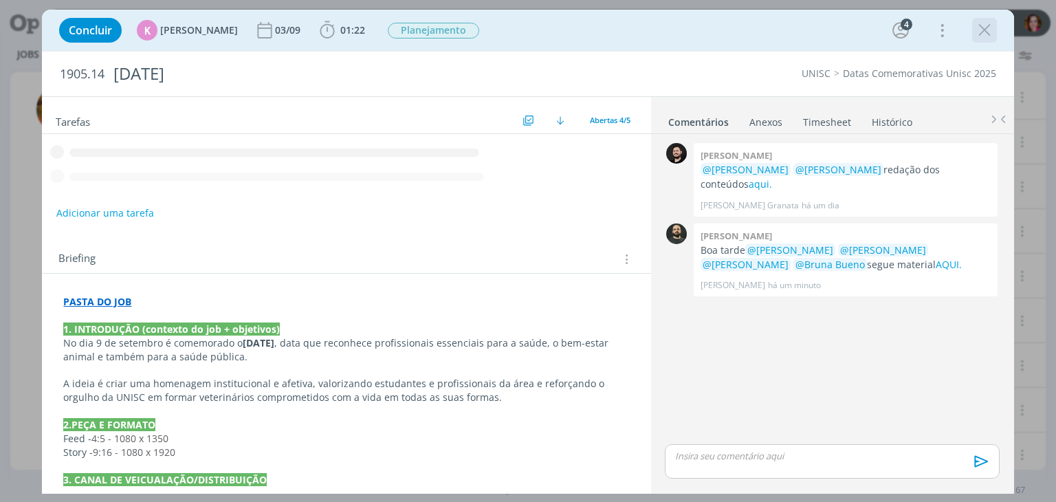
click at [983, 31] on icon "dialog" at bounding box center [984, 30] width 21 height 21
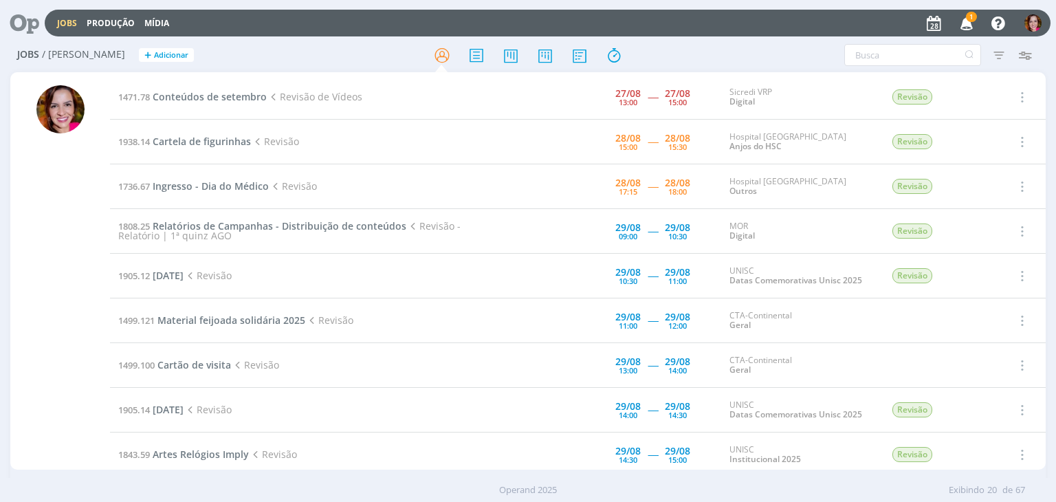
click at [962, 25] on icon "button" at bounding box center [967, 22] width 24 height 23
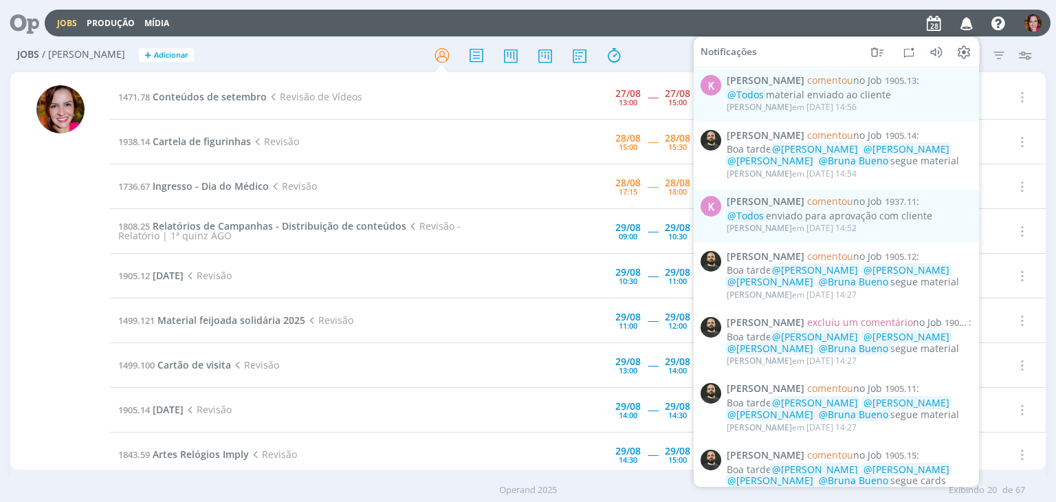
click at [22, 248] on div at bounding box center [60, 272] width 100 height 395
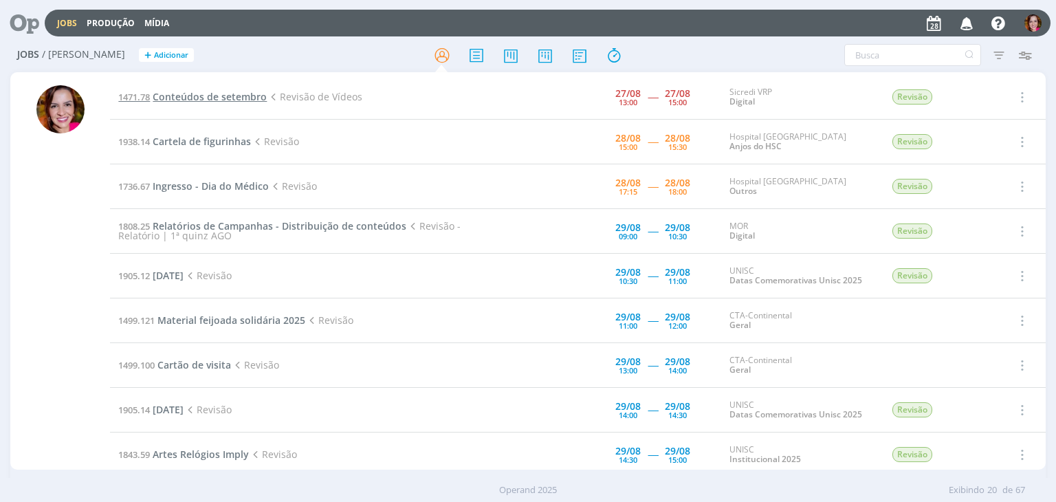
click at [210, 97] on span "Conteúdos de setembro" at bounding box center [210, 96] width 114 height 13
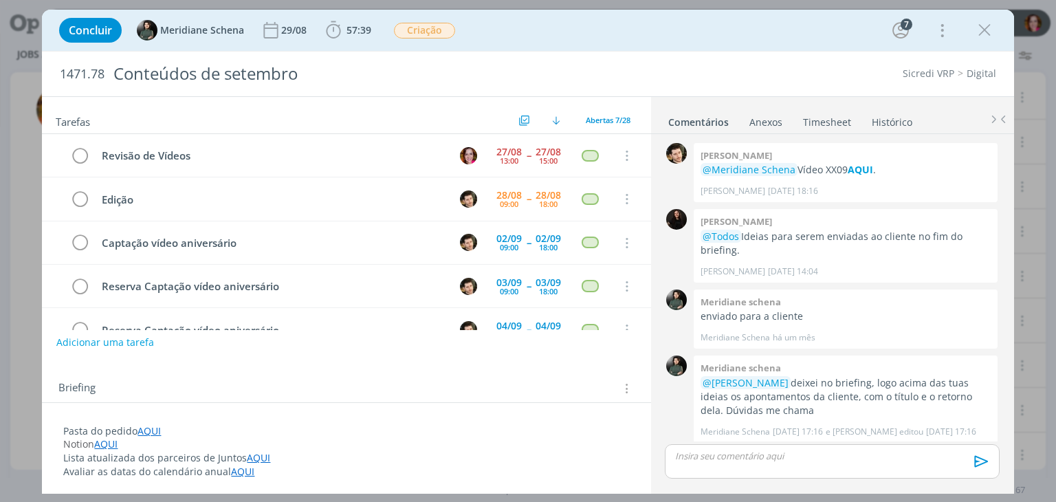
scroll to position [1761, 0]
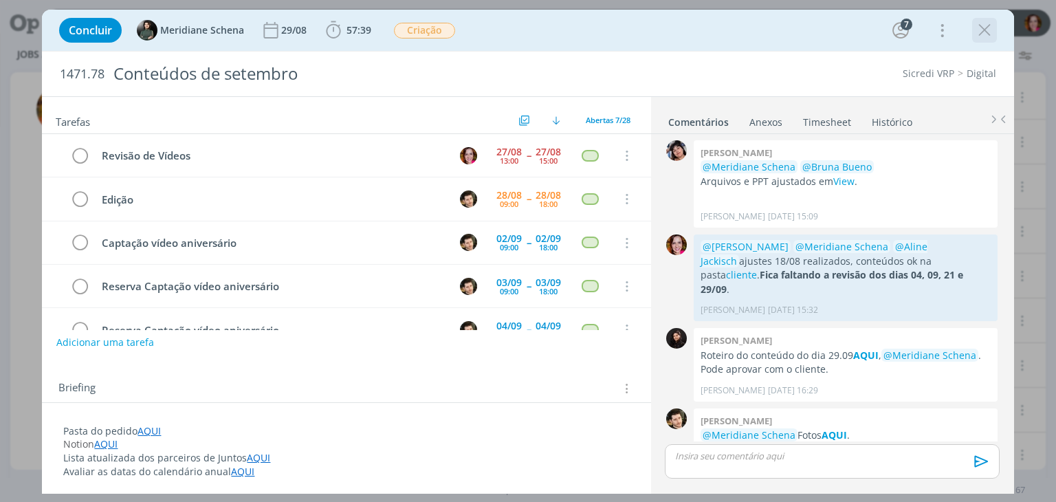
click at [982, 34] on icon "dialog" at bounding box center [984, 30] width 21 height 21
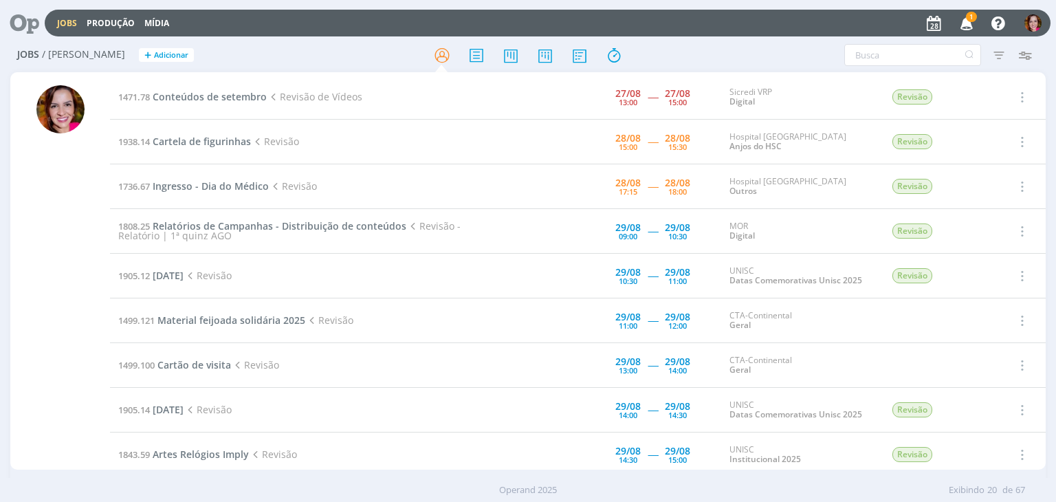
click at [967, 22] on icon "button" at bounding box center [967, 22] width 24 height 23
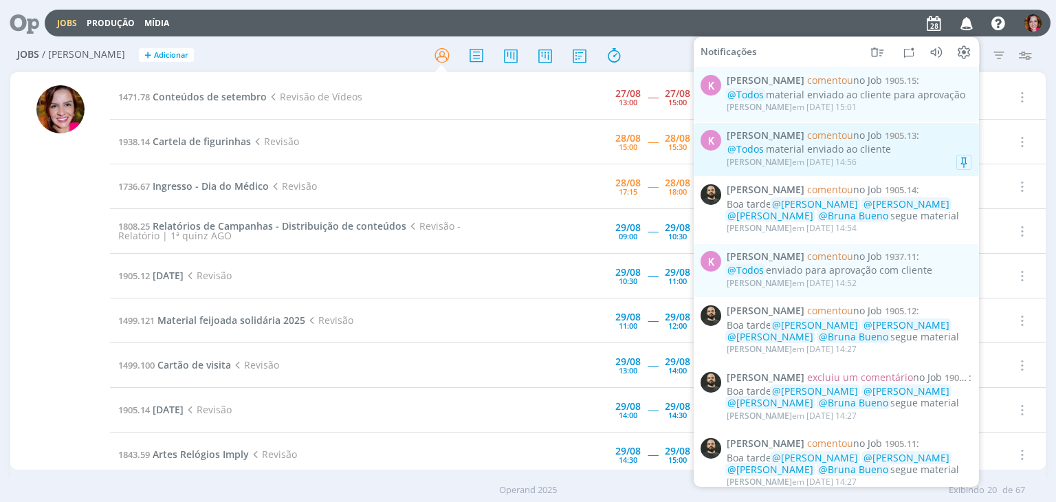
click at [864, 148] on div "@Todos material enviado ao cliente" at bounding box center [849, 150] width 245 height 12
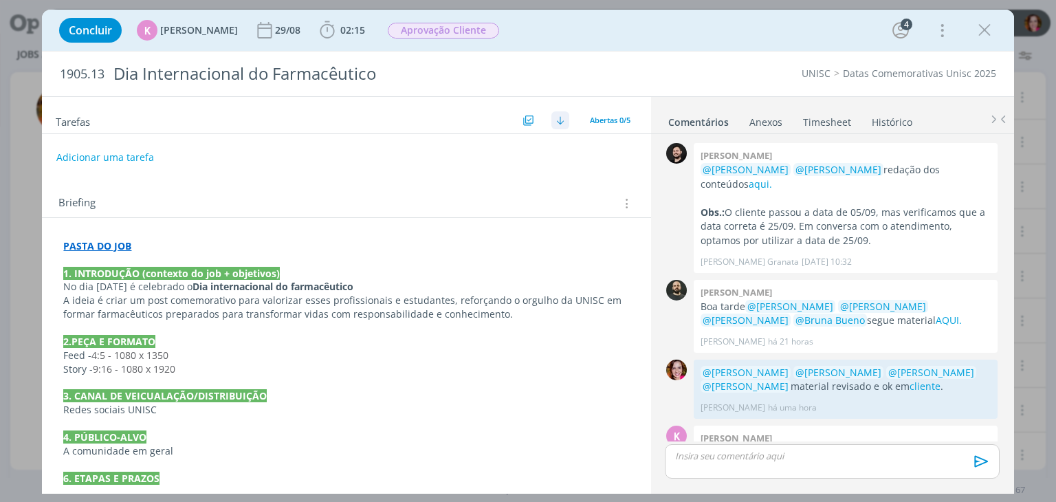
scroll to position [46, 0]
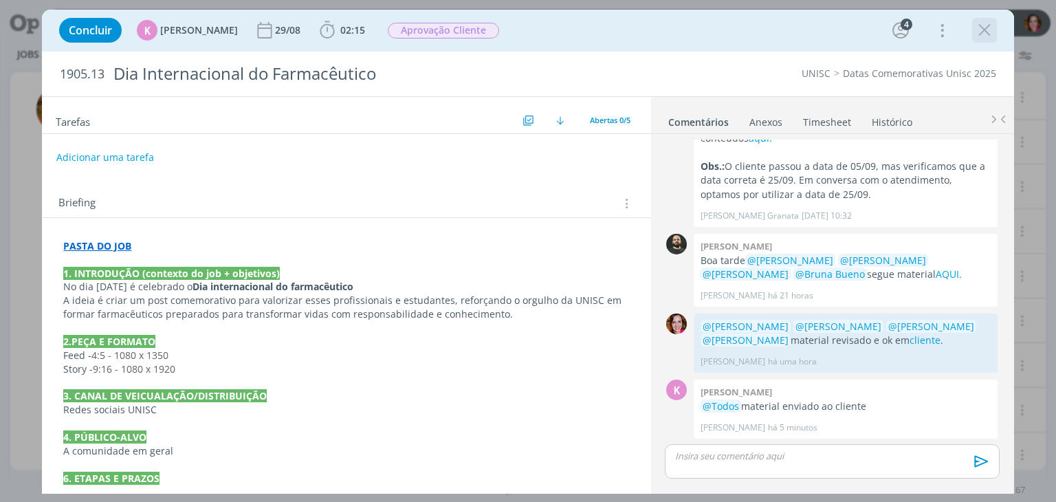
click at [982, 31] on icon "dialog" at bounding box center [984, 30] width 21 height 21
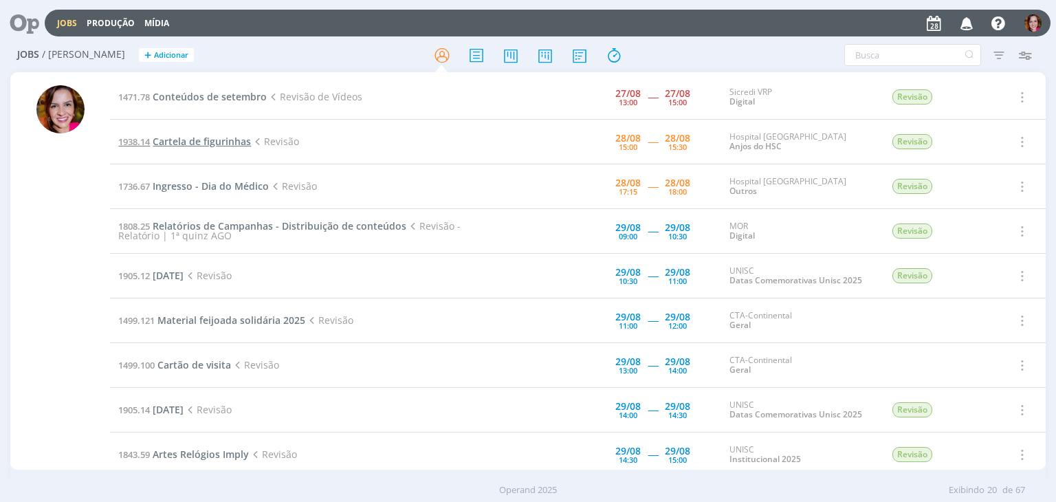
click at [182, 141] on span "Cartela de figurinhas" at bounding box center [202, 141] width 98 height 13
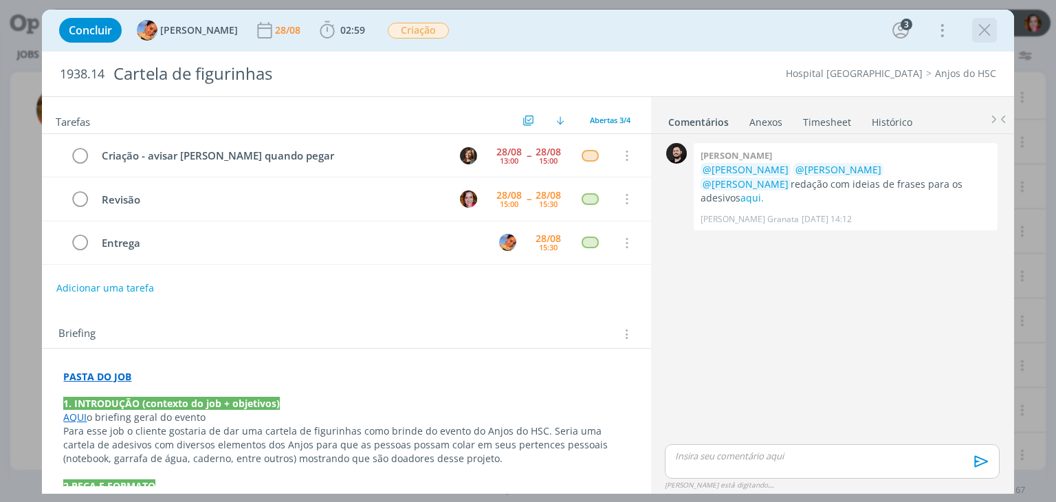
click at [985, 30] on icon "dialog" at bounding box center [984, 30] width 21 height 21
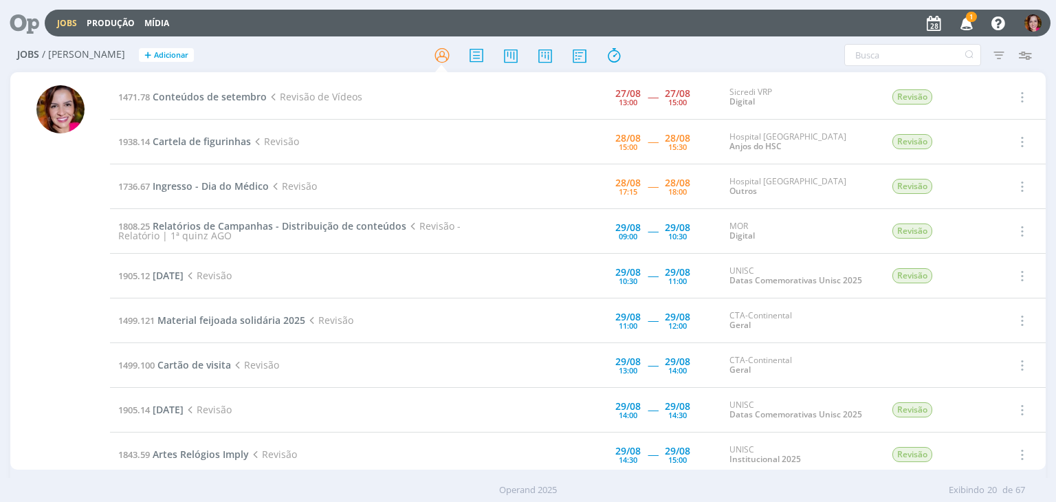
click at [965, 16] on icon "button" at bounding box center [967, 22] width 24 height 23
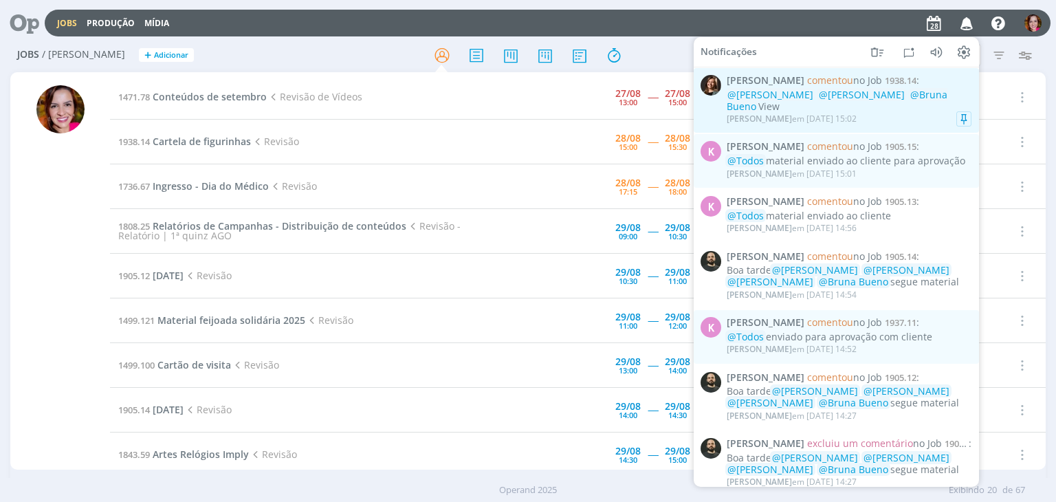
click at [824, 114] on div "[PERSON_NAME] em [DATE] 15:02" at bounding box center [792, 119] width 130 height 10
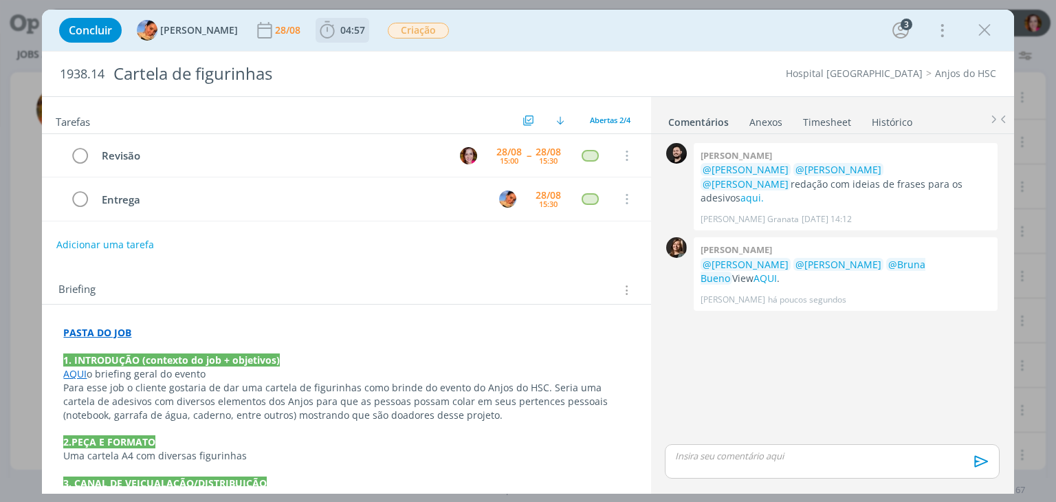
click at [340, 28] on span "04:57" at bounding box center [352, 29] width 25 height 13
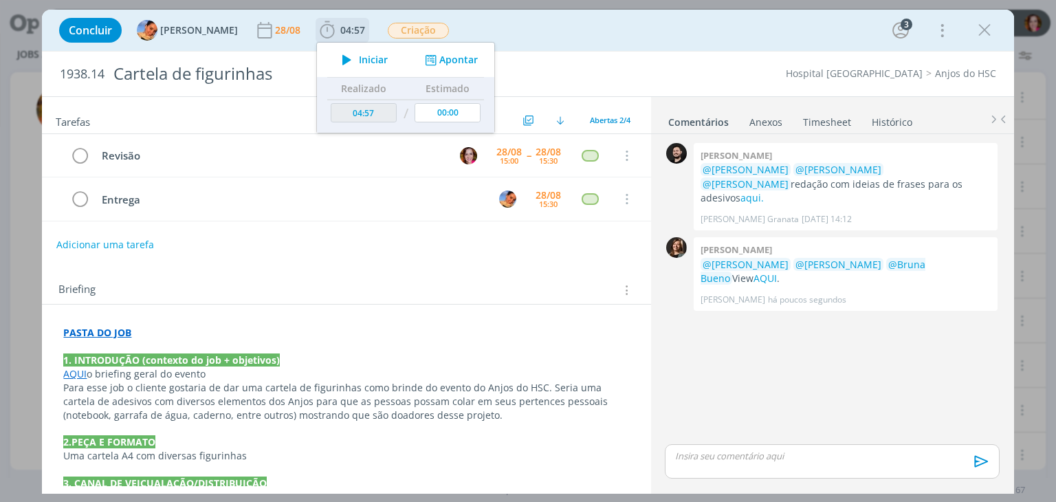
click at [335, 67] on icon "dialog" at bounding box center [347, 60] width 24 height 18
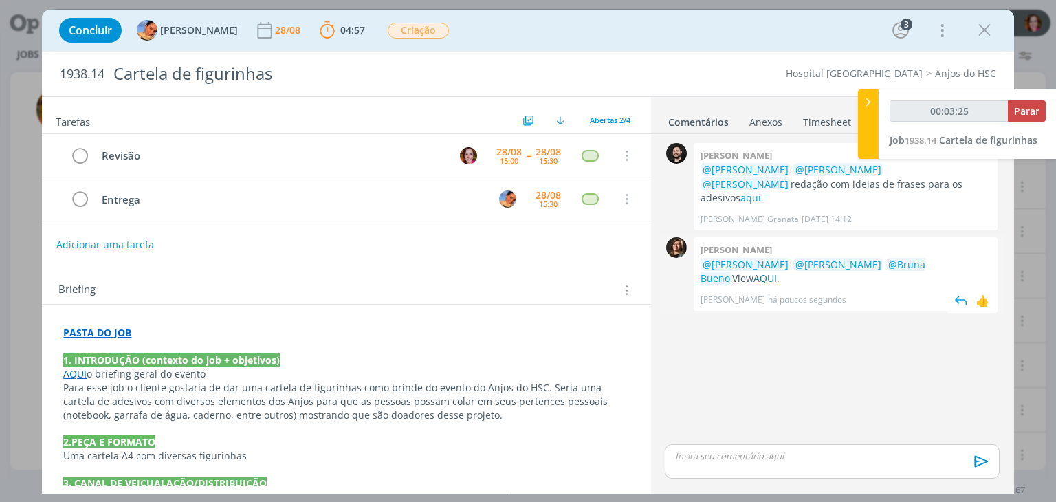
click at [777, 272] on link "AQUI" at bounding box center [764, 278] width 23 height 13
click at [764, 191] on link "aqui." at bounding box center [751, 197] width 23 height 13
type input "00:15:36"
click at [738, 467] on div "dialog" at bounding box center [832, 461] width 334 height 34
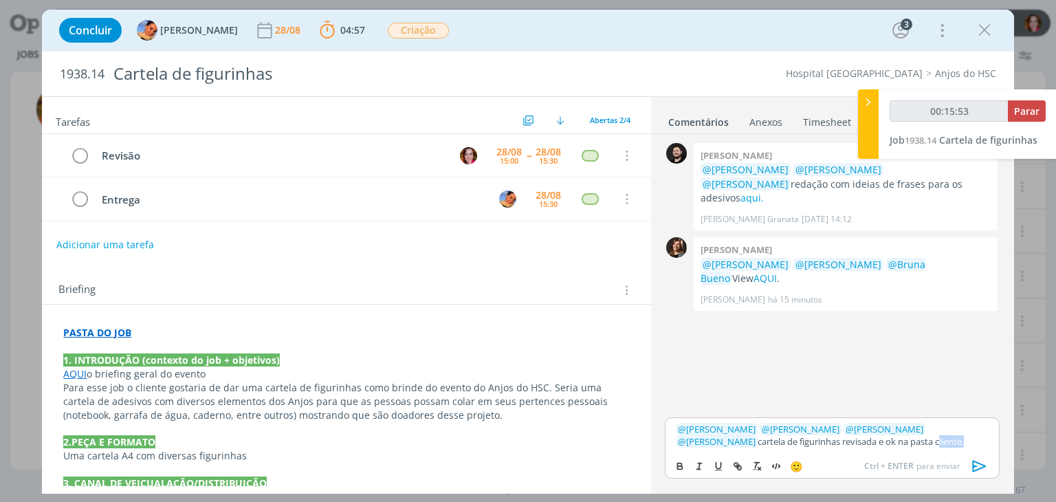
type input "00:15:54"
paste input "[URL][DOMAIN_NAME]"
type input "[URL][DOMAIN_NAME]"
click at [933, 445] on link "cliente" at bounding box center [946, 441] width 27 height 12
click at [842, 411] on link "[URL][DOMAIN_NAME]" at bounding box center [813, 415] width 93 height 18
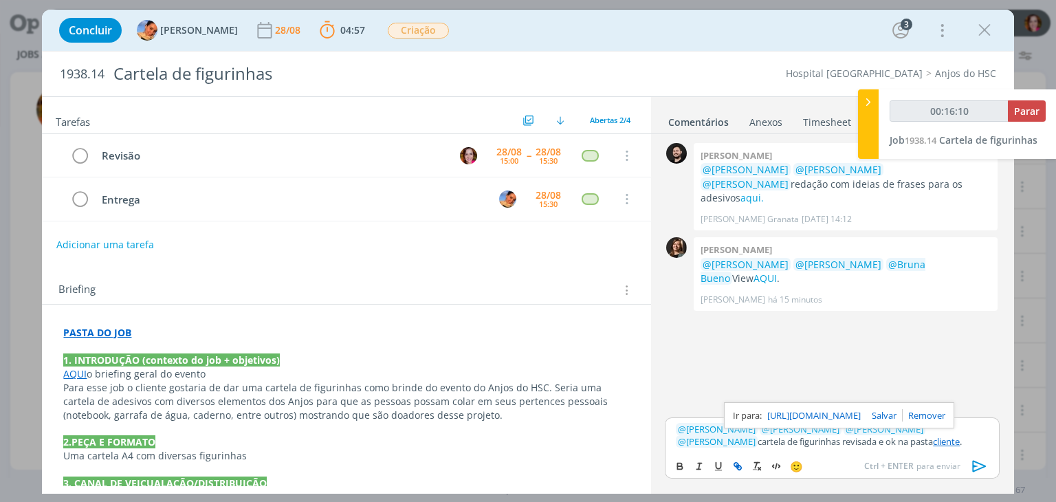
click at [977, 467] on icon "dialog" at bounding box center [979, 466] width 21 height 21
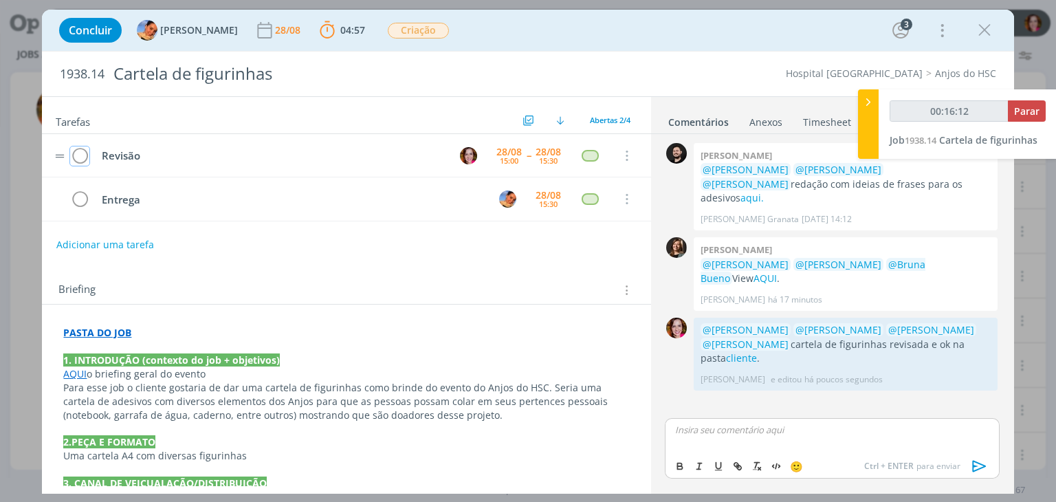
click at [78, 166] on icon "dialog" at bounding box center [79, 156] width 19 height 21
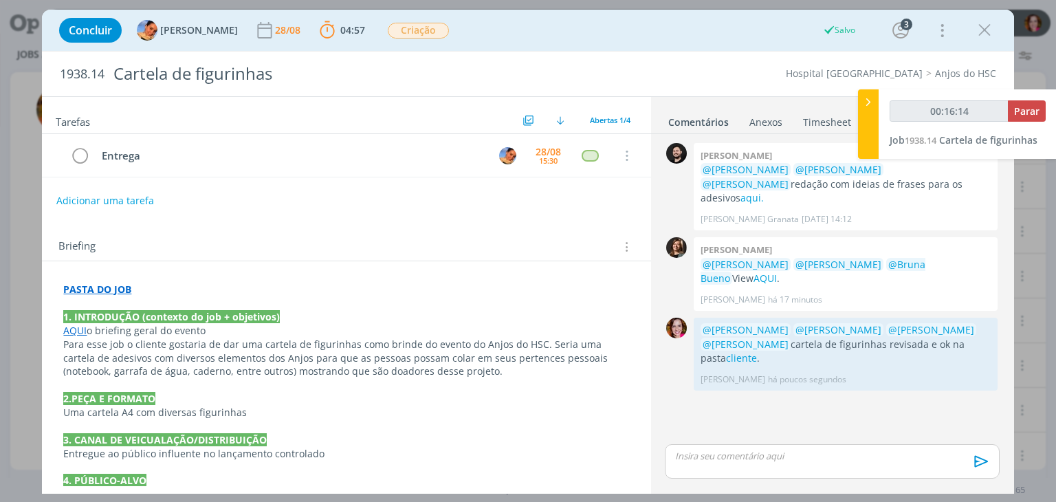
type input "00:16:15"
click at [1027, 116] on span "Parar" at bounding box center [1026, 110] width 25 height 13
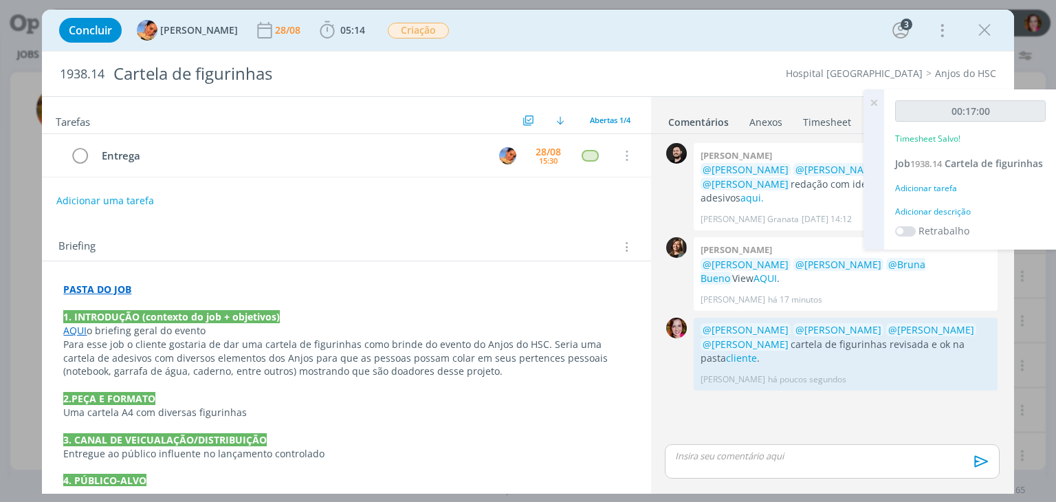
click at [956, 210] on div "Adicionar descrição" at bounding box center [970, 212] width 151 height 12
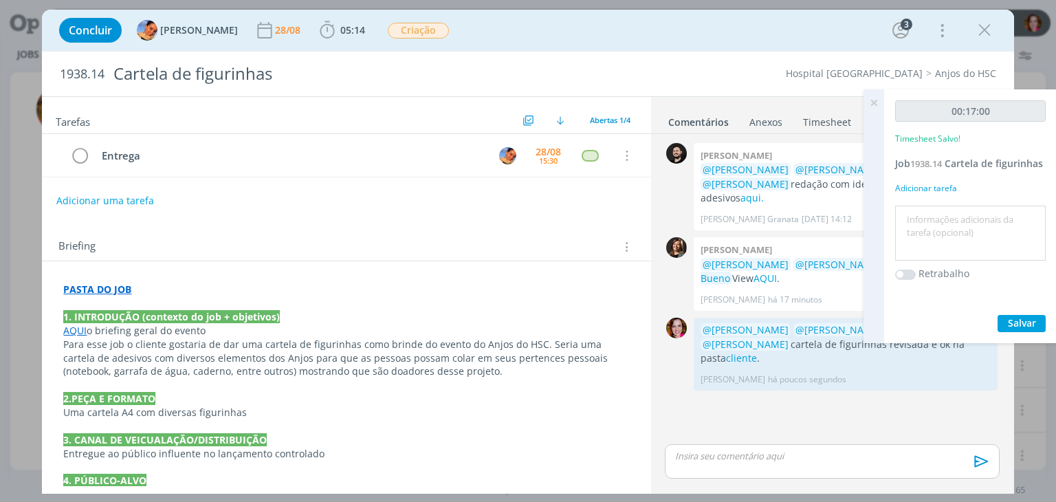
click at [956, 210] on textarea at bounding box center [970, 233] width 144 height 49
type textarea "Revisão cartela"
click at [1017, 325] on span "Salvar" at bounding box center [1022, 322] width 28 height 13
click at [871, 103] on icon at bounding box center [873, 102] width 25 height 27
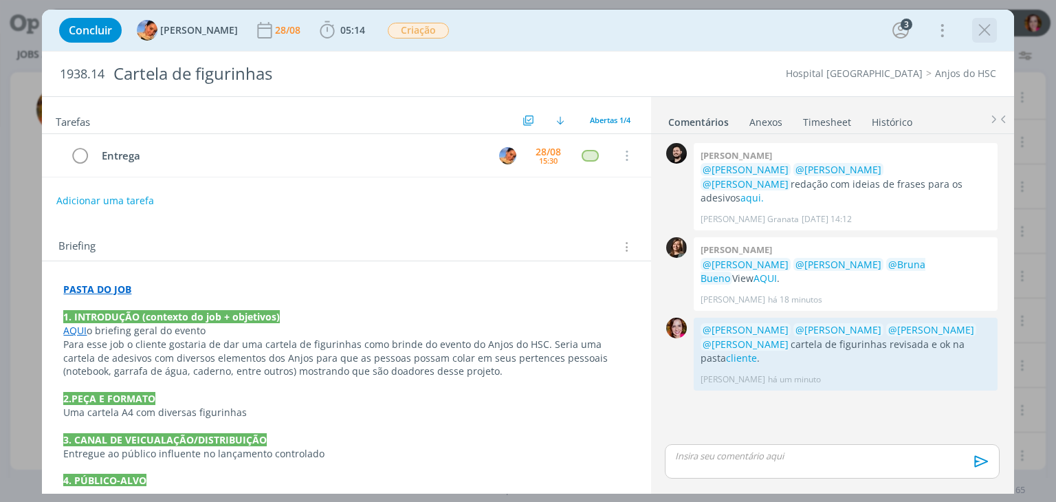
click at [985, 34] on icon "dialog" at bounding box center [984, 30] width 21 height 21
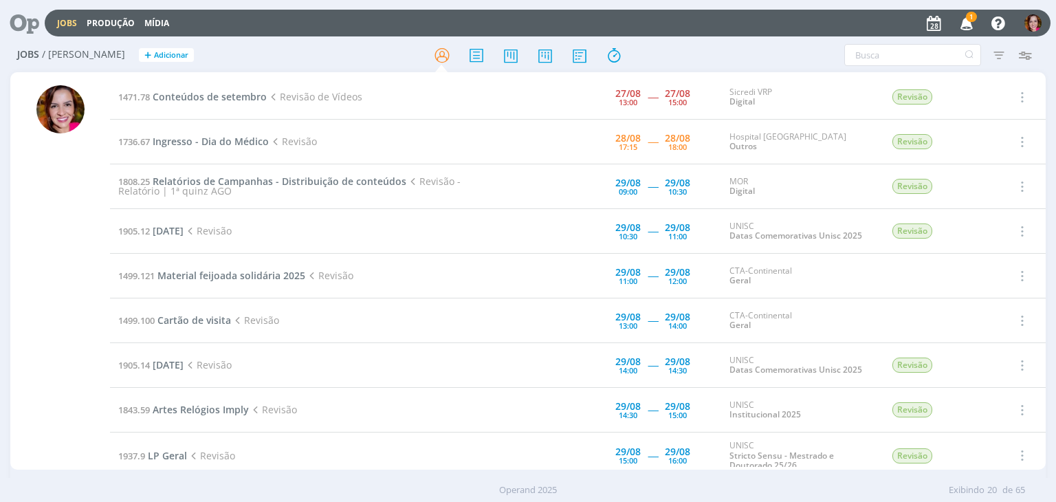
click at [964, 24] on icon "button" at bounding box center [967, 22] width 24 height 23
click at [206, 139] on span "Ingresso - Dia do Médico" at bounding box center [211, 141] width 116 height 13
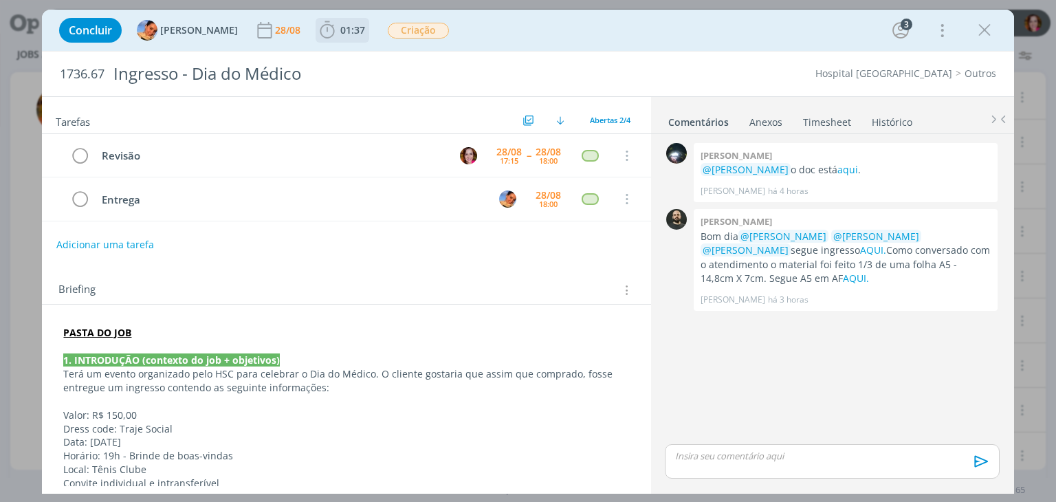
click at [323, 34] on icon "dialog" at bounding box center [327, 30] width 21 height 21
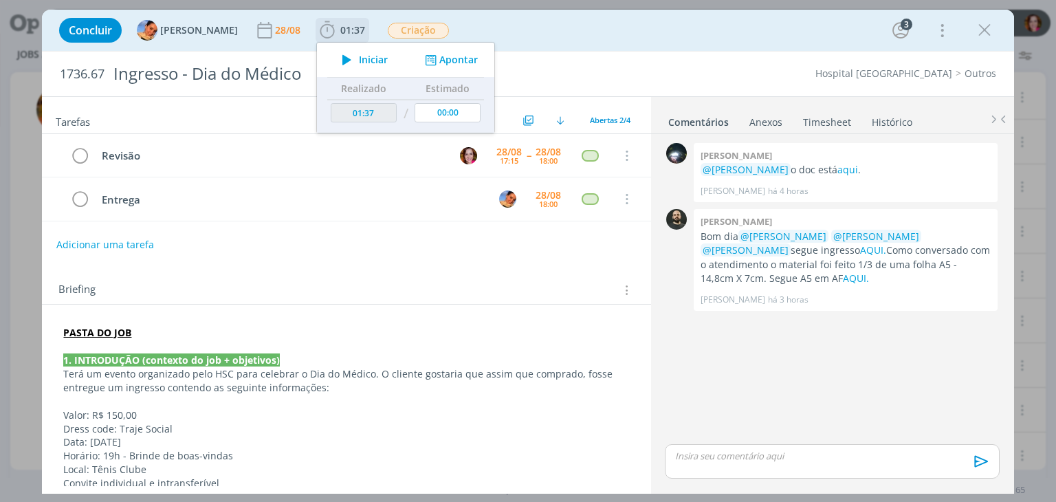
click at [341, 56] on icon "dialog" at bounding box center [347, 60] width 24 height 18
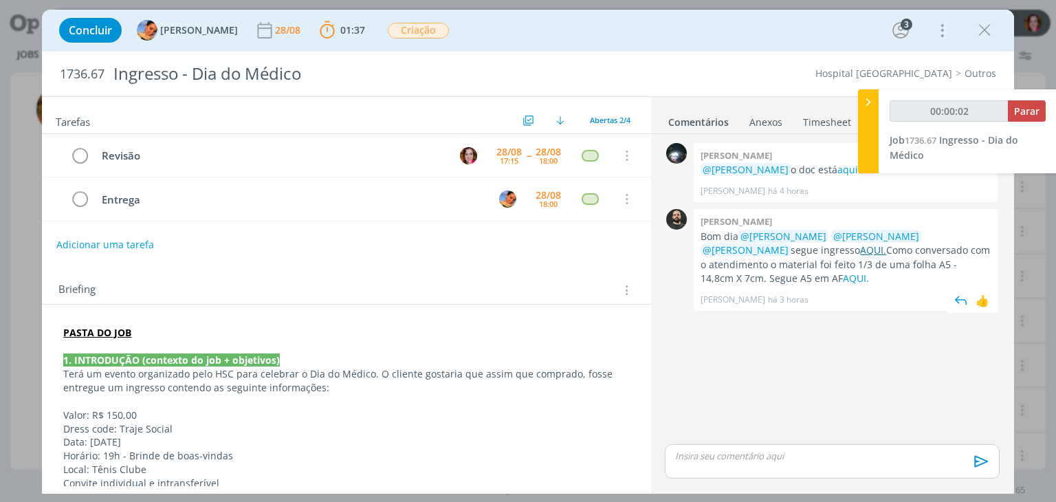
click at [860, 251] on link "AQUI." at bounding box center [873, 249] width 26 height 13
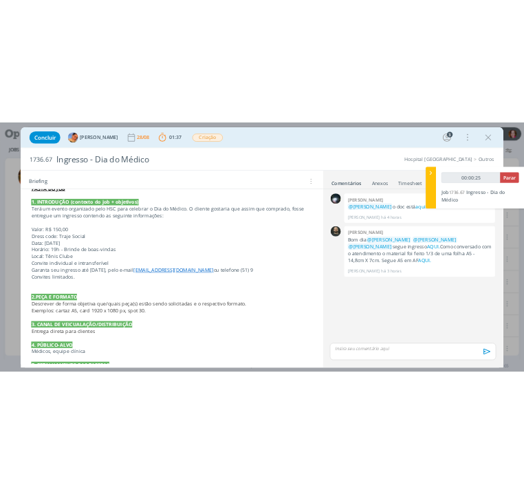
scroll to position [197, 0]
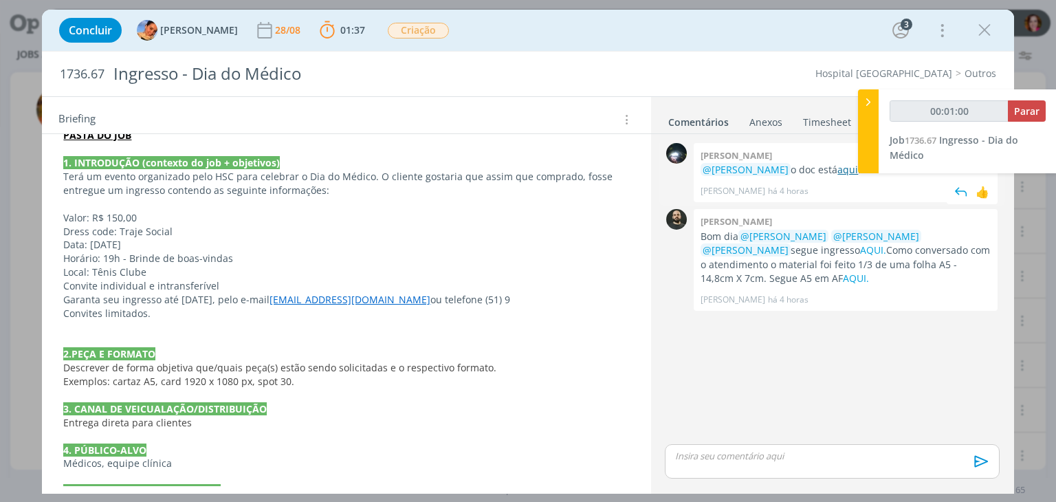
click at [837, 170] on link "aqui" at bounding box center [847, 169] width 21 height 13
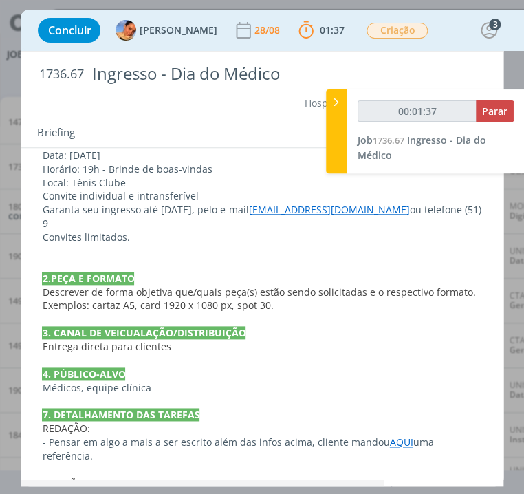
scroll to position [313, 0]
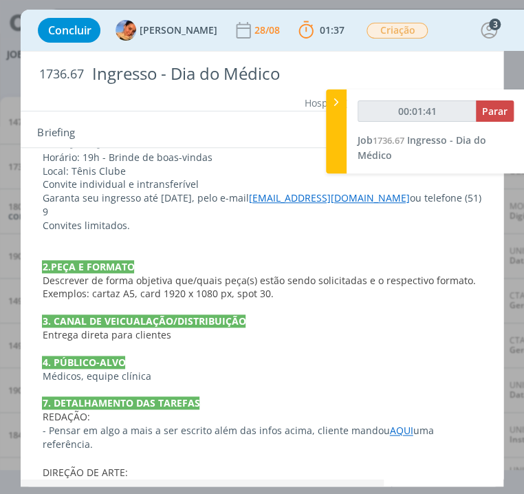
click at [390, 423] on link "AQUI" at bounding box center [400, 429] width 23 height 13
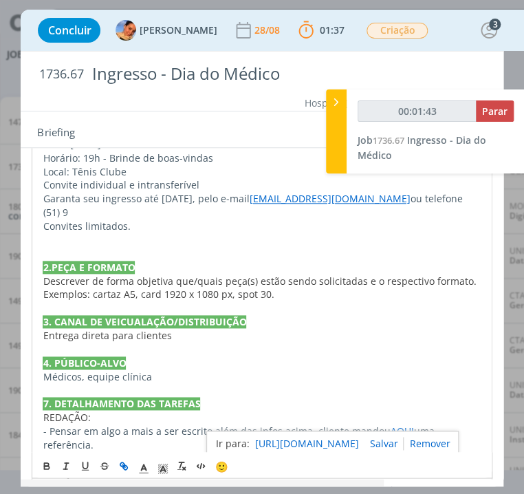
click at [302, 441] on link "https://sobeae.sharepoint.com/:i:/s/SOBEAE/Ed0o9bBM24JLuHsmhzvDX2QBeDVLYPhnZiz6…" at bounding box center [306, 443] width 104 height 18
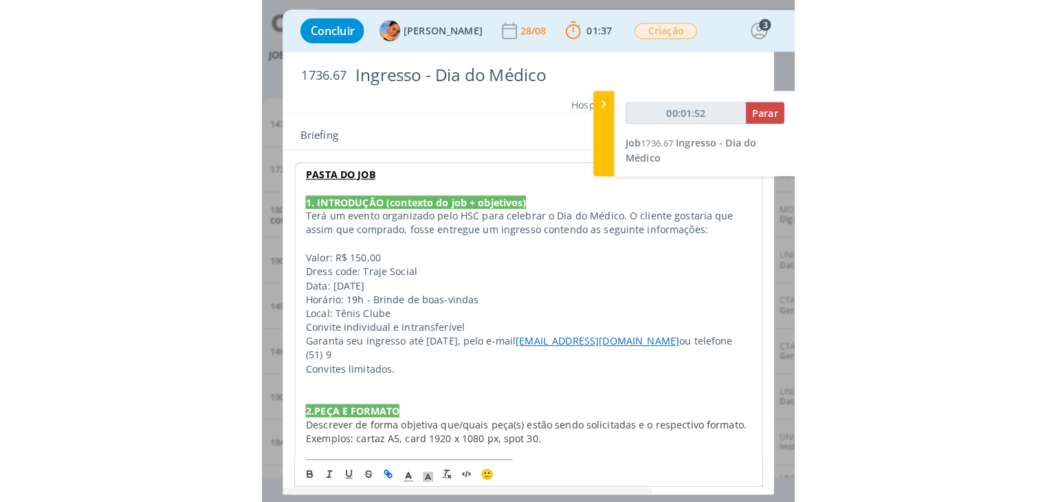
scroll to position [172, 0]
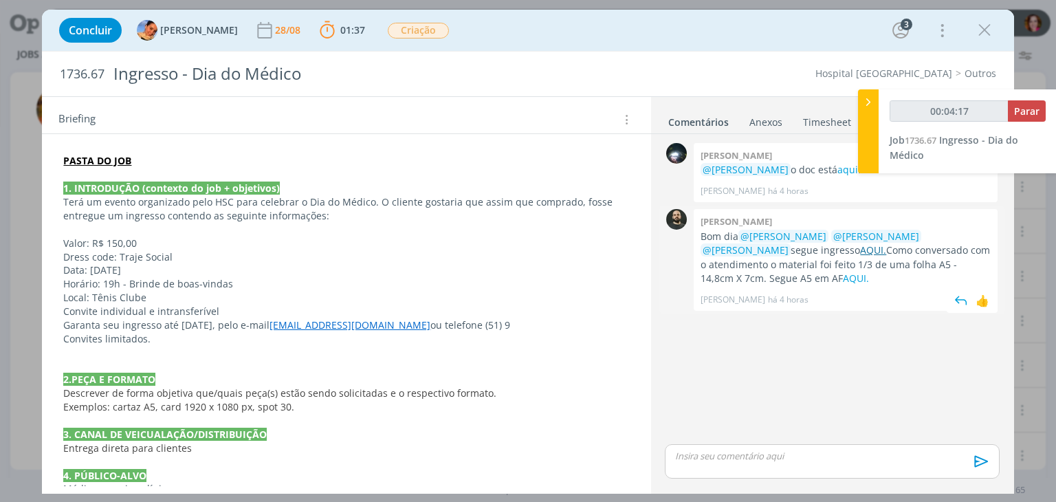
click at [860, 249] on link "AQUI." at bounding box center [873, 249] width 26 height 13
type input "00:04:58"
click at [770, 458] on p "dialog" at bounding box center [832, 456] width 312 height 12
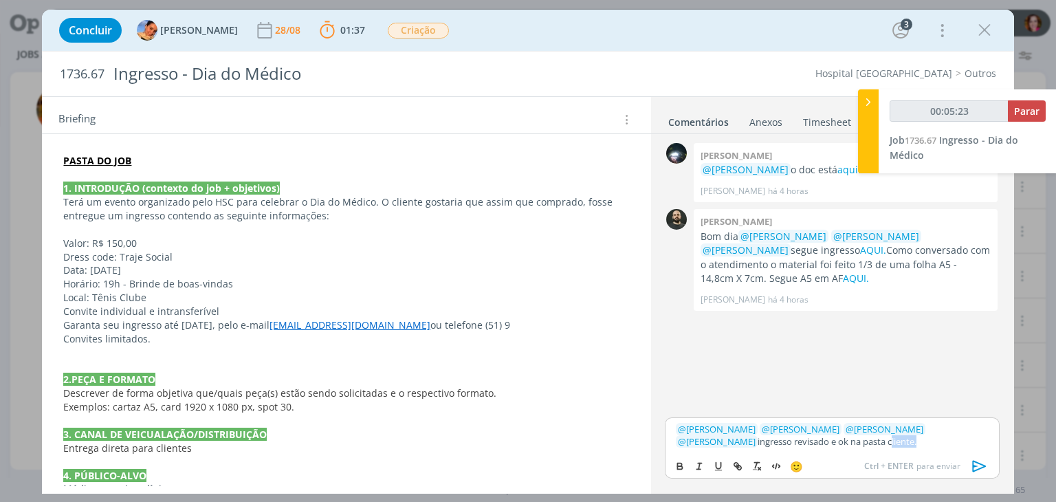
type input "00:05:24"
paste input "https://sobeae.sharepoint.com/sites/SOBEAE/Documentos%20Compartilhados/Forms/Al…"
type input "https://sobeae.sharepoint.com/sites/SOBEAE/Documentos%20Compartilhados/Forms/Al…"
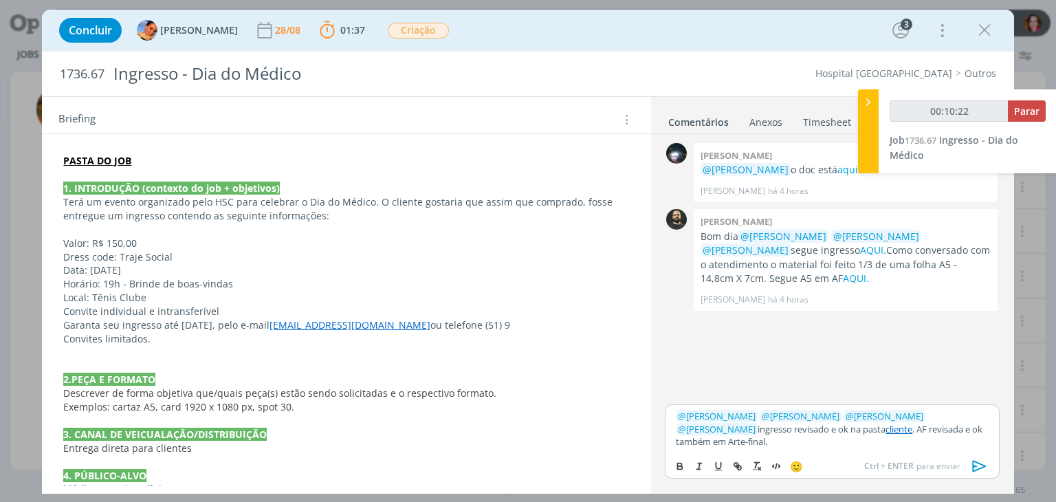
scroll to position [0, 0]
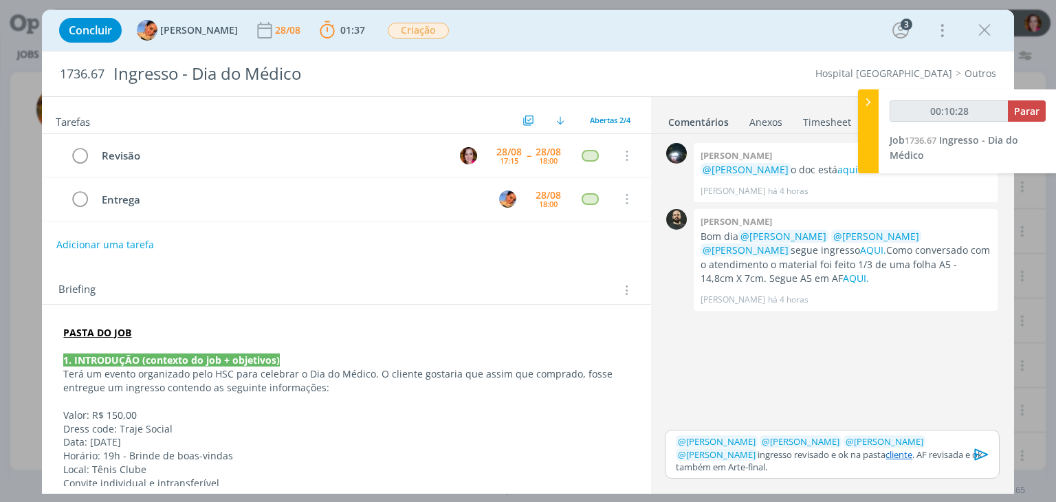
click at [696, 465] on p "﻿ @ Patrick Freitas ﻿ ﻿ @ Luíza Santana ﻿ ﻿ @ Beatriz Luchese ﻿ ﻿ @ Karoline Ar…" at bounding box center [832, 454] width 312 height 38
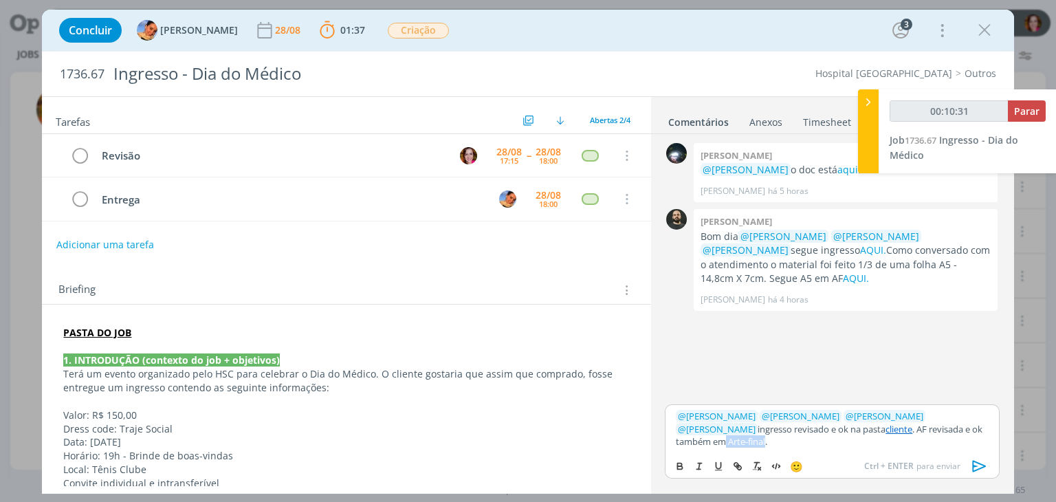
type input "00:10:32"
type input "Arte-final"
type input "00:10:33"
paste input "https://sobeae.sharepoint.com/sites/SOBEAE/Documentos%20Compartilhados/Forms/Al…"
type input "https://sobeae.sharepoint.com/sites/SOBEAE/Documentos%20Compartilhados/Forms/Al…"
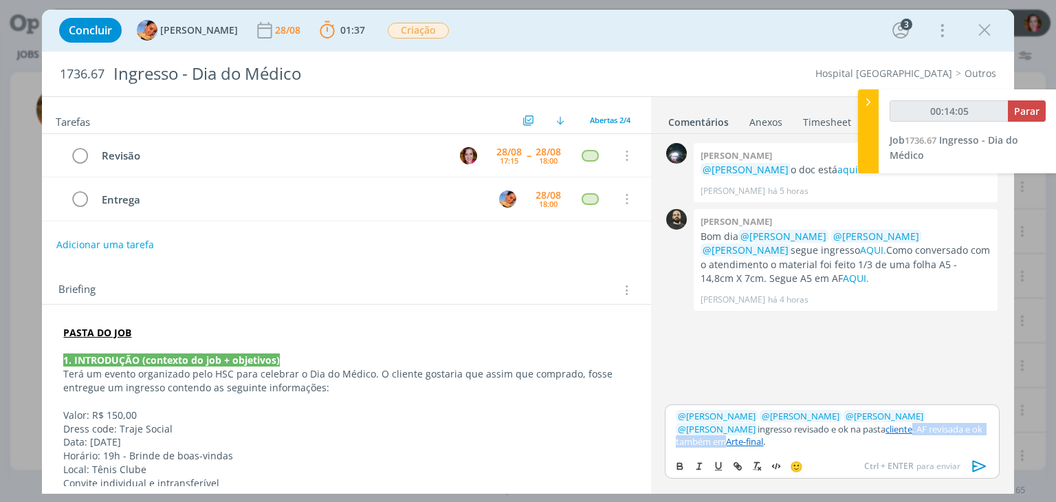
click at [763, 435] on link "Arte-final" at bounding box center [744, 441] width 37 height 12
click at [817, 402] on link "https://sobeae.sharepoint.com/sites/SOBEAE/Documentos%20Compartilhados/Forms/Al…" at bounding box center [777, 403] width 93 height 18
click at [825, 402] on link "https://sobeae.sharepoint.com/sites/SOBEAE/Documentos%20Compartilhados/Forms/Al…" at bounding box center [777, 403] width 93 height 18
click at [885, 431] on link "cliente" at bounding box center [898, 429] width 27 height 12
click at [813, 405] on link "https://sobeae.sharepoint.com/sites/SOBEAE/Documentos%20Compartilhados/Forms/Al…" at bounding box center [766, 403] width 93 height 18
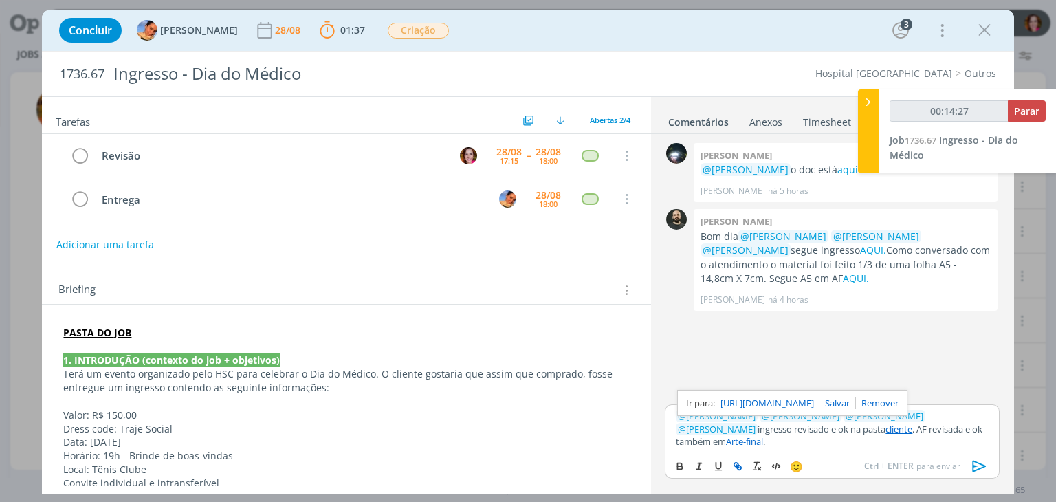
click at [982, 464] on icon "dialog" at bounding box center [979, 467] width 14 height 12
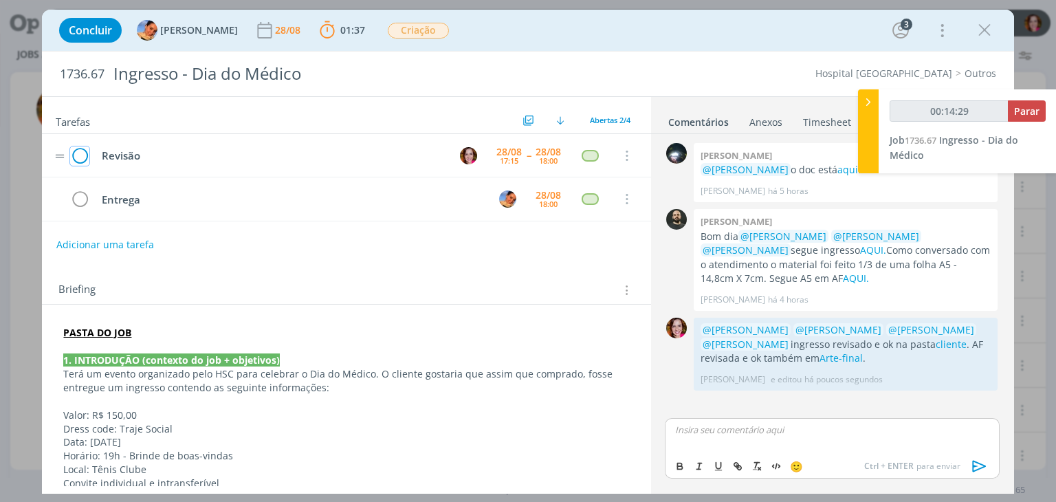
click at [81, 160] on icon "dialog" at bounding box center [79, 156] width 19 height 21
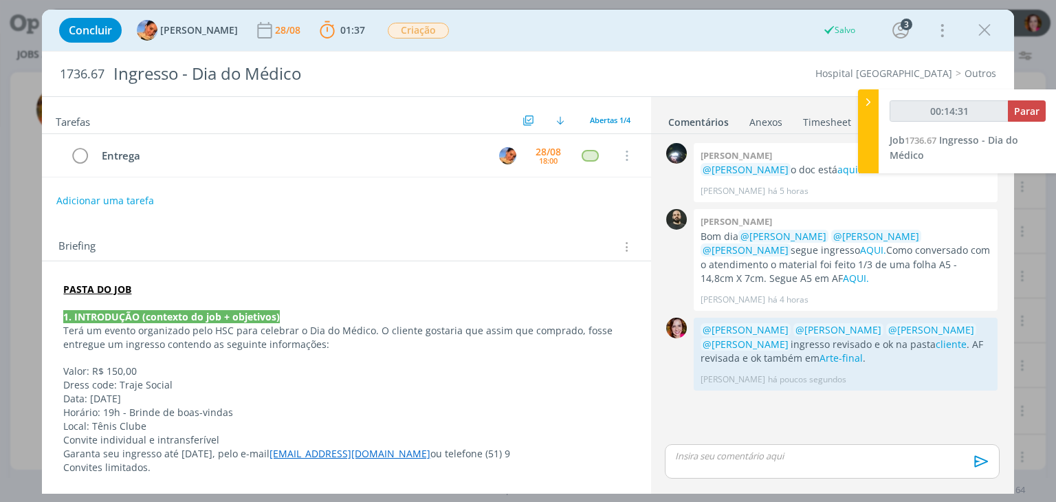
type input "00:14:32"
click at [1023, 114] on span "Parar" at bounding box center [1026, 110] width 25 height 13
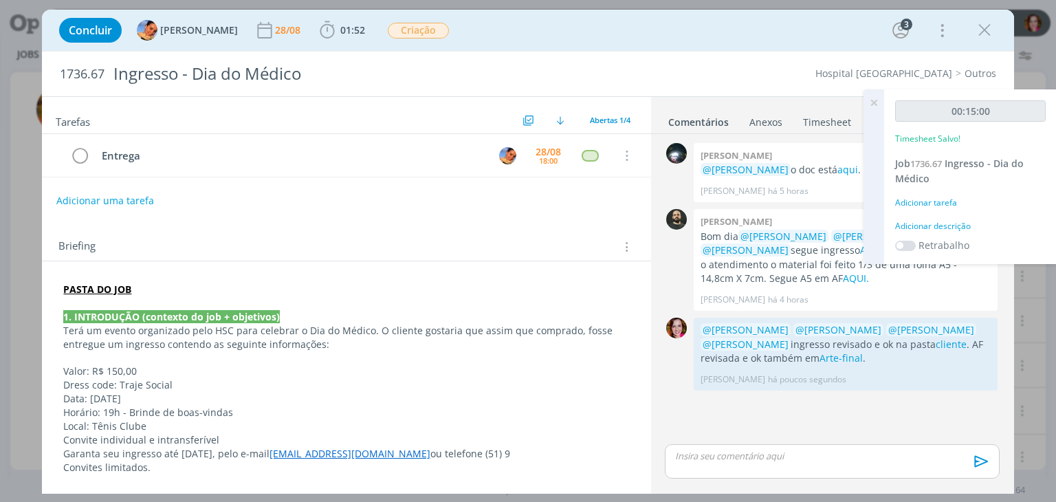
click at [938, 223] on div "Adicionar descrição" at bounding box center [970, 226] width 151 height 12
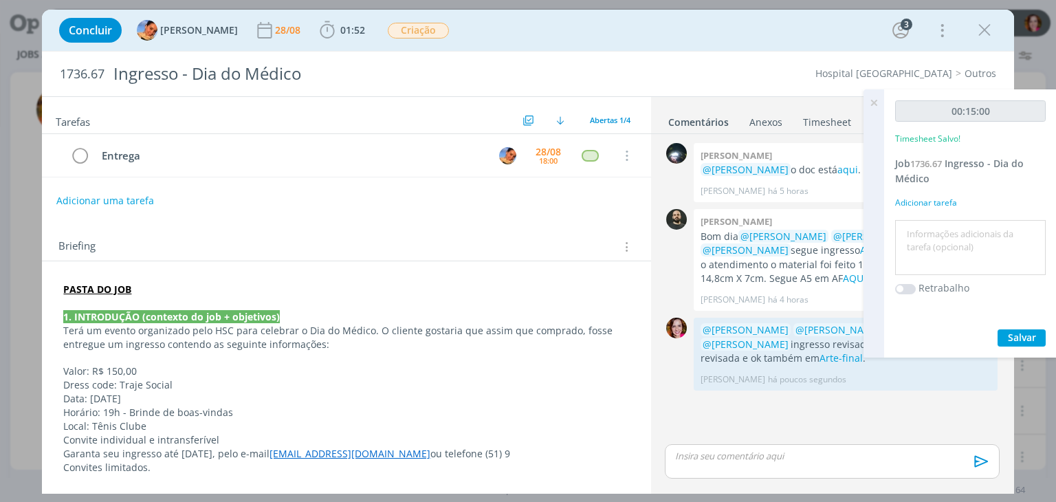
click at [938, 223] on textarea at bounding box center [970, 247] width 144 height 49
type textarea "Revisão ingresso e AF"
click at [1026, 343] on button "Salvar" at bounding box center [1021, 337] width 48 height 17
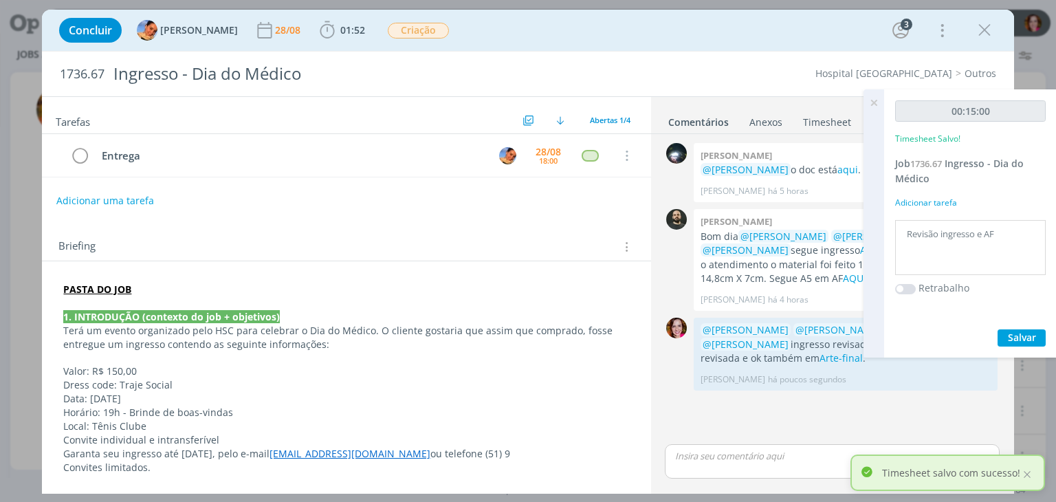
click at [872, 100] on icon at bounding box center [873, 102] width 25 height 27
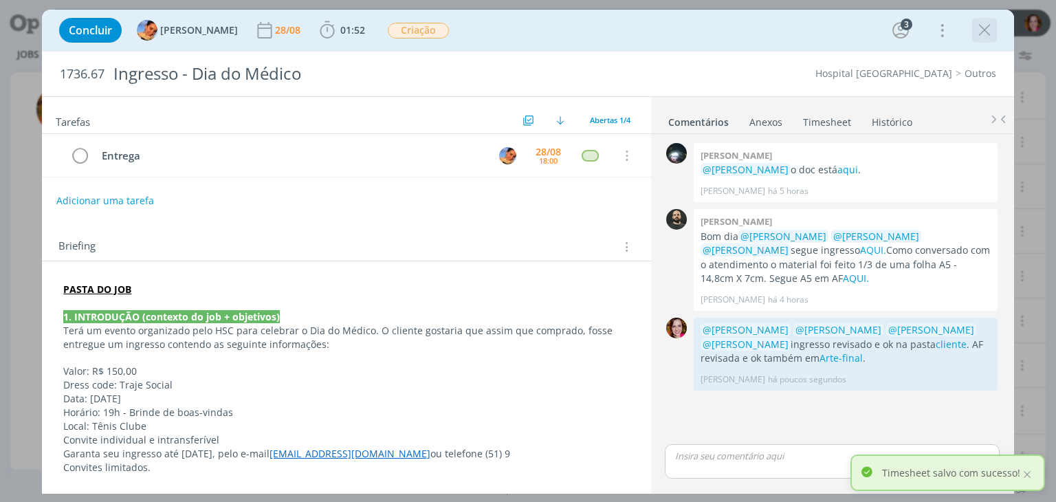
click at [984, 26] on icon "dialog" at bounding box center [984, 30] width 21 height 21
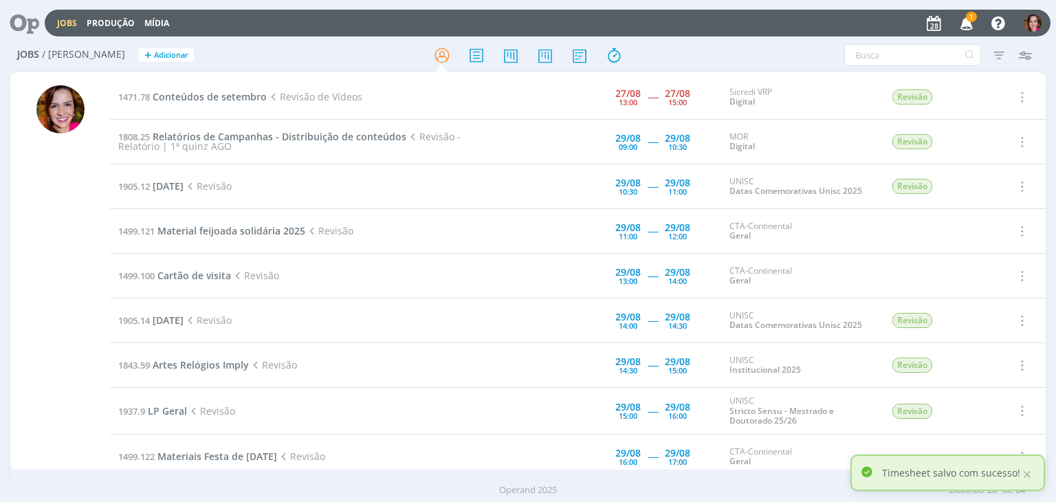
click at [973, 21] on span "1" at bounding box center [971, 17] width 11 height 10
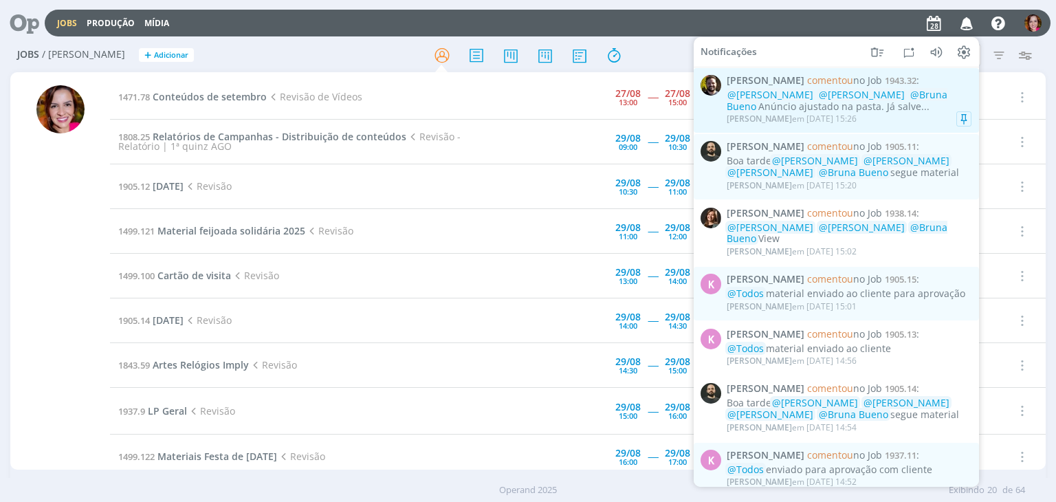
click at [840, 117] on div "Cristiano Rocha em 28/08 às 15:26" at bounding box center [792, 119] width 130 height 10
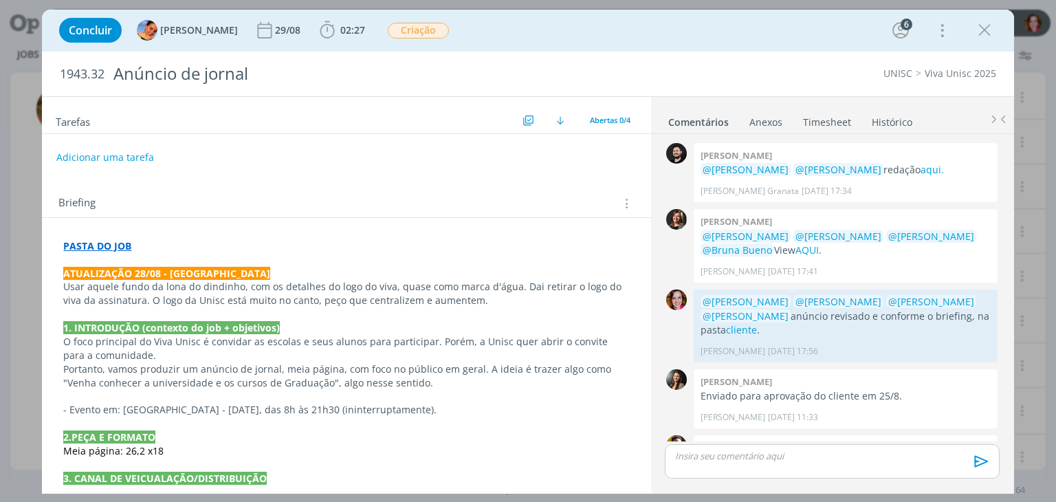
scroll to position [84, 0]
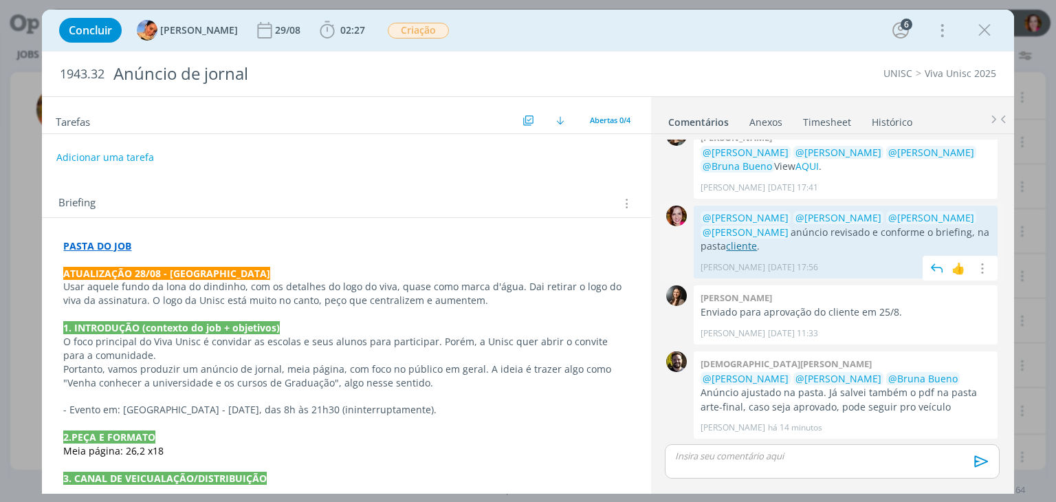
click at [740, 245] on link "cliente" at bounding box center [741, 245] width 31 height 13
click at [978, 431] on div "👍" at bounding box center [982, 428] width 14 height 16
click at [984, 31] on icon "dialog" at bounding box center [984, 30] width 21 height 21
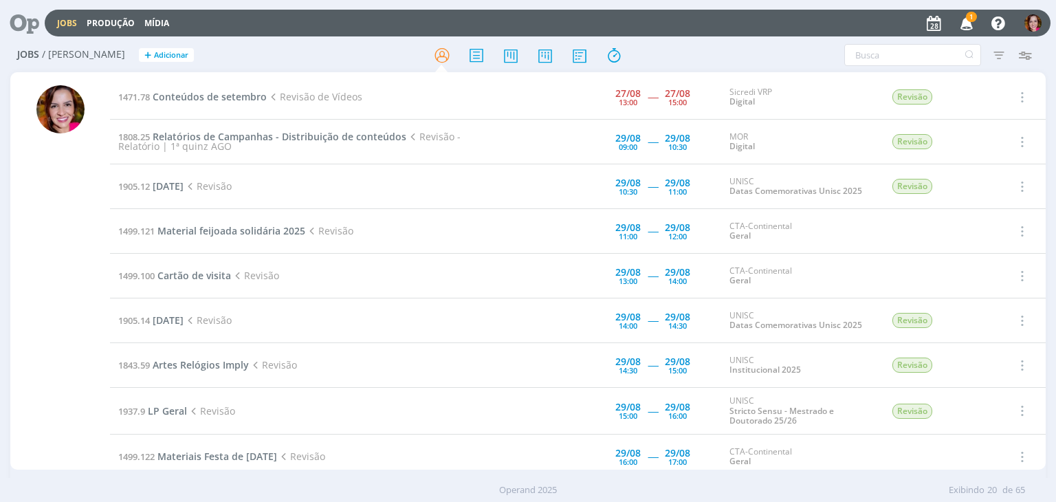
click at [973, 22] on icon "button" at bounding box center [967, 22] width 24 height 23
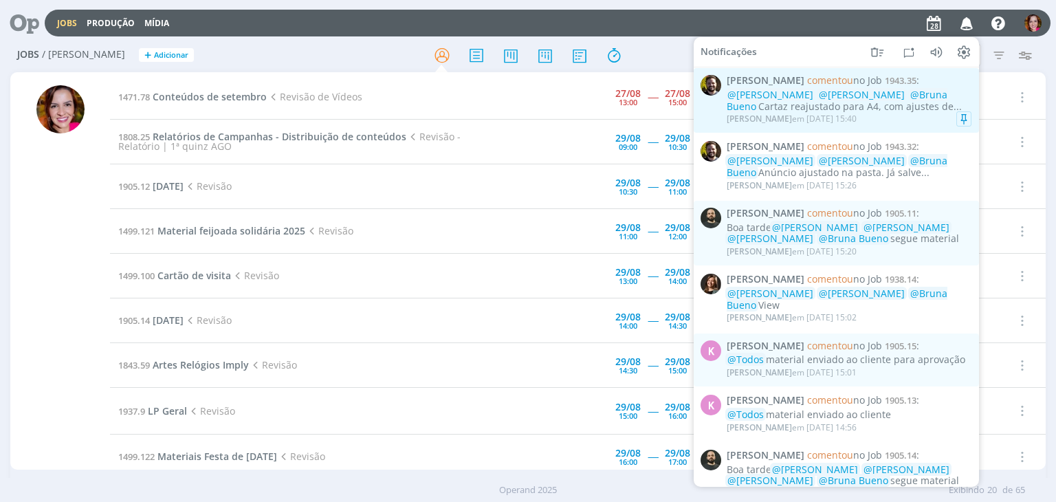
click at [770, 120] on span "[PERSON_NAME]" at bounding box center [759, 119] width 65 height 12
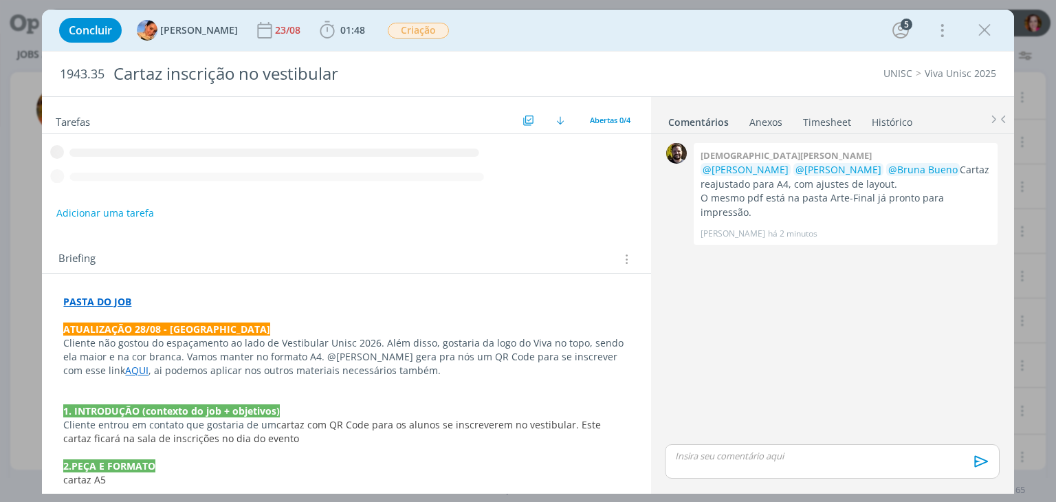
scroll to position [154, 0]
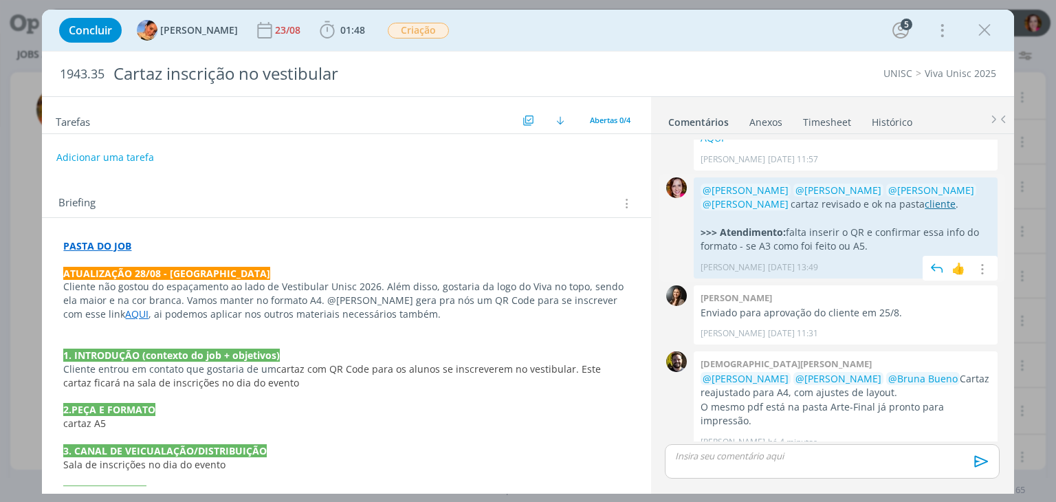
click at [925, 197] on link "cliente" at bounding box center [940, 203] width 31 height 13
click at [975, 434] on div "👍" at bounding box center [982, 442] width 14 height 16
click at [983, 30] on icon "dialog" at bounding box center [984, 30] width 21 height 21
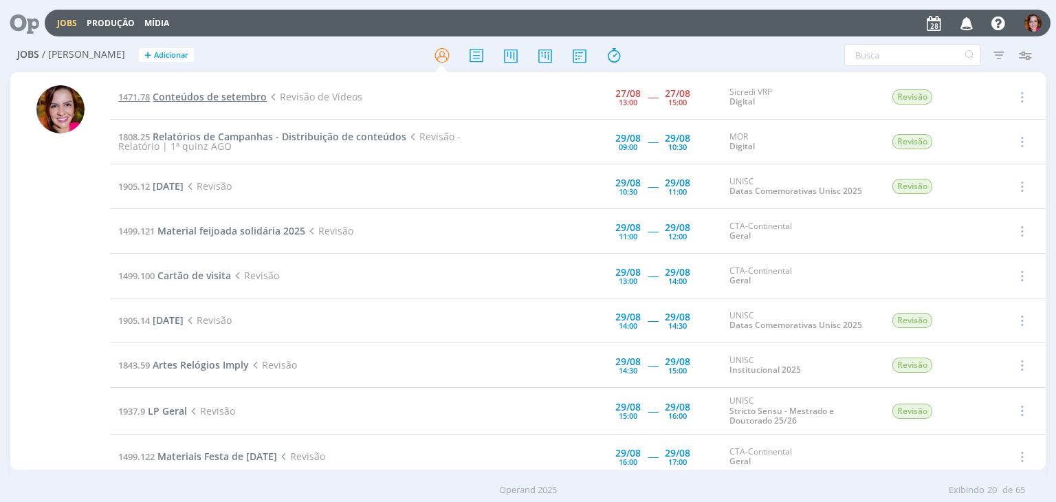
click at [217, 96] on span "Conteúdos de setembro" at bounding box center [210, 96] width 114 height 13
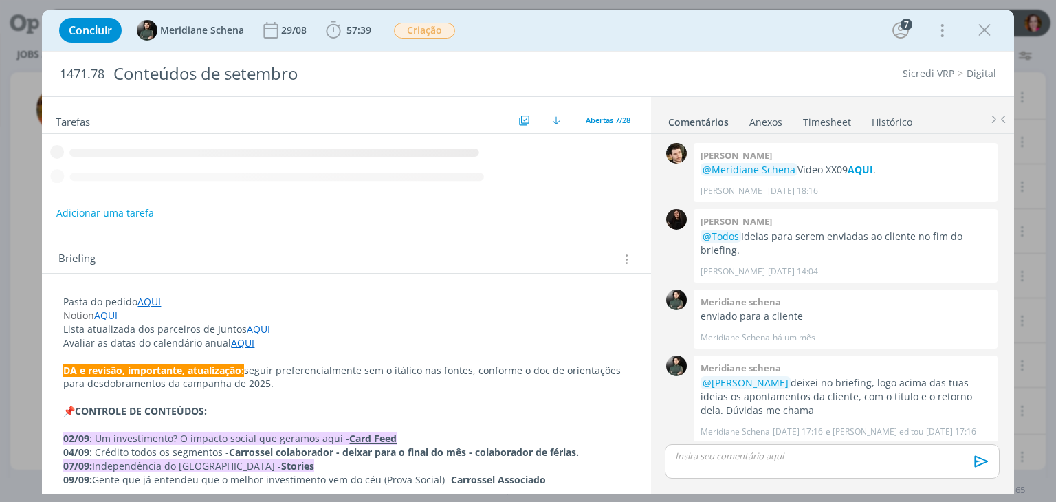
scroll to position [1761, 0]
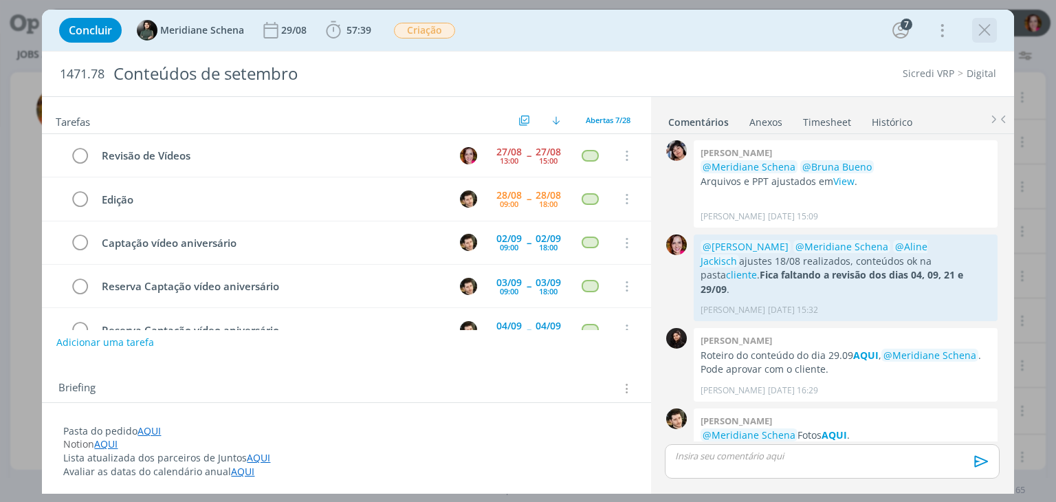
click at [987, 30] on icon "dialog" at bounding box center [984, 30] width 21 height 21
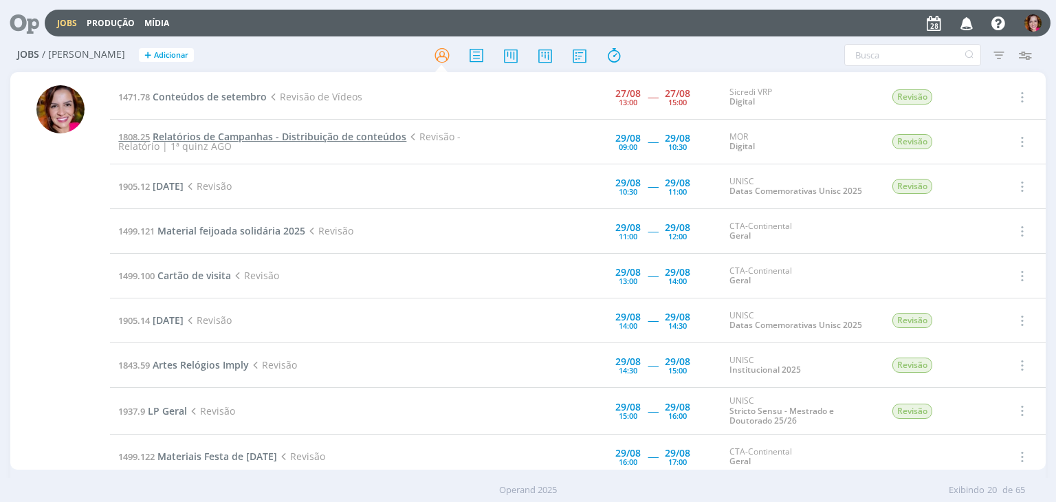
click at [247, 136] on span "Relatórios de Campanhas - Distribuição de conteúdos" at bounding box center [280, 136] width 254 height 13
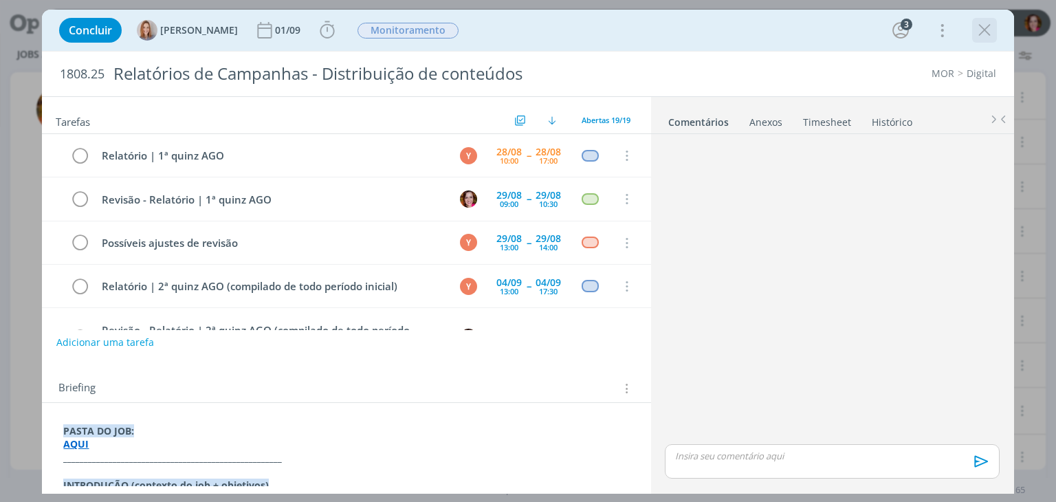
click at [982, 30] on icon "dialog" at bounding box center [984, 30] width 21 height 21
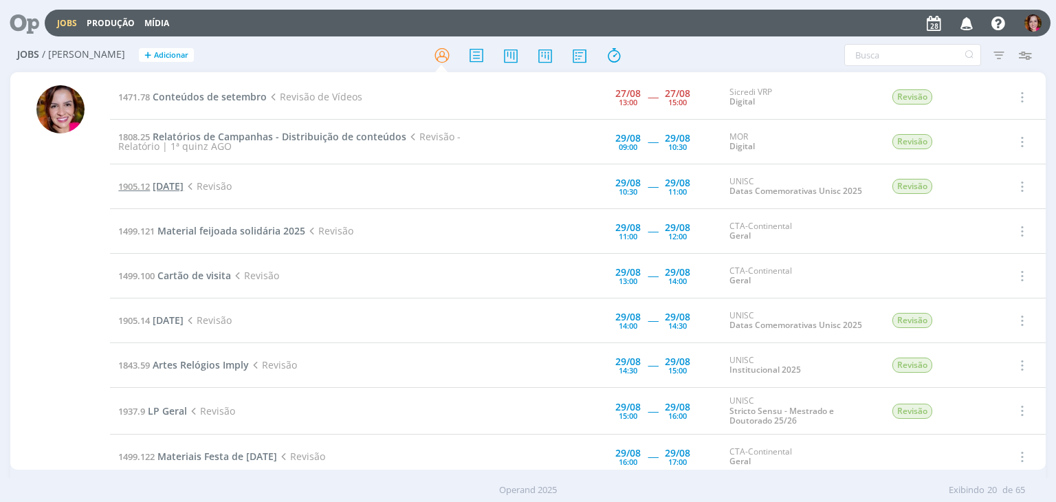
click at [184, 190] on span "Dia do Biólogo" at bounding box center [168, 185] width 31 height 13
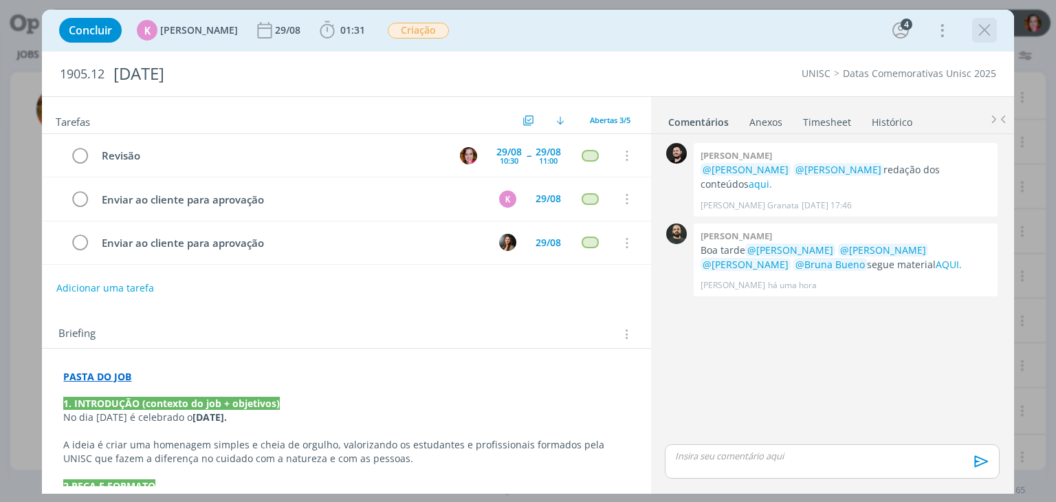
click at [986, 38] on icon "dialog" at bounding box center [984, 30] width 21 height 21
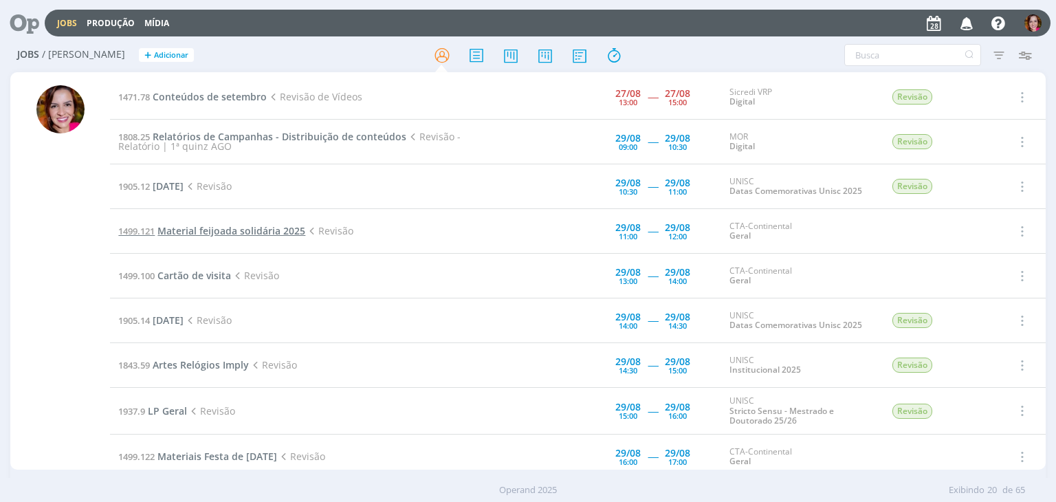
click at [193, 230] on span "Material feijoada solidária 2025" at bounding box center [231, 230] width 148 height 13
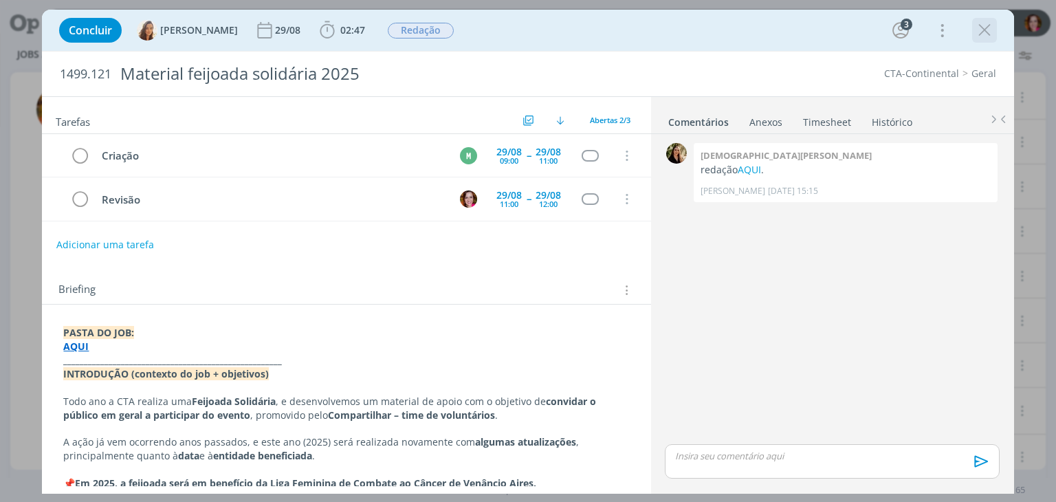
click at [974, 32] on icon "dialog" at bounding box center [984, 30] width 21 height 21
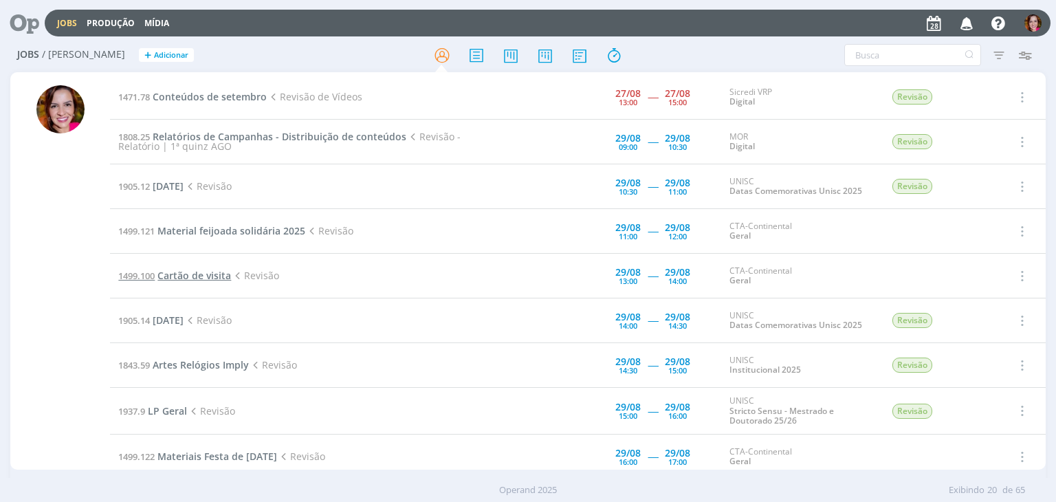
click at [197, 273] on span "Cartão de visita" at bounding box center [194, 275] width 74 height 13
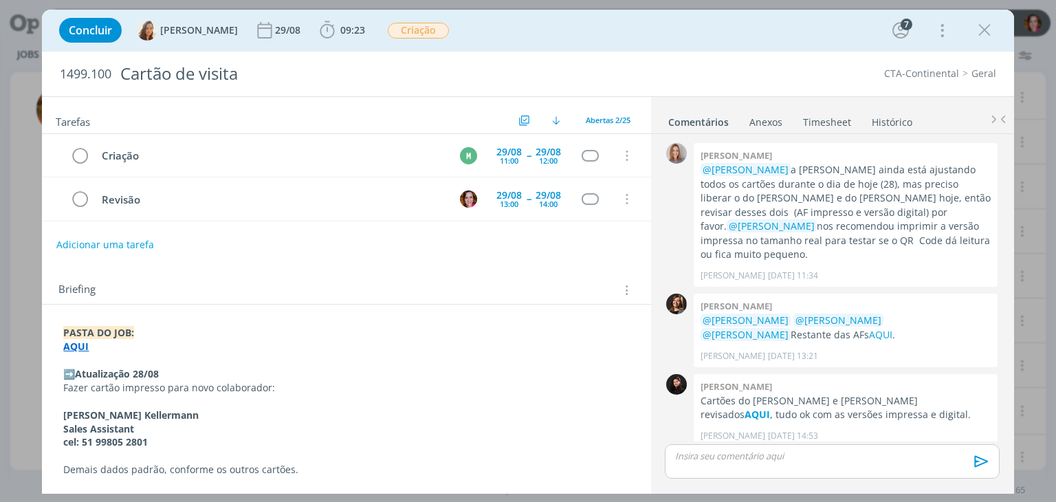
scroll to position [1215, 0]
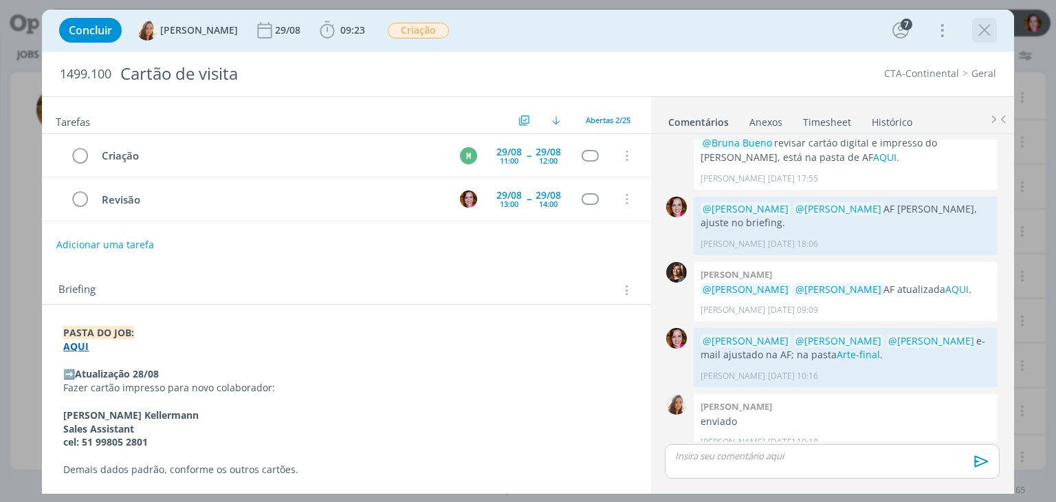
click at [988, 32] on icon "dialog" at bounding box center [984, 30] width 21 height 21
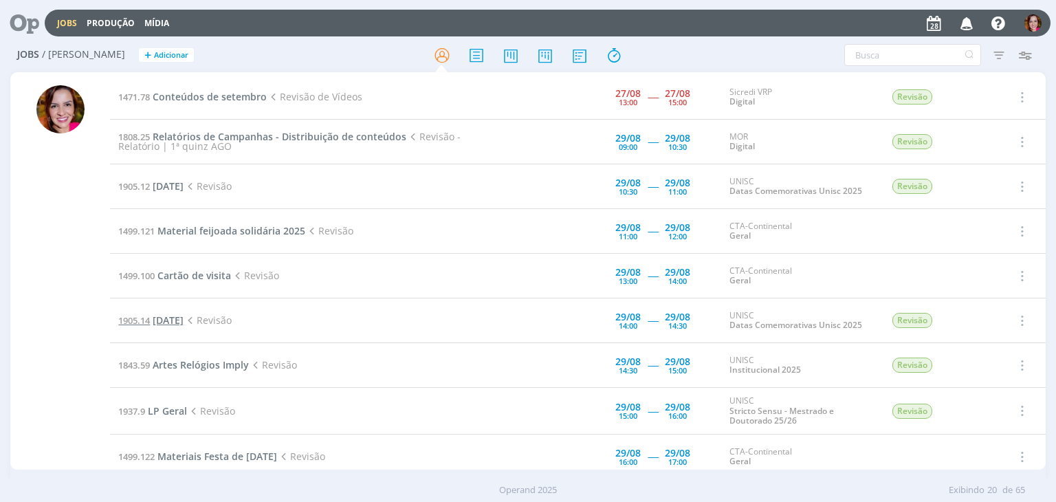
click at [184, 320] on span "Dia do Médico Veterinário" at bounding box center [168, 319] width 31 height 13
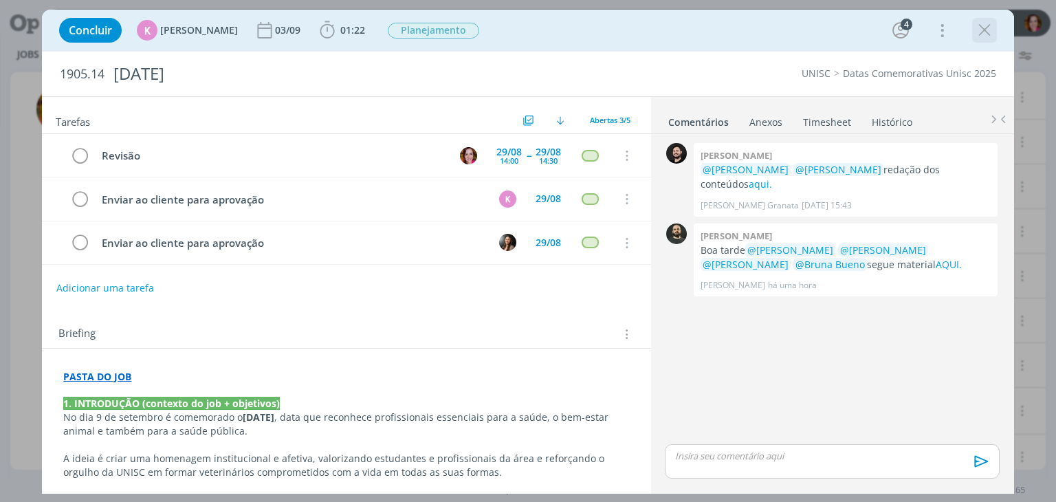
click at [978, 31] on icon "dialog" at bounding box center [984, 30] width 21 height 21
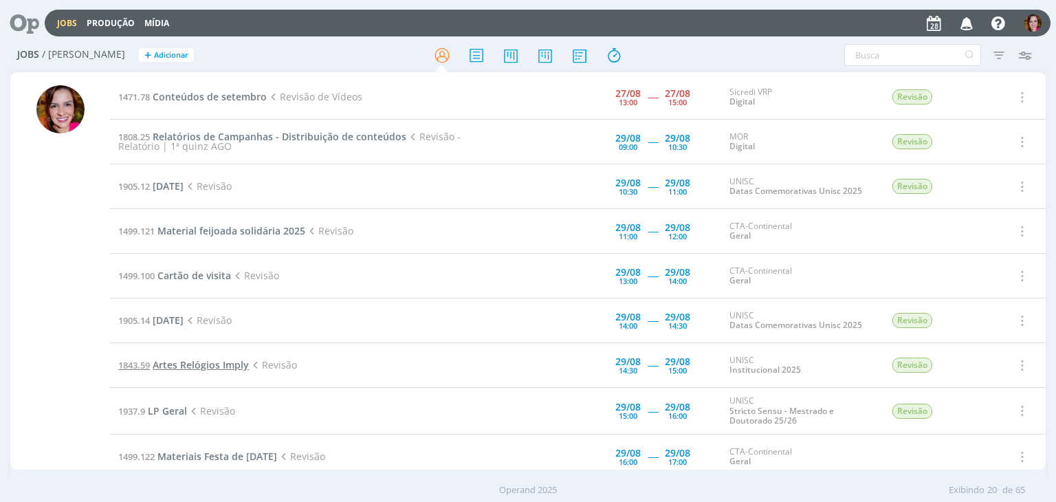
click at [167, 368] on span "Artes Relógios Imply" at bounding box center [201, 364] width 96 height 13
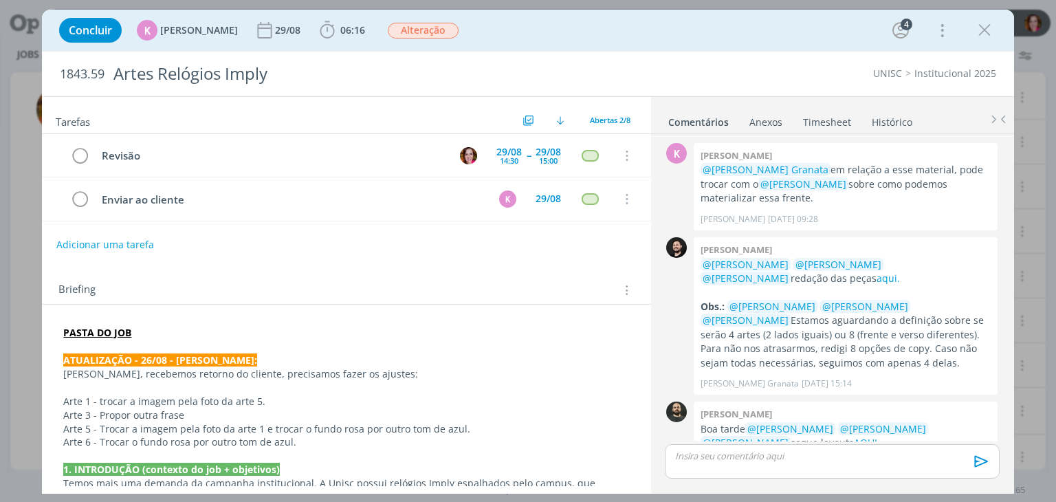
scroll to position [370, 0]
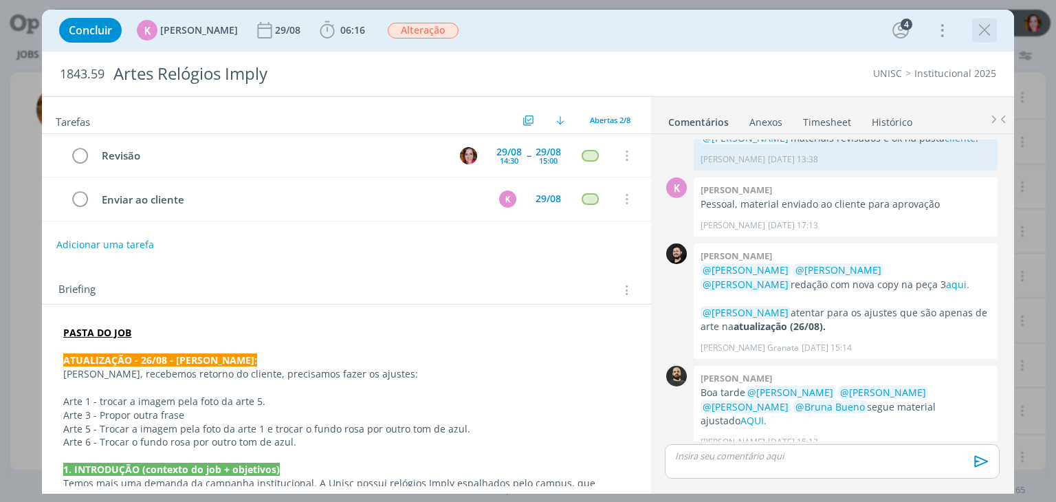
click at [987, 34] on icon "dialog" at bounding box center [984, 30] width 21 height 21
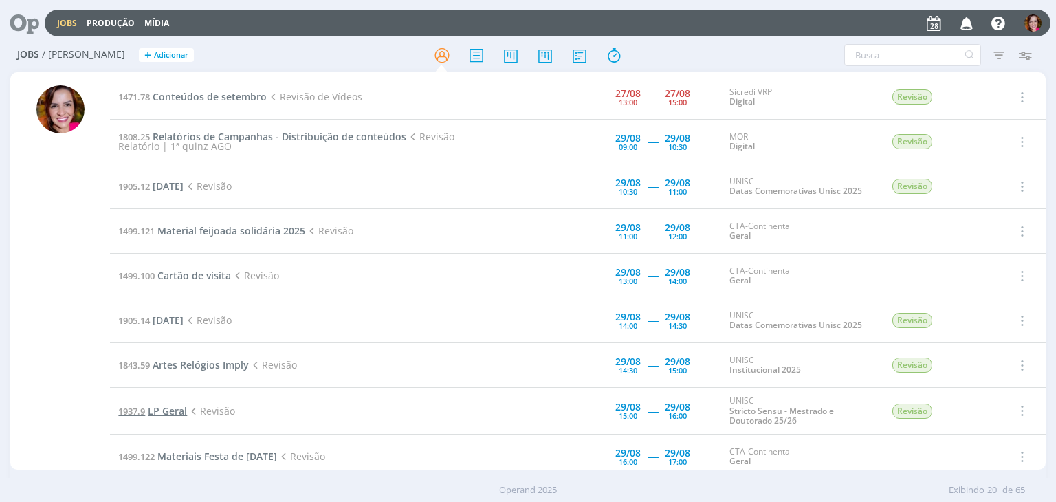
click at [169, 407] on span "LP Geral" at bounding box center [167, 410] width 39 height 13
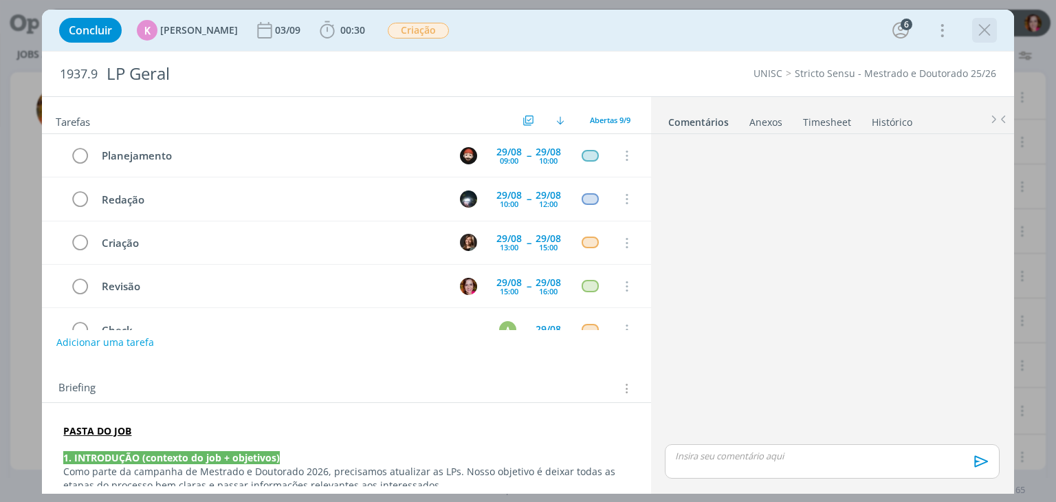
scroll to position [85, 0]
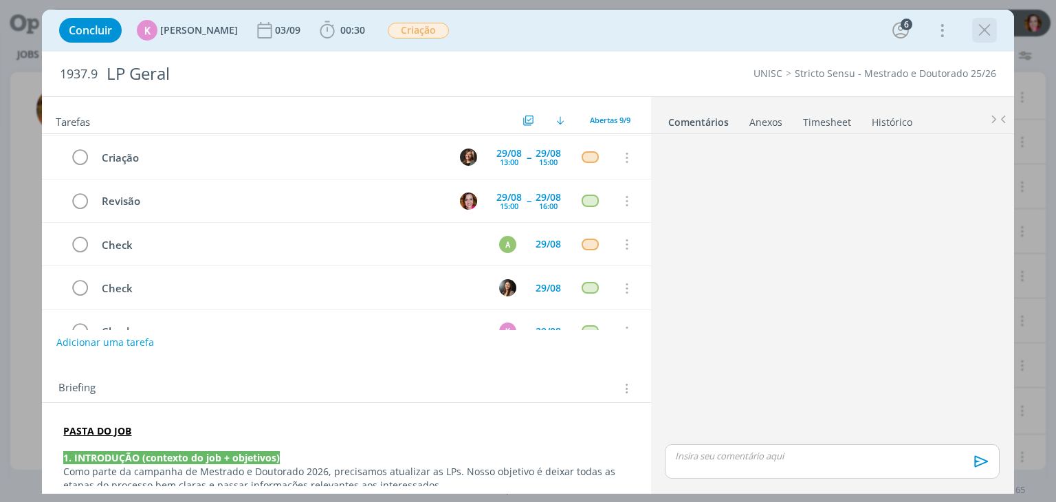
click at [984, 33] on icon "dialog" at bounding box center [984, 30] width 21 height 21
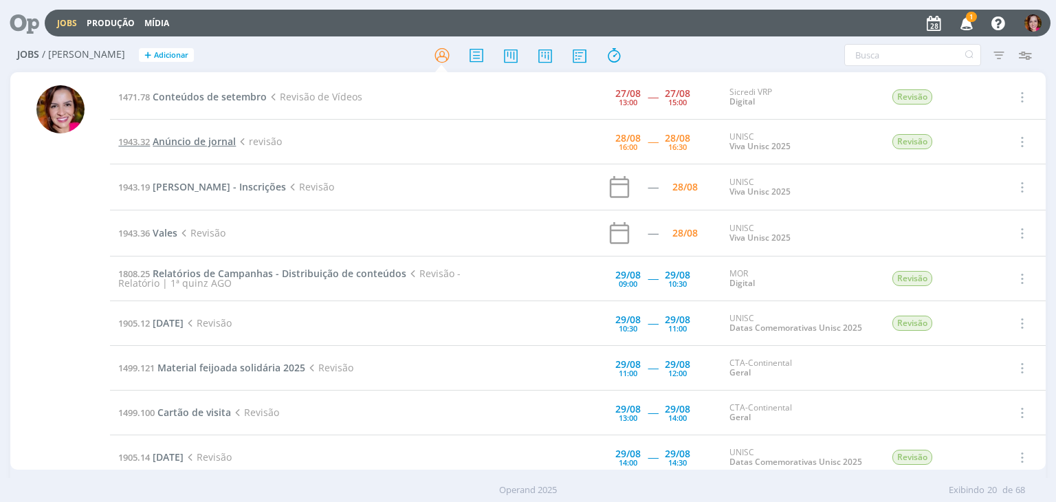
click at [167, 136] on span "Anúncio de jornal" at bounding box center [194, 141] width 83 height 13
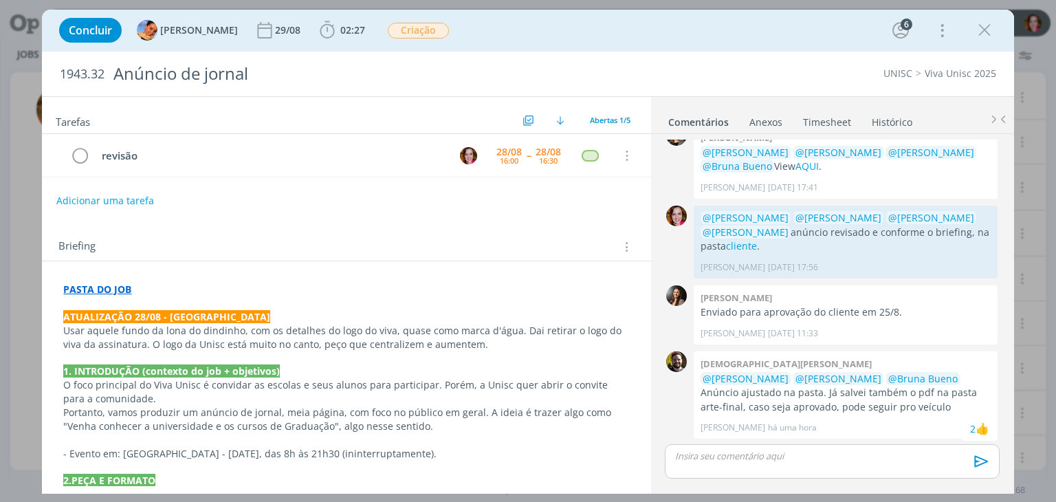
scroll to position [150, 0]
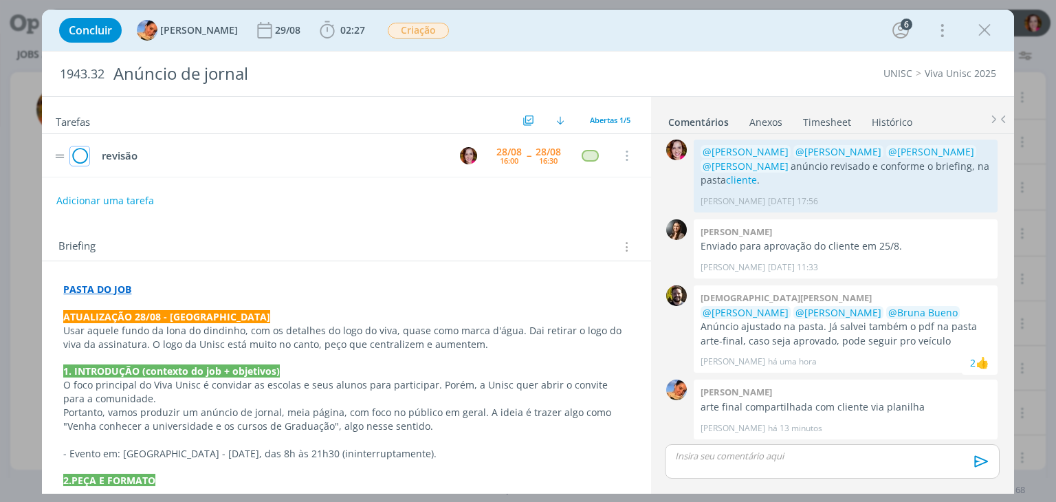
click at [80, 155] on icon "dialog" at bounding box center [79, 156] width 19 height 21
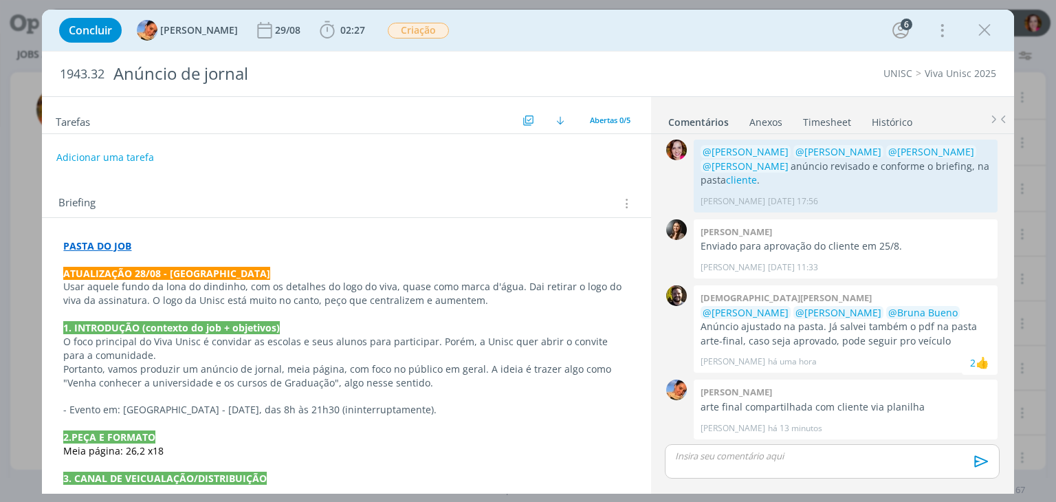
click at [724, 465] on div "dialog" at bounding box center [832, 461] width 334 height 34
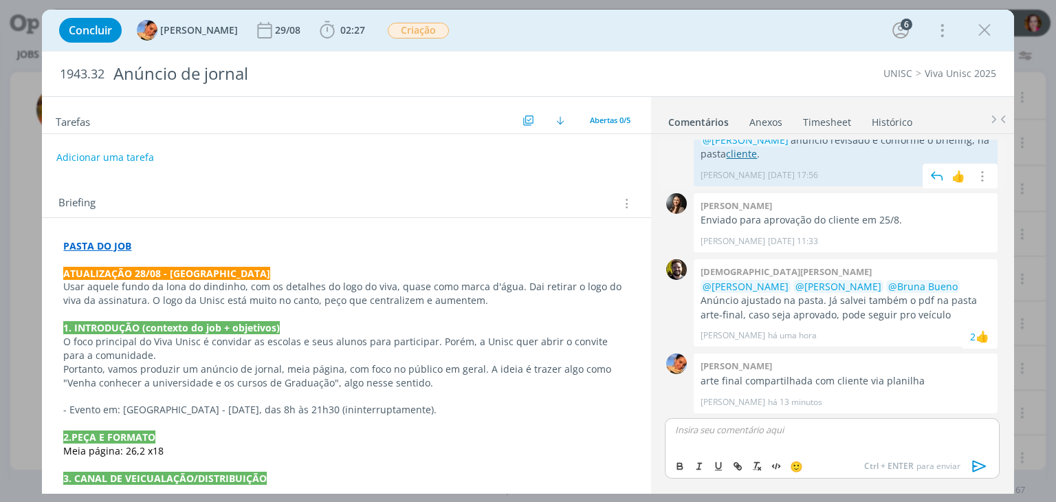
click at [744, 155] on link "cliente" at bounding box center [741, 153] width 31 height 13
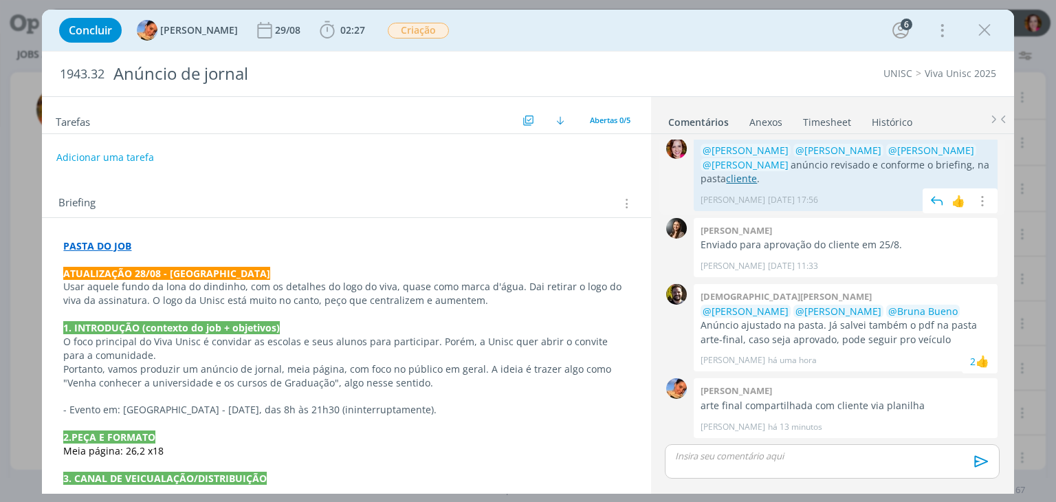
scroll to position [150, 0]
click at [703, 463] on div "dialog" at bounding box center [832, 461] width 334 height 34
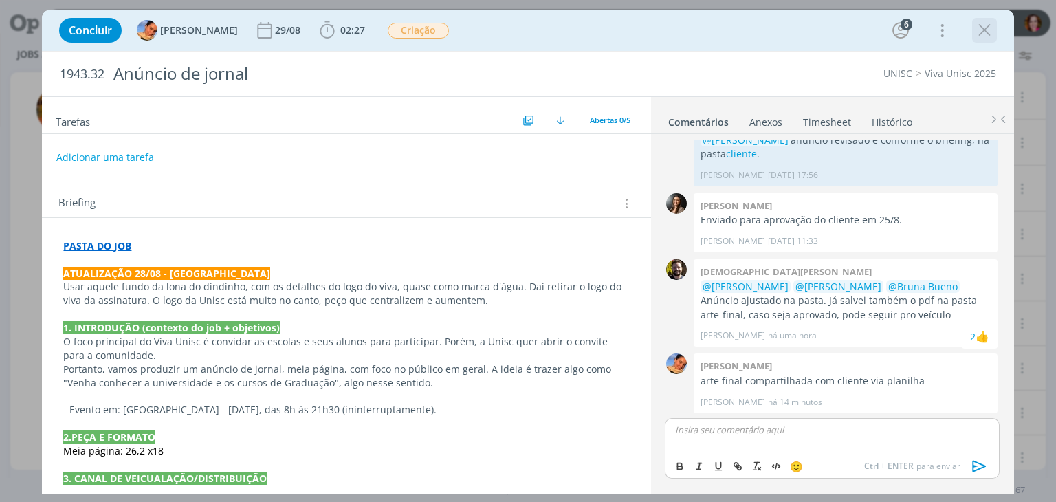
click at [982, 34] on icon "dialog" at bounding box center [984, 30] width 21 height 21
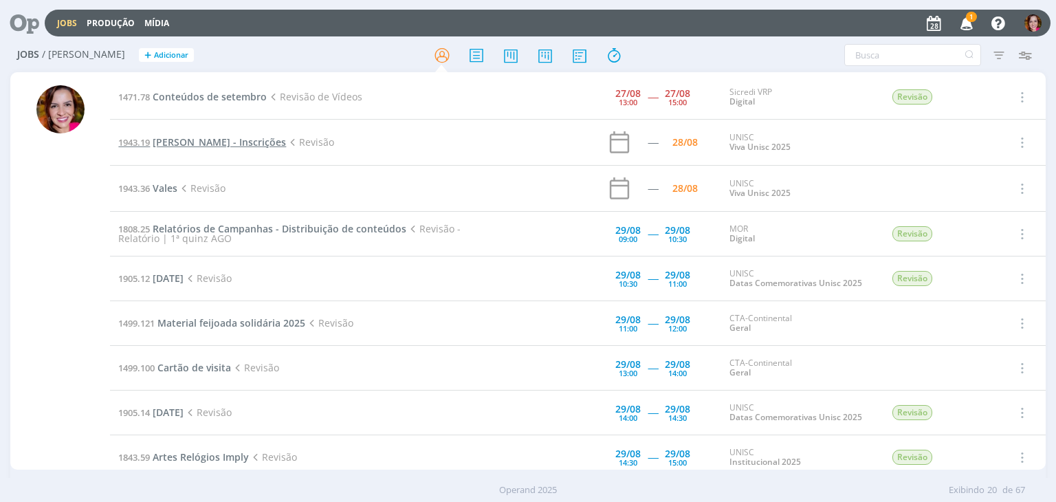
click at [208, 141] on span "Lona Montenegro - Inscrições" at bounding box center [219, 141] width 133 height 13
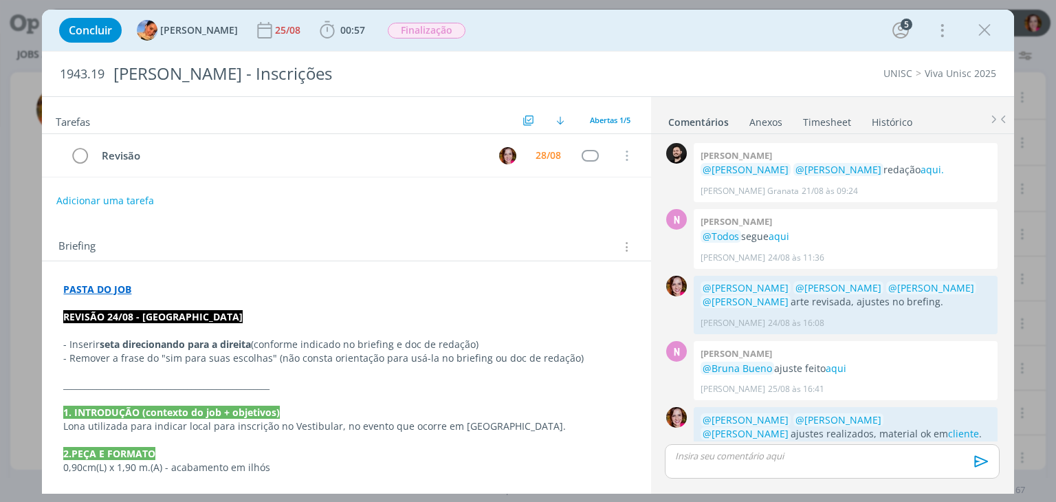
scroll to position [173, 0]
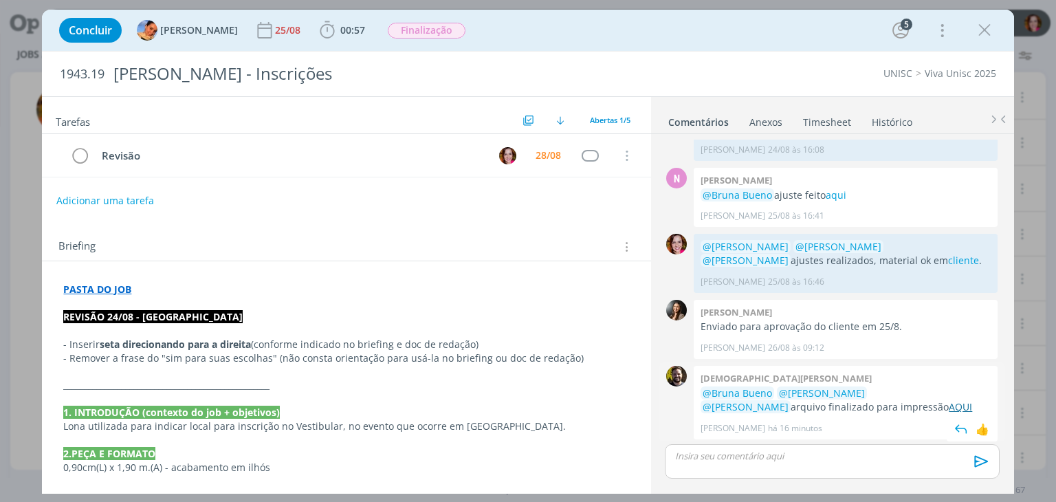
click at [949, 405] on link "AQUI" at bounding box center [960, 406] width 23 height 13
click at [716, 468] on div "dialog" at bounding box center [832, 461] width 334 height 34
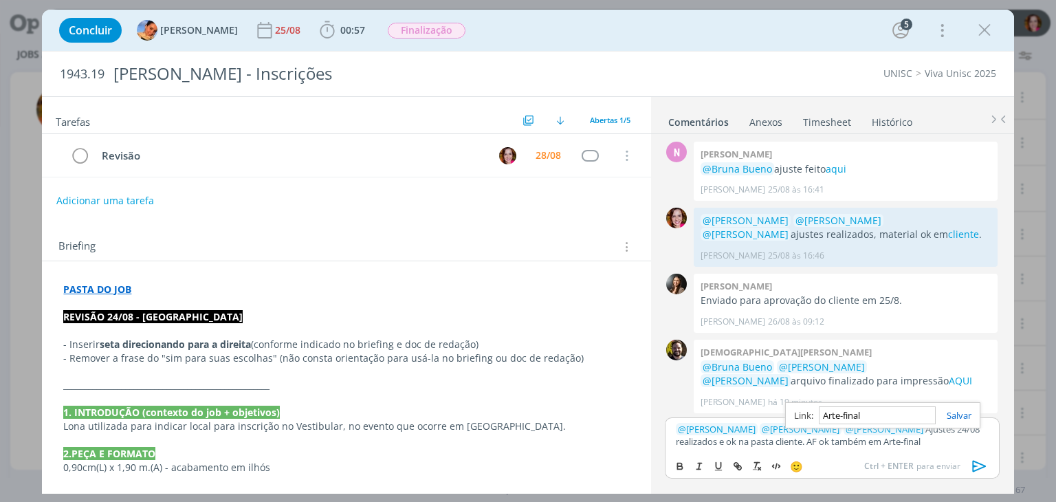
paste input "https://sobeae.sharepoint.com/sites/SOBEAE/Documentos%20Compartilhados/Forms/Al…"
click at [760, 440] on p "﻿ @ Luíza Santana ﻿ ﻿ @ Beatriz Luchese ﻿ ﻿ @ Karoline Arend ﻿ Ajustes 24/08 re…" at bounding box center [832, 435] width 312 height 25
paste input "https://sobeae.sharepoint.com/sites/SOBEAE/Documentos%20Compartilhados/Forms/Al…"
click at [775, 439] on link "cliente" at bounding box center [786, 441] width 27 height 12
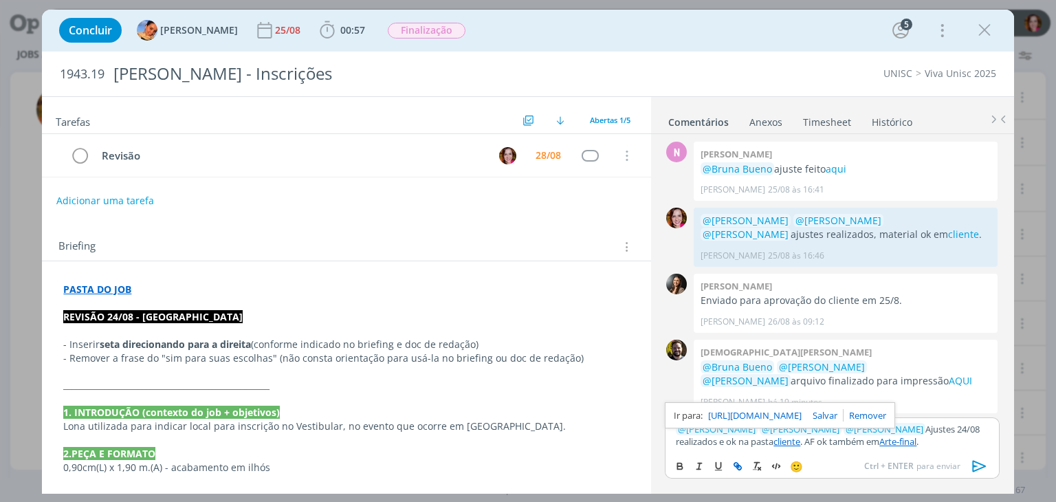
click at [774, 418] on link "https://sobeae.sharepoint.com/sites/SOBEAE/Documentos%20Compartilhados/Forms/Al…" at bounding box center [754, 415] width 93 height 18
click at [883, 441] on link "Arte-final" at bounding box center [897, 441] width 37 height 12
click at [850, 412] on link "https://sobeae.sharepoint.com/sites/SOBEAE/Documentos%20Compartilhados/Forms/Al…" at bounding box center [813, 415] width 93 height 18
click at [861, 412] on link "https://sobeae.sharepoint.com/sites/SOBEAE/Documentos%20Compartilhados/Forms/Al…" at bounding box center [813, 415] width 93 height 18
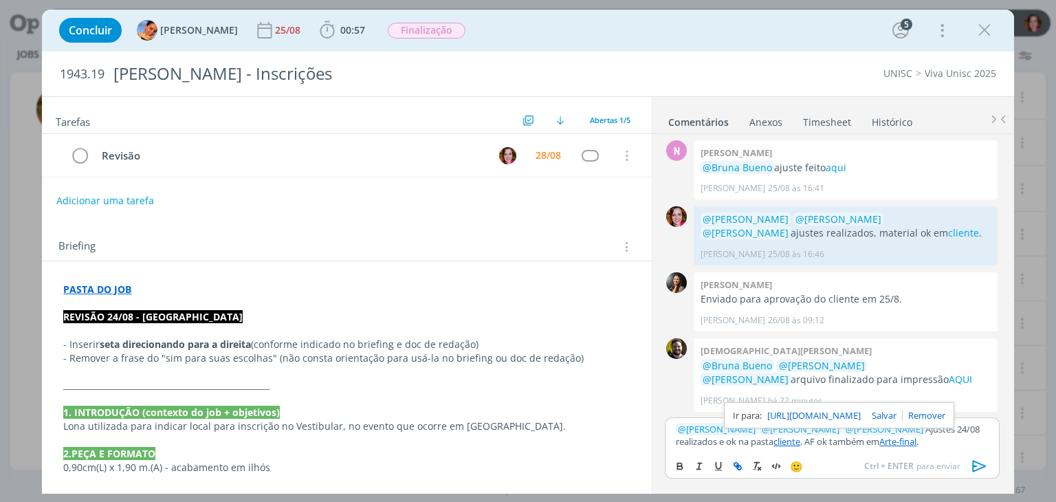
click at [773, 439] on link "cliente" at bounding box center [786, 441] width 27 height 12
click at [784, 419] on link "https://sobeae.sharepoint.com/sites/SOBEAE/Documentos%20Compartilhados/Forms/Al…" at bounding box center [754, 415] width 93 height 18
click at [886, 413] on link "dialog" at bounding box center [864, 415] width 43 height 12
paste input "https://sobeae.sharepoint.com/sites/SOBEAE/Documentos%20Compartilhados/Forms/Al…"
type input "https://sobeae.sharepoint.com/sites/SOBEAE/Documentos%20Compartilhados/Forms/Al…"
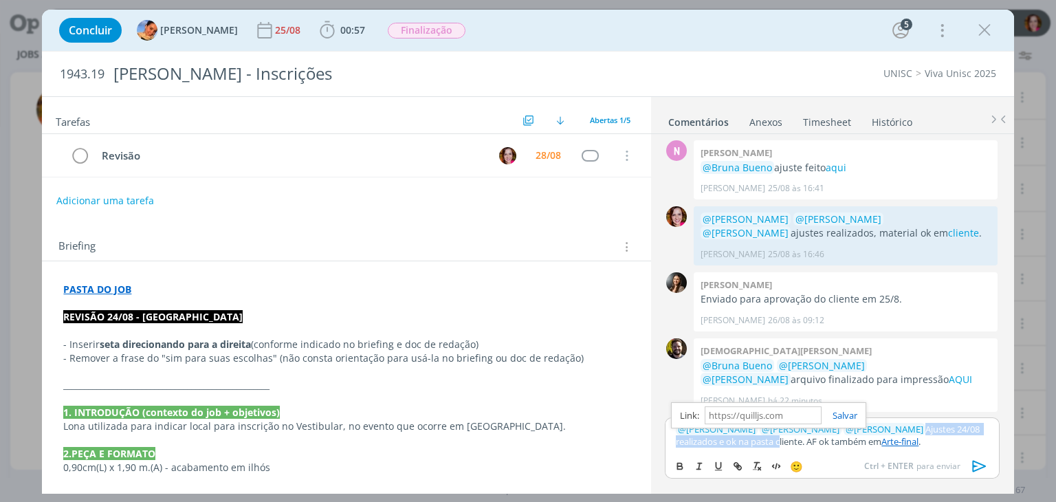
scroll to position [0, 0]
click at [777, 438] on link "cliente" at bounding box center [786, 441] width 27 height 12
click at [771, 411] on link "https://sobeae.sharepoint.com/sites/SOBEAE/Documentos%20Compartilhados/Forms/Al…" at bounding box center [754, 415] width 93 height 18
click at [883, 438] on link "Arte-final" at bounding box center [897, 441] width 37 height 12
click at [828, 414] on link "https://sobeae.sharepoint.com/sites/SOBEAE/Documentos%20Compartilhados/Forms/Al…" at bounding box center [813, 415] width 93 height 18
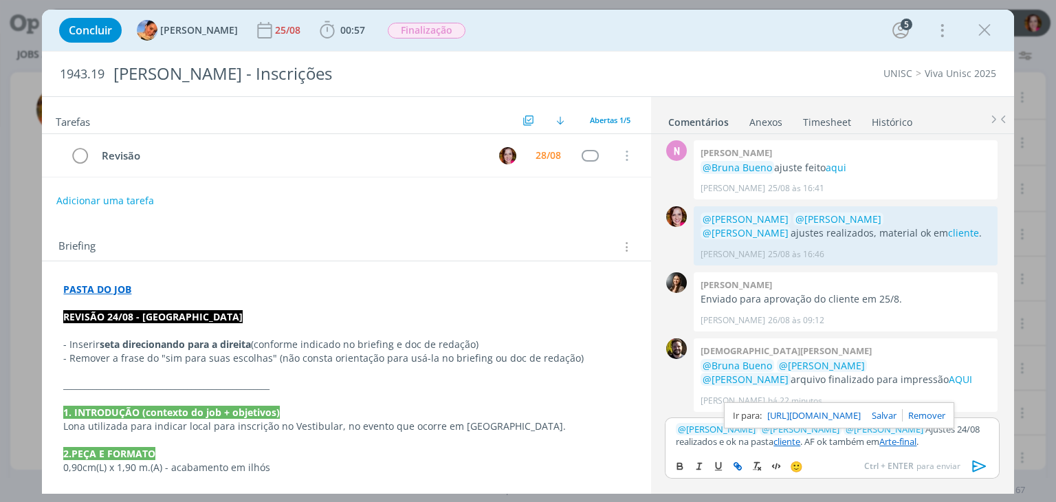
click at [973, 463] on icon "dialog" at bounding box center [979, 467] width 14 height 12
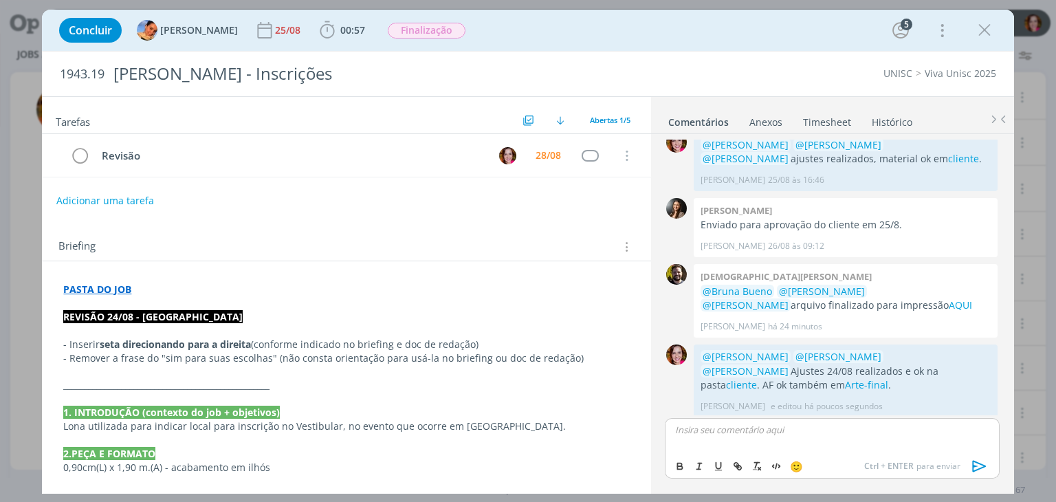
scroll to position [279, 0]
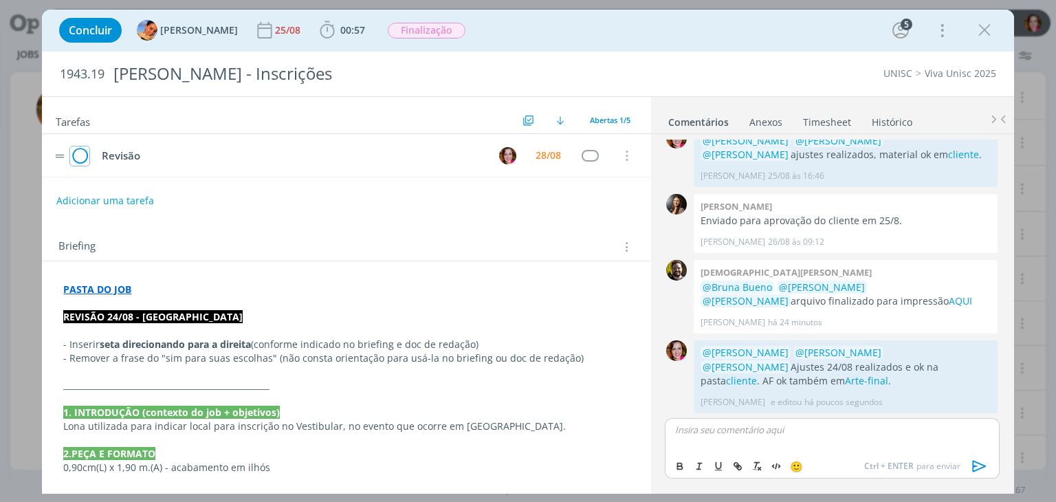
click at [77, 155] on icon "dialog" at bounding box center [79, 156] width 19 height 21
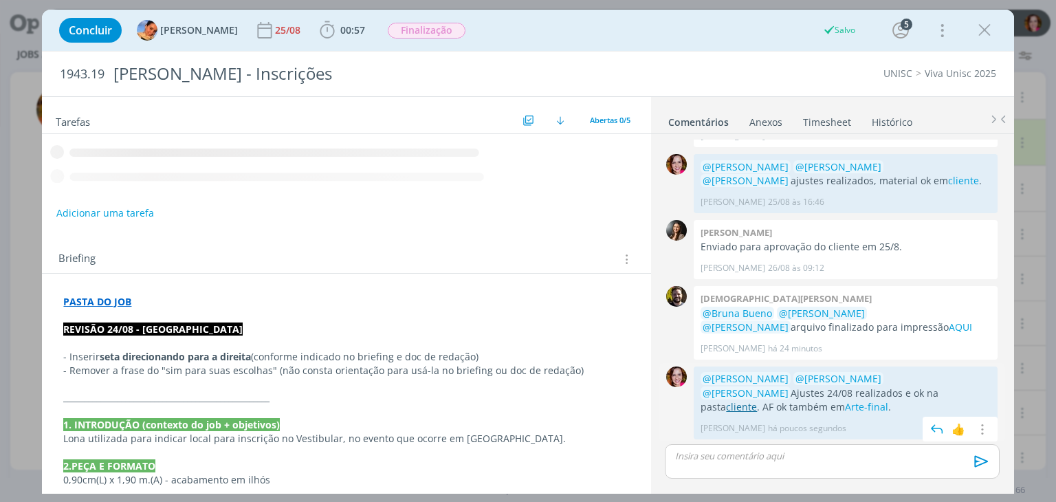
click at [757, 400] on link "cliente" at bounding box center [741, 406] width 31 height 13
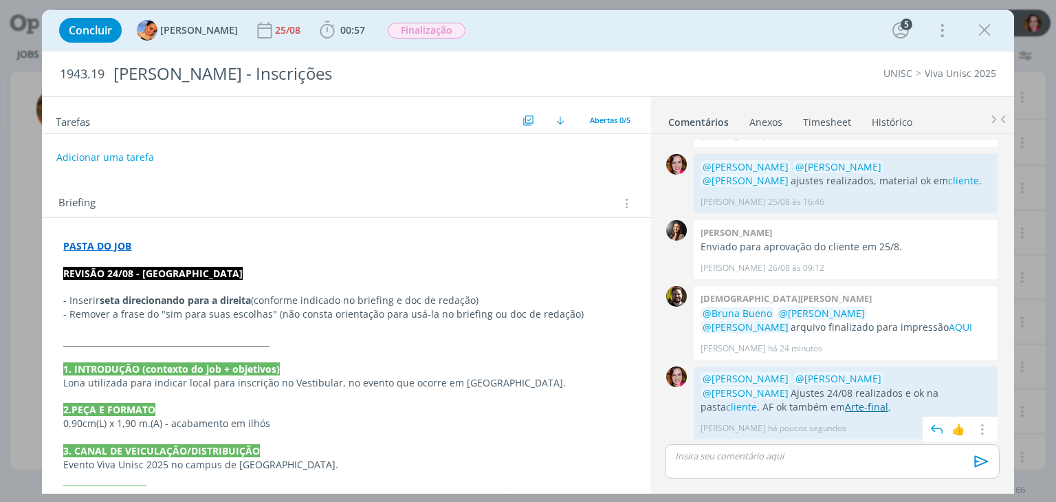
click at [888, 400] on link "Arte-final" at bounding box center [866, 406] width 43 height 13
click at [817, 118] on link "Timesheet" at bounding box center [826, 119] width 49 height 20
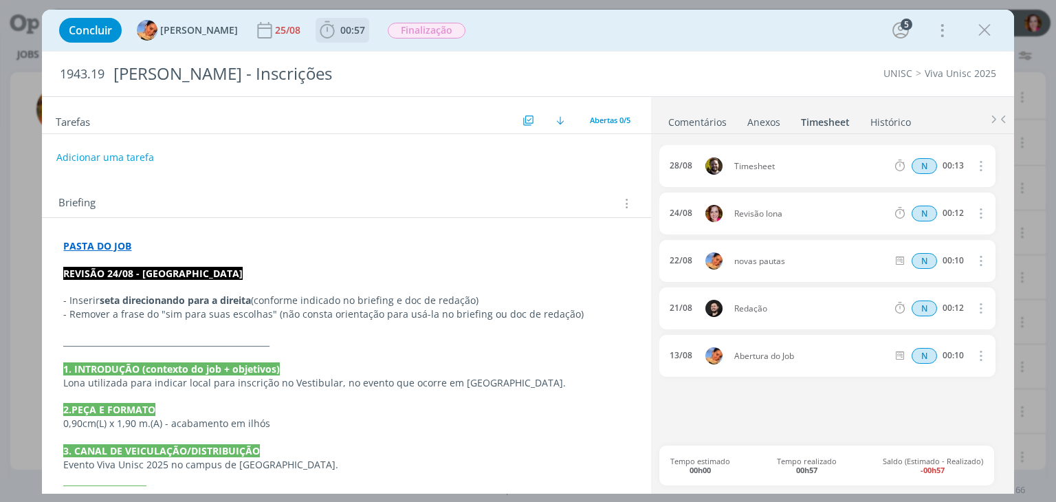
click at [340, 27] on span "00:57" at bounding box center [352, 29] width 25 height 13
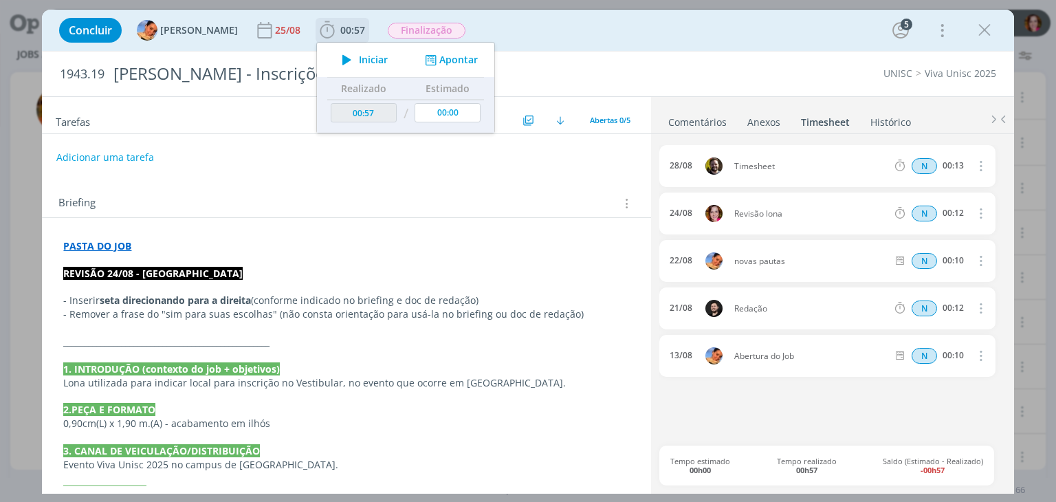
click at [442, 67] on div "Iniciar Apontar" at bounding box center [405, 60] width 177 height 34
click at [437, 58] on button "Apontar" at bounding box center [449, 60] width 57 height 14
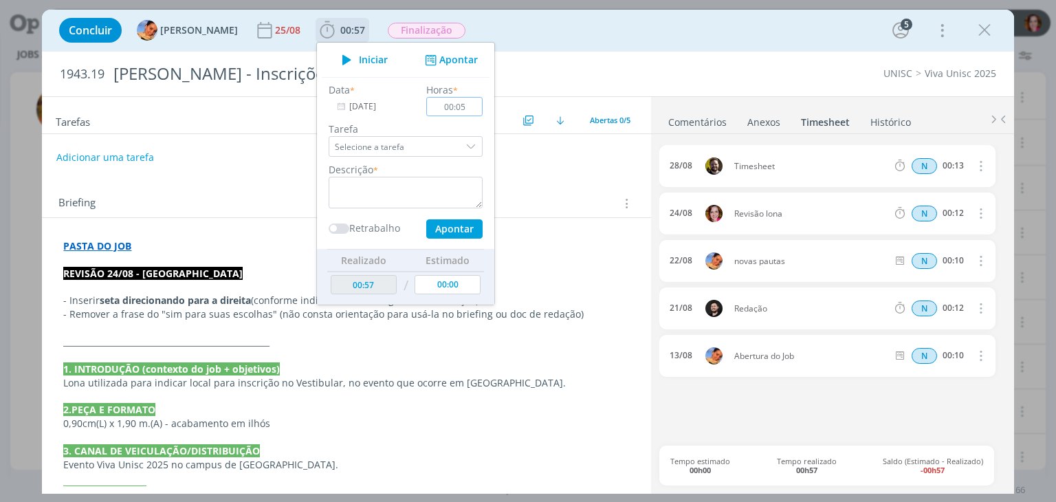
type input "00:05"
click at [407, 149] on input "Selecione a tarefa" at bounding box center [406, 146] width 154 height 21
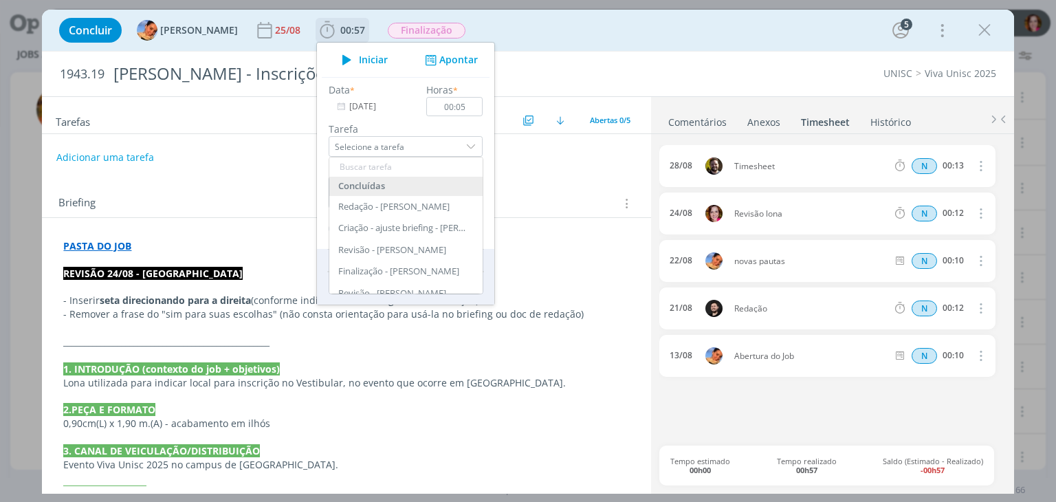
drag, startPoint x: 407, startPoint y: 149, endPoint x: 465, endPoint y: 228, distance: 97.3
click at [465, 157] on div "Tarefa Selecione a tarefa Concluídas Redação - Bruno Corralo Granata Criação - …" at bounding box center [406, 139] width 168 height 35
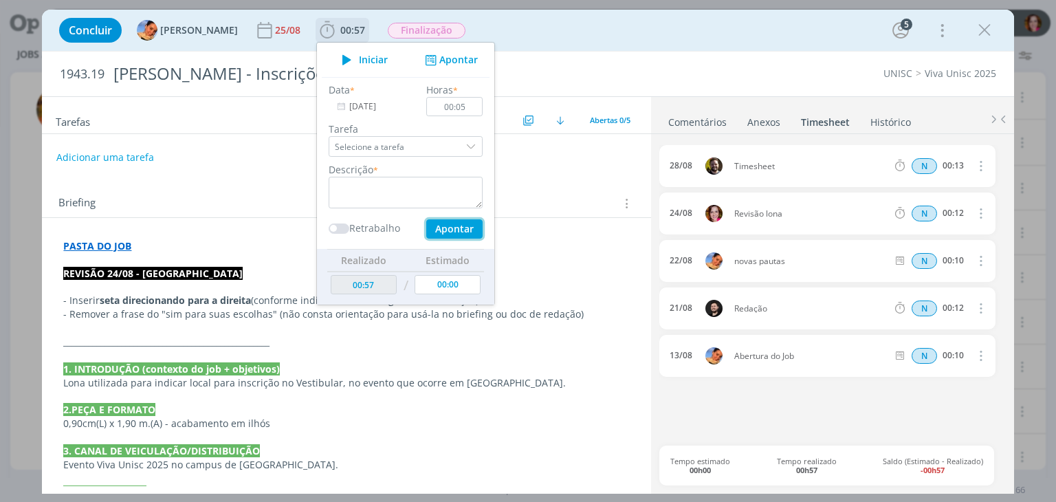
click at [465, 228] on button "Apontar" at bounding box center [454, 228] width 56 height 19
drag, startPoint x: 463, startPoint y: 228, endPoint x: 450, endPoint y: 157, distance: 71.2
click at [450, 157] on div "Data * 28/08/2025 Horas * 00:05 Tarefa Selecione a tarefa Concluídas Redação - …" at bounding box center [406, 160] width 168 height 156
click at [434, 149] on input "Selecione a tarefa" at bounding box center [406, 146] width 154 height 21
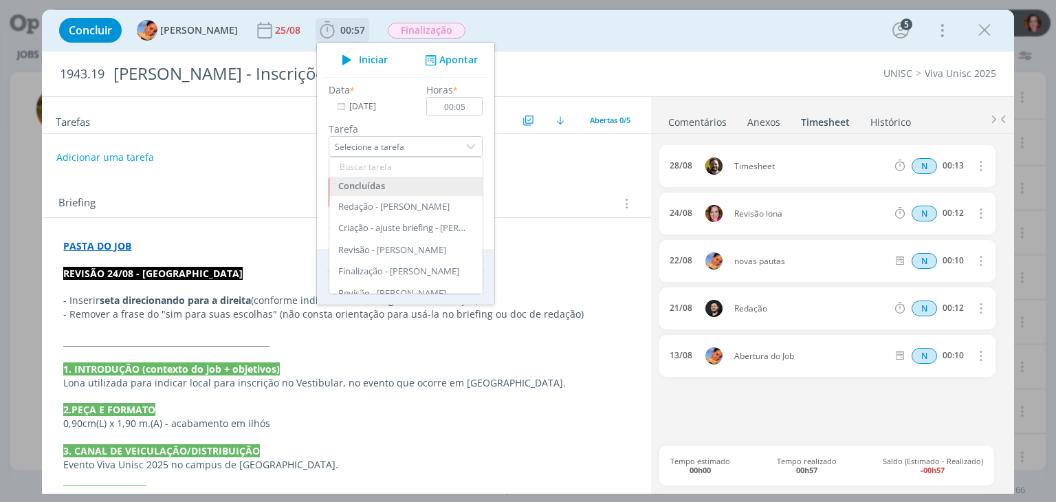
click at [388, 167] on input "dialog" at bounding box center [405, 166] width 153 height 19
type input "re"
click at [388, 241] on div "Revisão - Bruna Bueno" at bounding box center [405, 250] width 153 height 22
type input "Revisão"
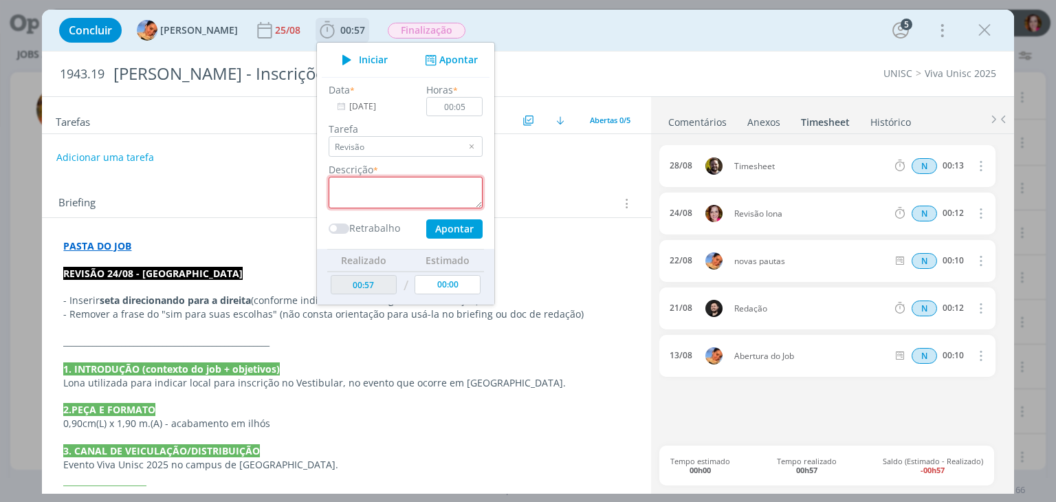
click at [353, 186] on textarea "dialog" at bounding box center [406, 193] width 154 height 32
type textarea "Revisão ajustes 24/08 e AF"
click at [442, 232] on button "Apontar" at bounding box center [454, 228] width 56 height 19
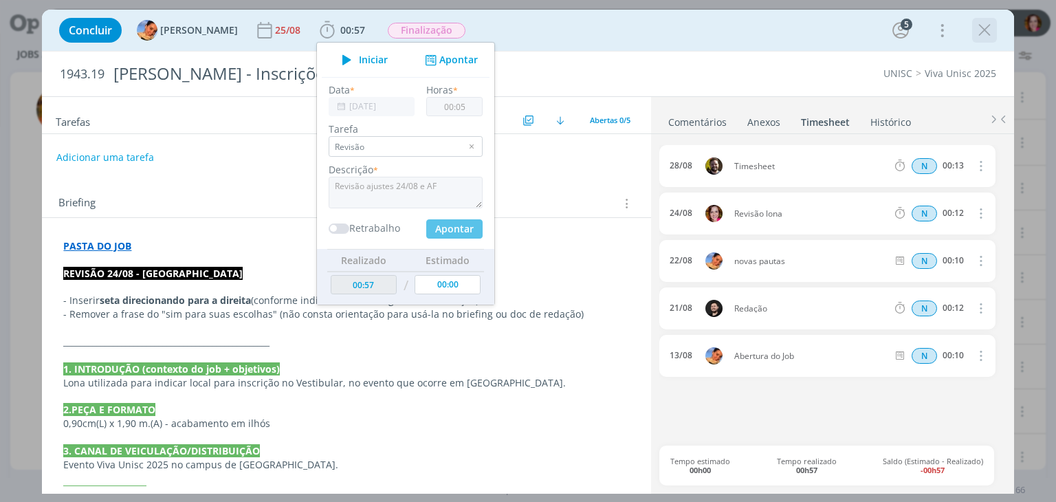
type input "01:02"
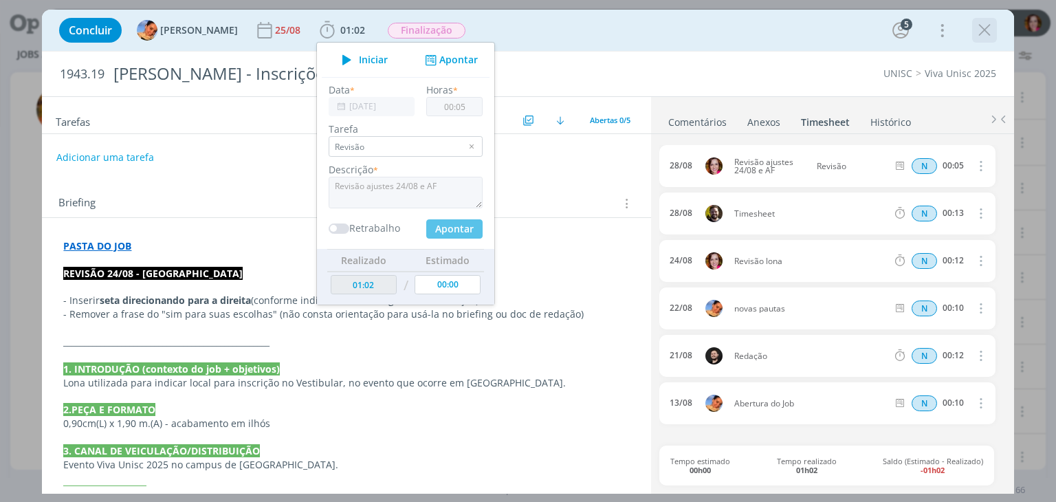
type input "00:00"
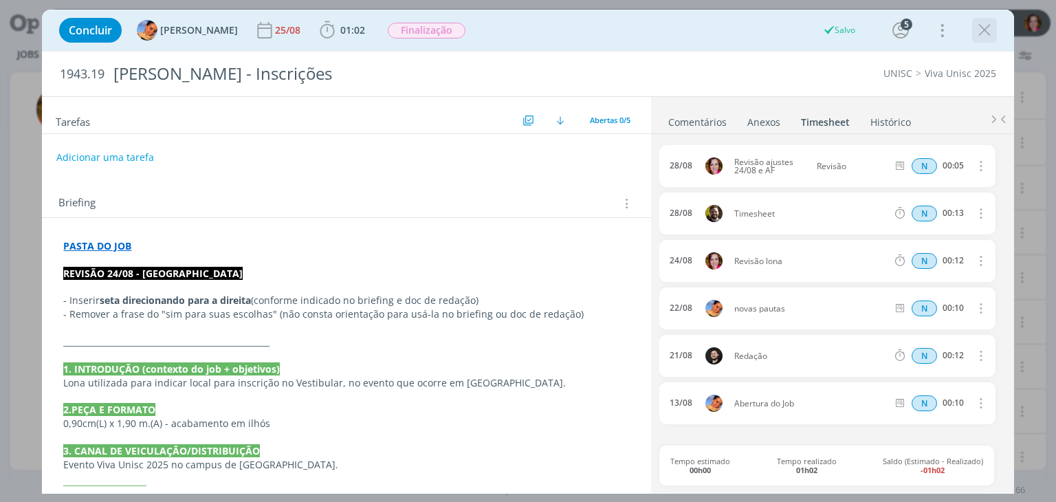
click at [984, 38] on icon "dialog" at bounding box center [984, 30] width 21 height 21
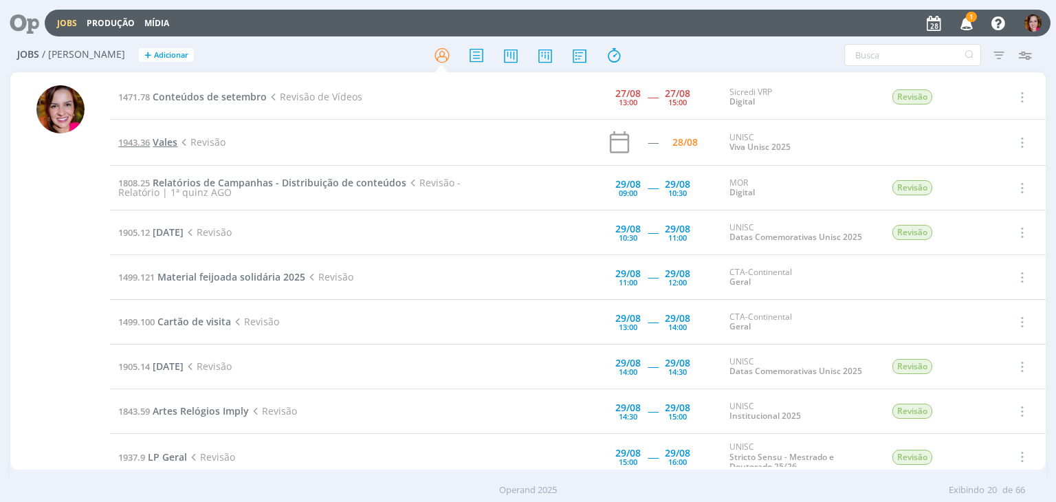
click at [163, 139] on span "Vales" at bounding box center [165, 141] width 25 height 13
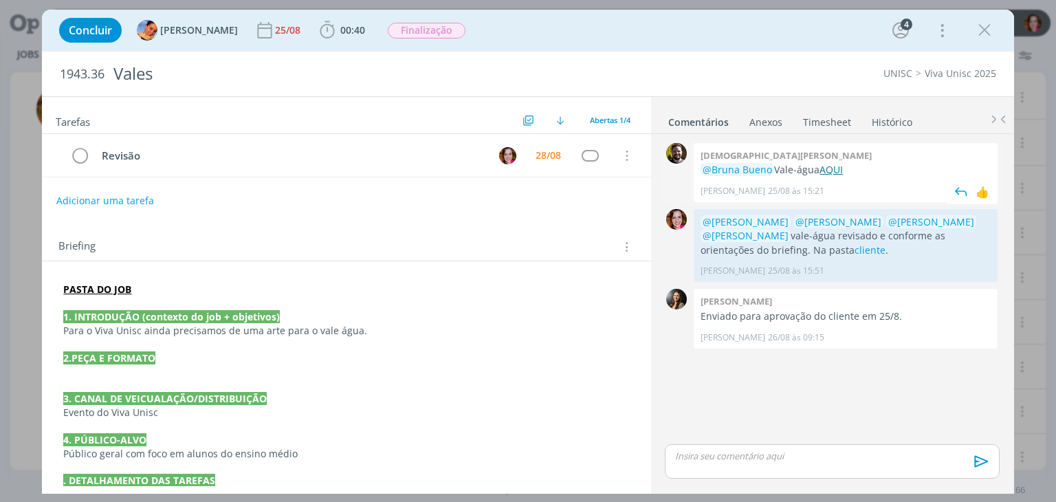
click at [836, 170] on link "AQUI" at bounding box center [830, 169] width 23 height 13
click at [340, 31] on span "00:40" at bounding box center [352, 29] width 25 height 13
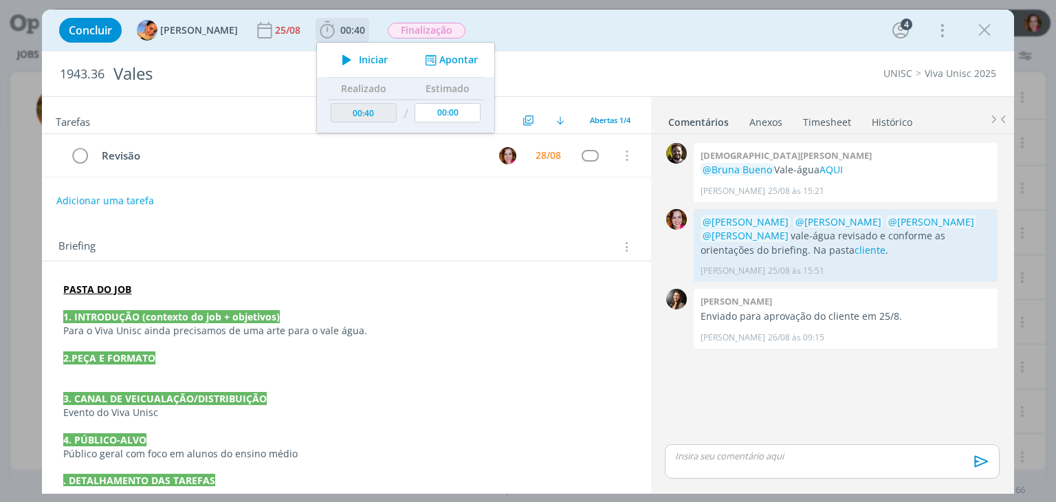
click at [339, 58] on icon "dialog" at bounding box center [347, 60] width 24 height 18
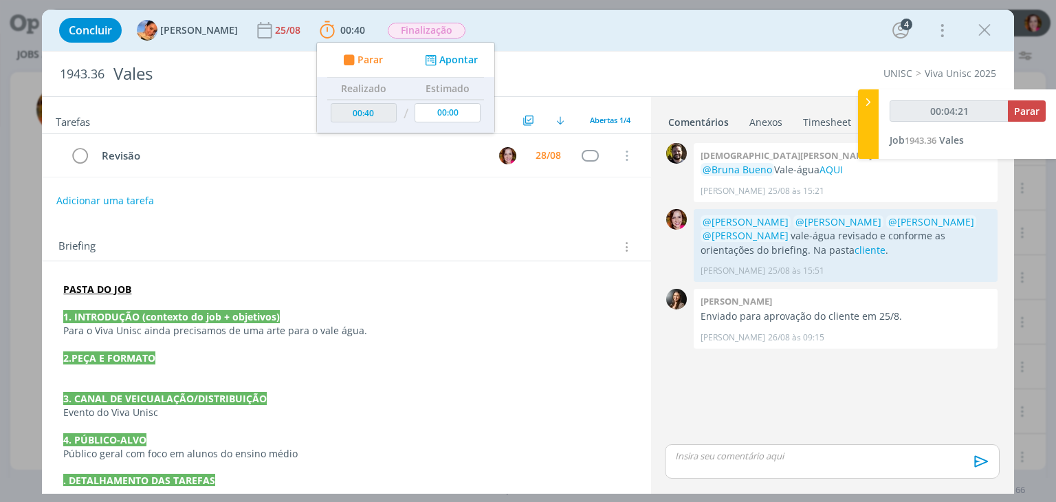
click at [781, 460] on p "dialog" at bounding box center [832, 456] width 312 height 12
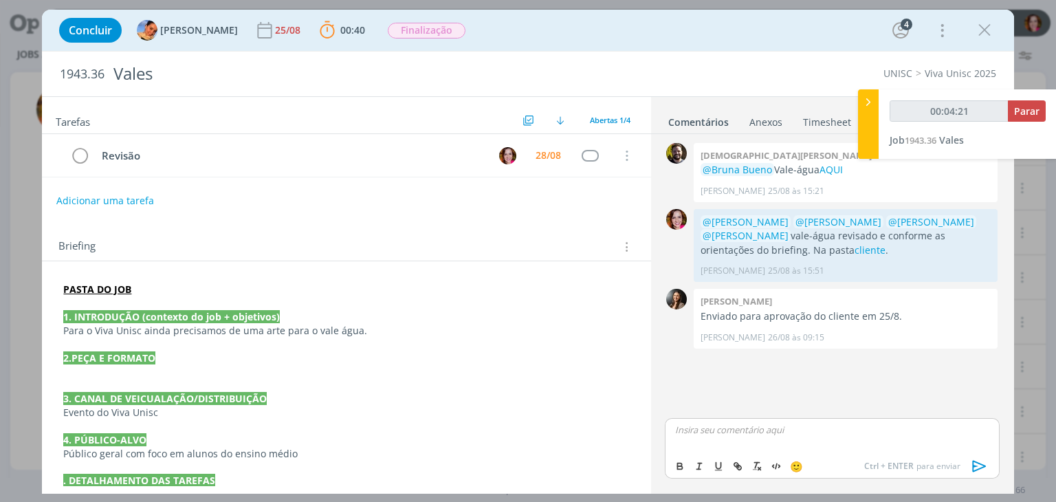
type input "00:04:22"
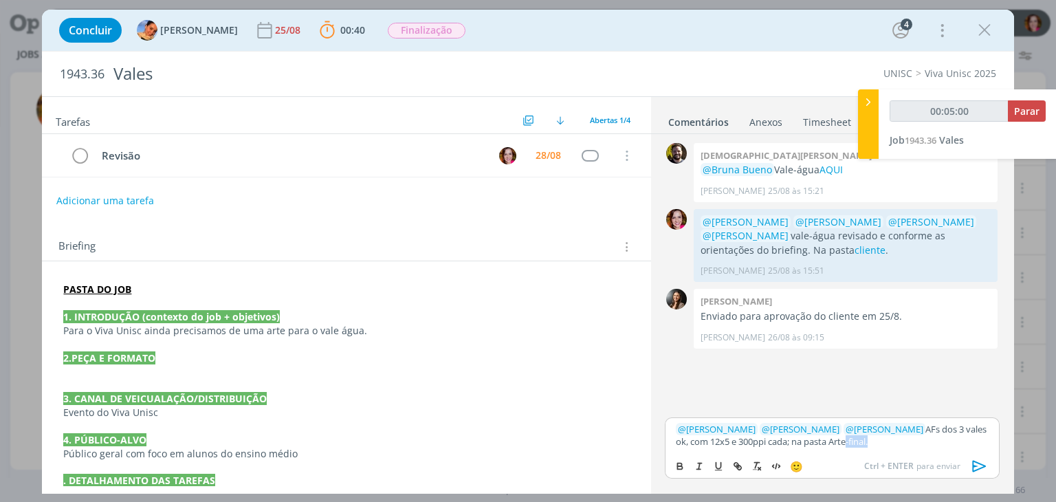
type input "00:05:01"
type input "Arte-final"
type input "00:05:02"
paste input "https://sobeae.sharepoint.com/sites/SOBEAE/Documentos%20Compartilhados/Forms/Al…"
type input "https://sobeae.sharepoint.com/sites/SOBEAE/Documentos%20Compartilhados/Forms/Al…"
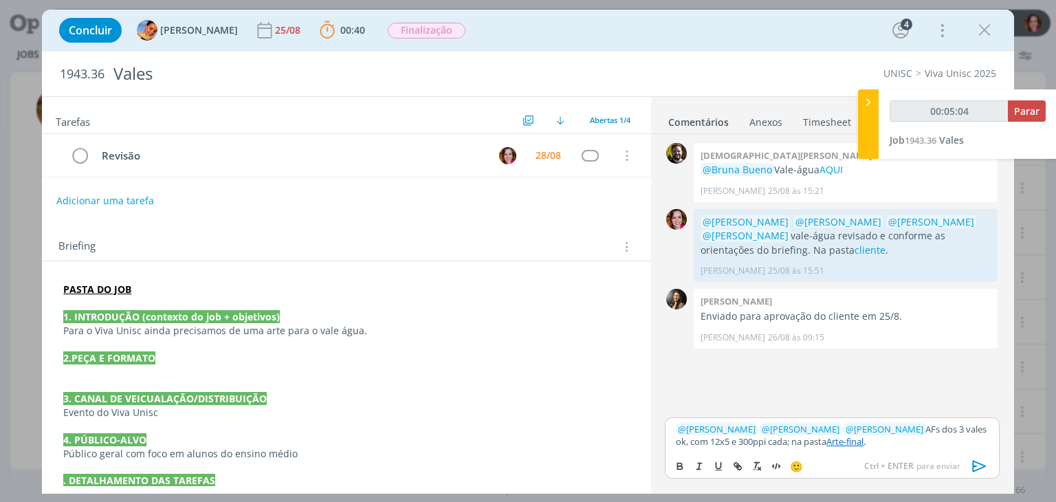
click at [982, 462] on icon "dialog" at bounding box center [979, 466] width 21 height 21
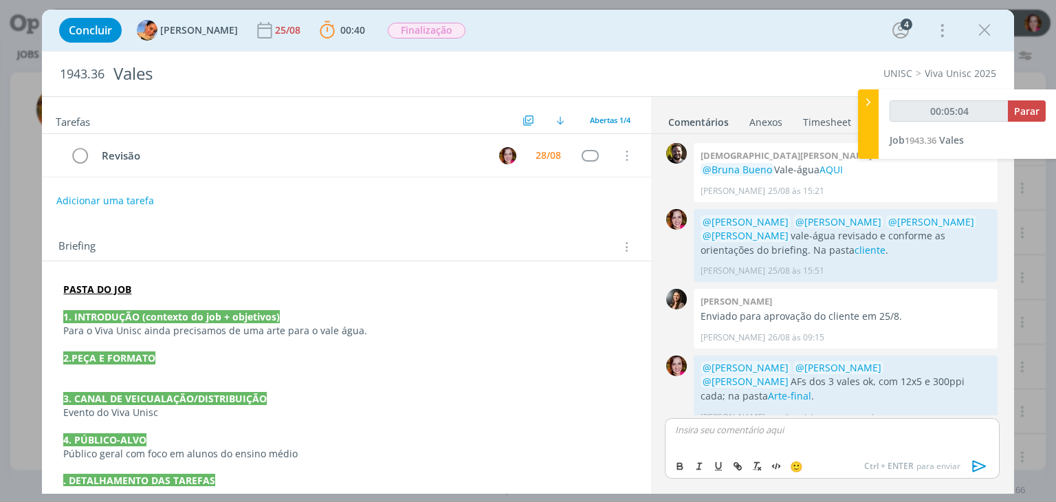
scroll to position [1, 0]
click at [88, 150] on icon "dialog" at bounding box center [79, 156] width 19 height 21
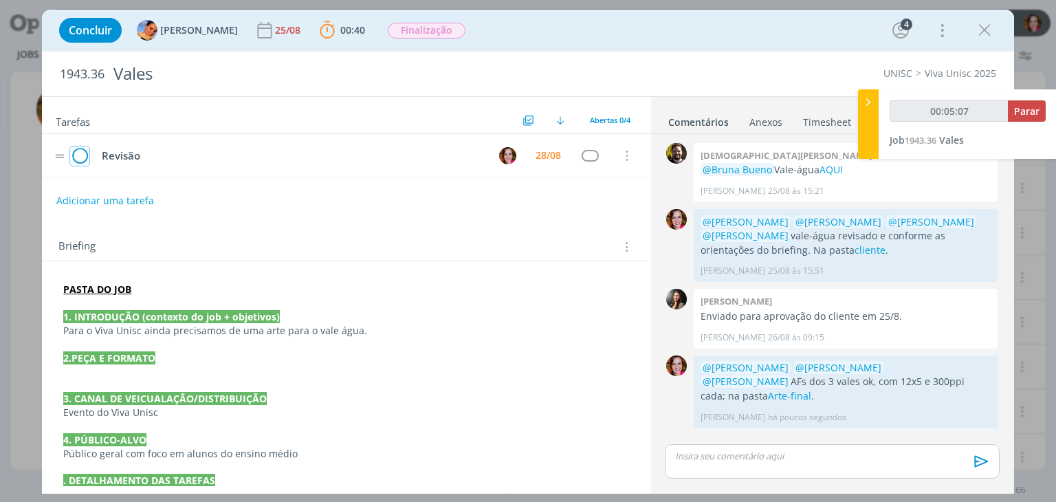
scroll to position [0, 0]
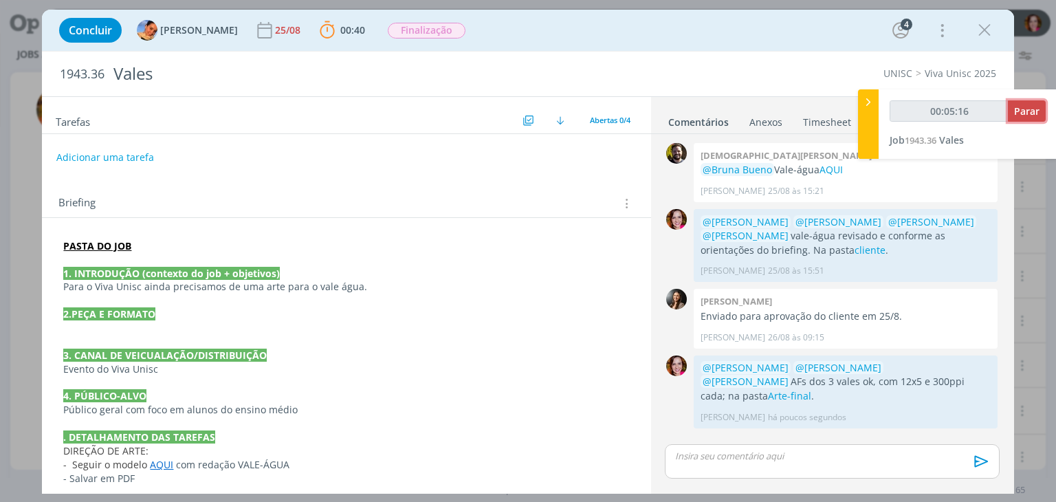
type input "00:05:17"
click at [1024, 116] on span "Parar" at bounding box center [1026, 110] width 25 height 13
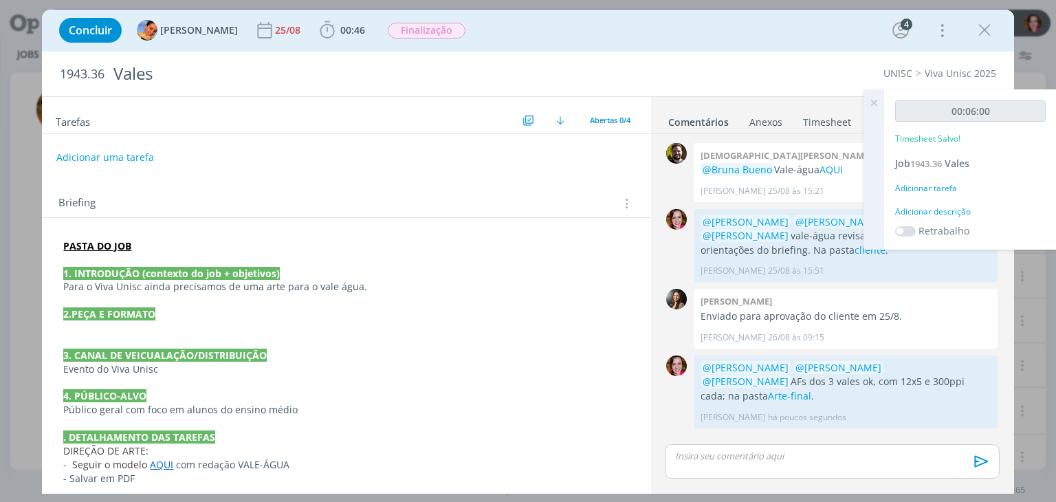
click at [937, 212] on div "Adicionar descrição" at bounding box center [970, 212] width 151 height 12
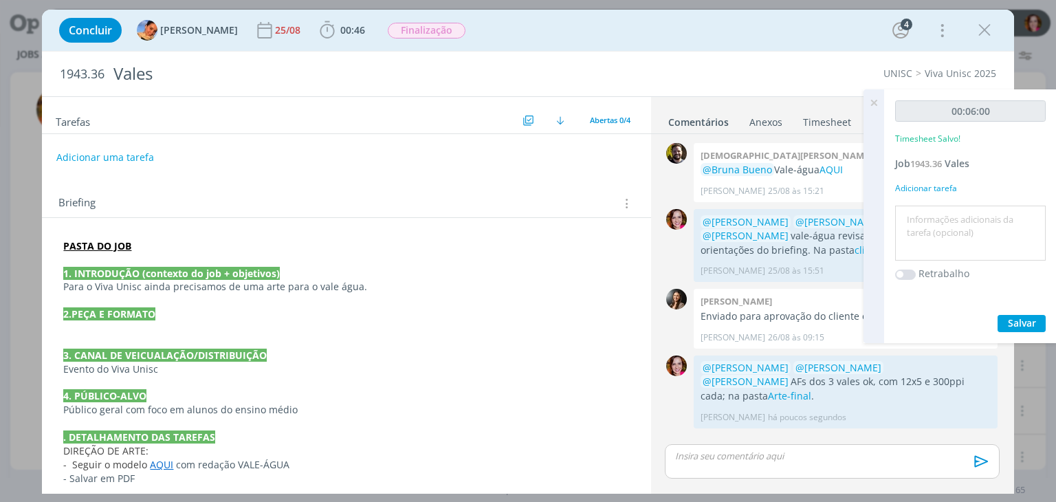
click at [937, 212] on textarea at bounding box center [970, 233] width 144 height 49
click at [917, 219] on textarea "Afs vales" at bounding box center [970, 233] width 144 height 49
type textarea "AFs vales"
click at [1015, 321] on span "Salvar" at bounding box center [1022, 322] width 28 height 13
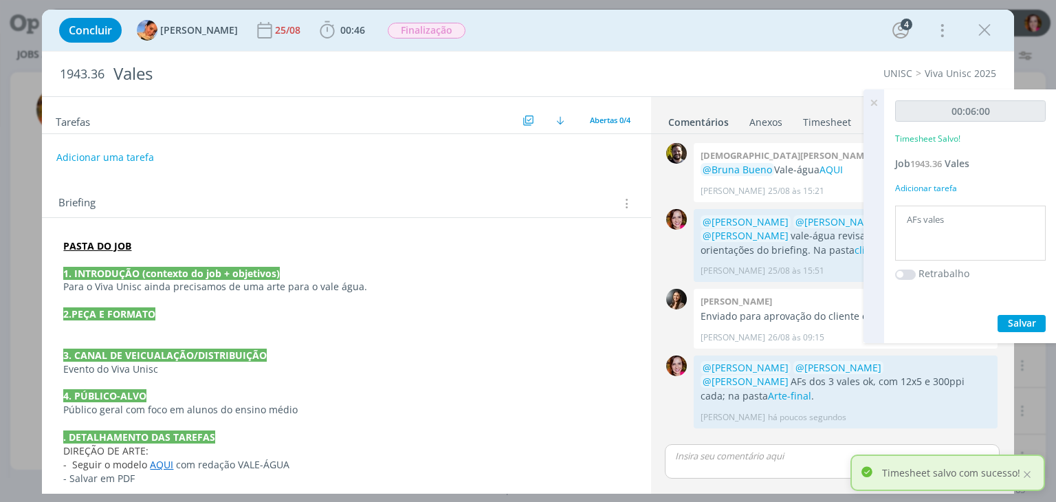
click at [872, 97] on icon at bounding box center [873, 102] width 25 height 27
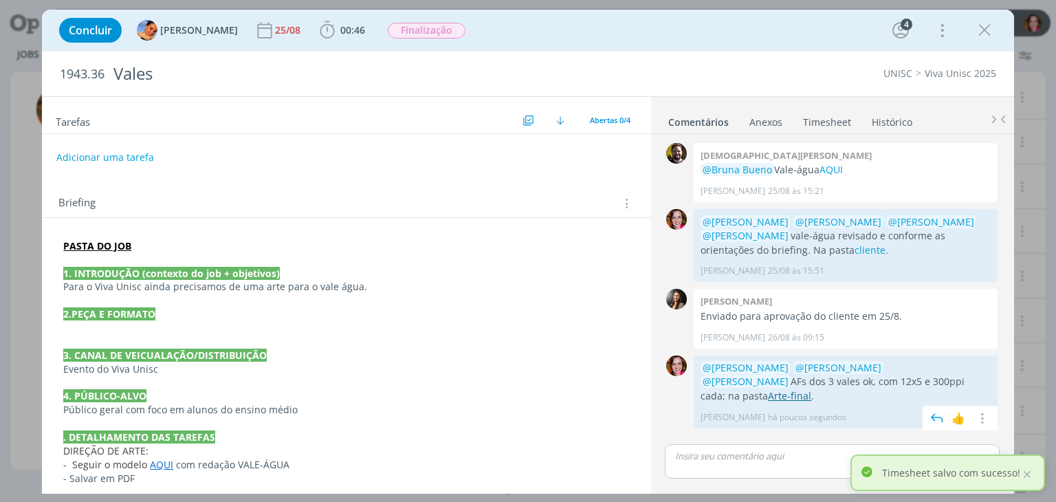
click at [811, 389] on link "Arte-final" at bounding box center [789, 395] width 43 height 13
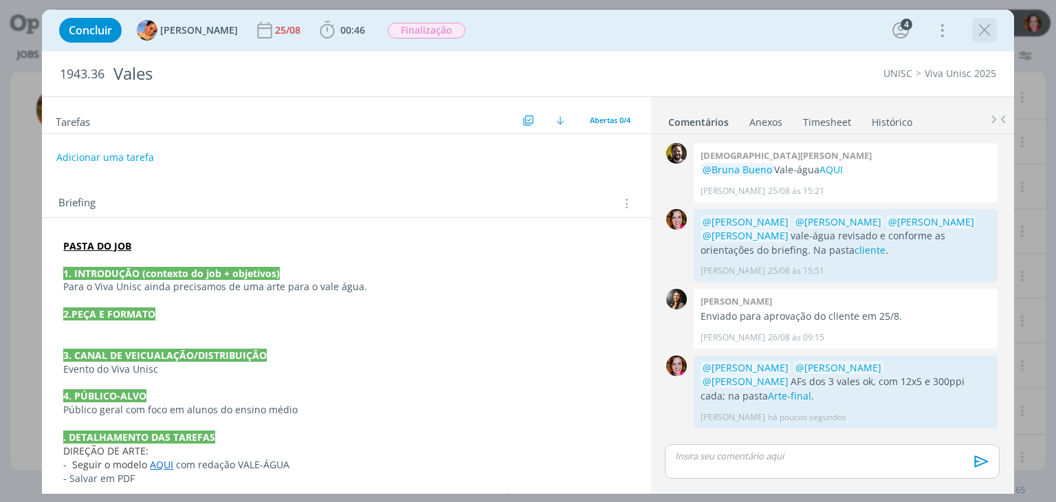
click at [980, 36] on icon "dialog" at bounding box center [984, 30] width 21 height 21
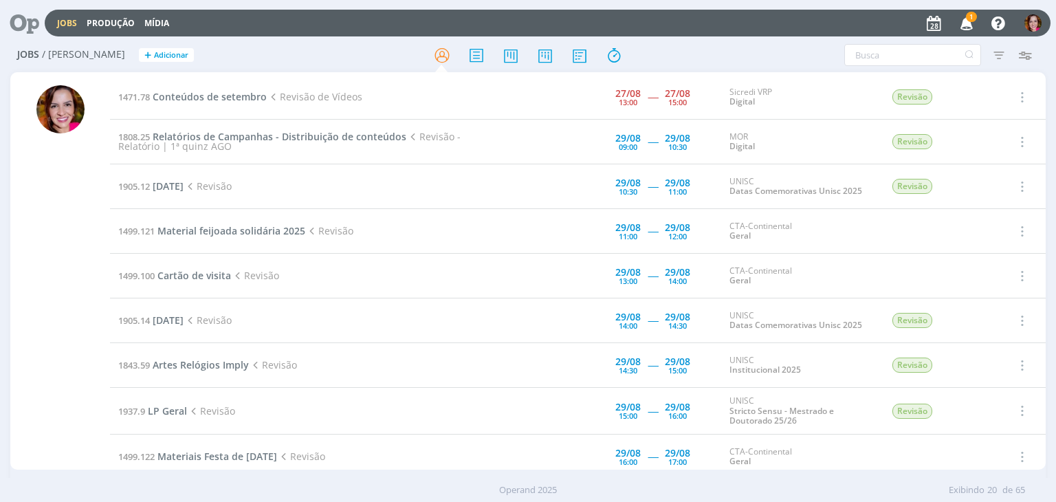
click at [961, 19] on icon "button" at bounding box center [967, 22] width 24 height 23
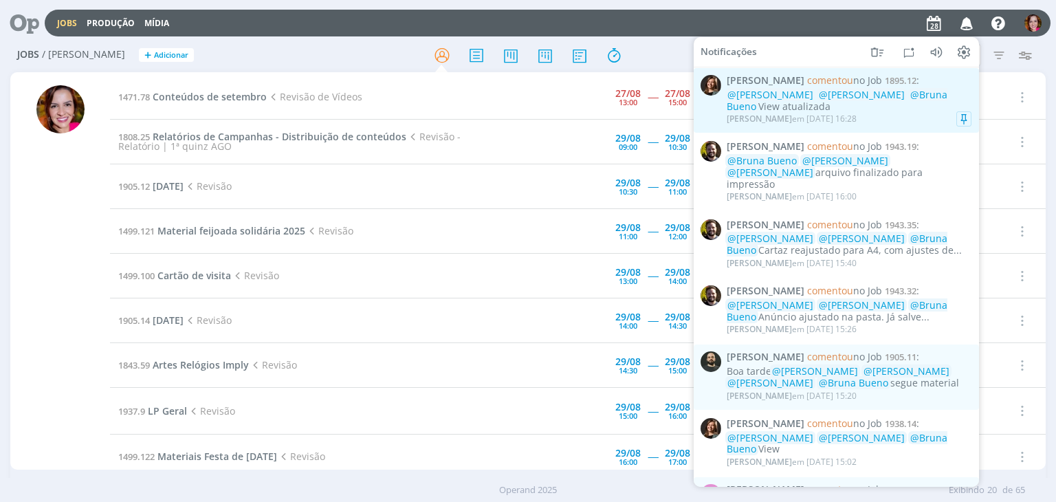
click at [840, 114] on div "Letícia Frantz em 28/08 às 16:28" at bounding box center [792, 119] width 130 height 10
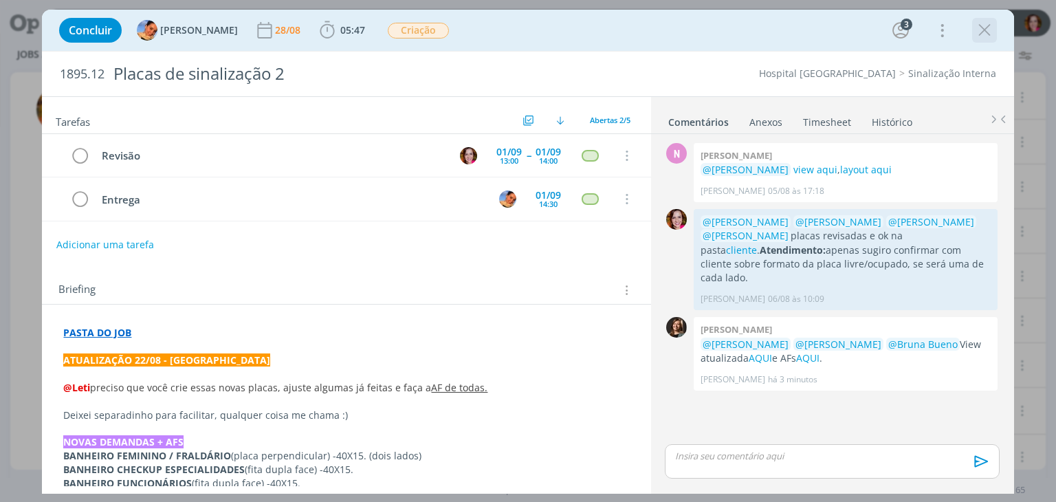
click at [990, 34] on icon "dialog" at bounding box center [984, 30] width 21 height 21
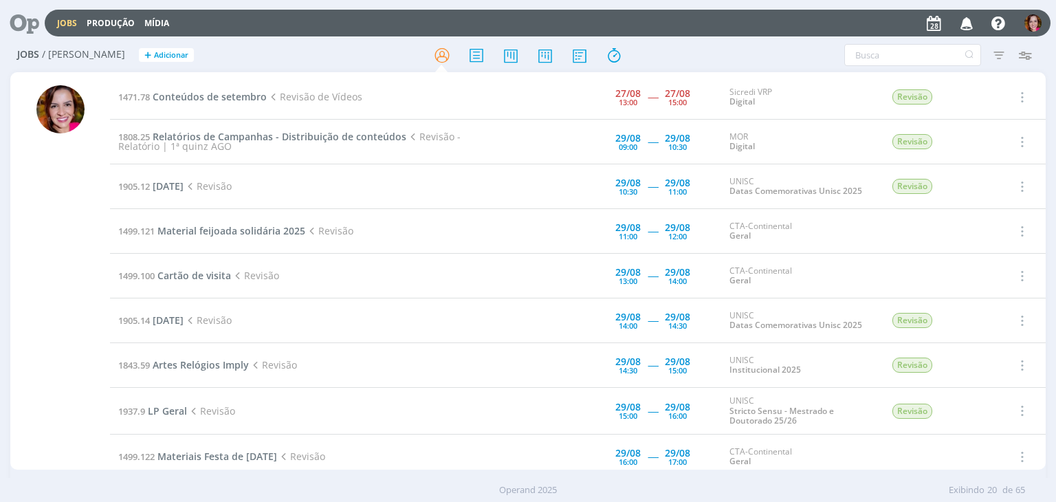
click at [27, 28] on icon at bounding box center [19, 23] width 28 height 27
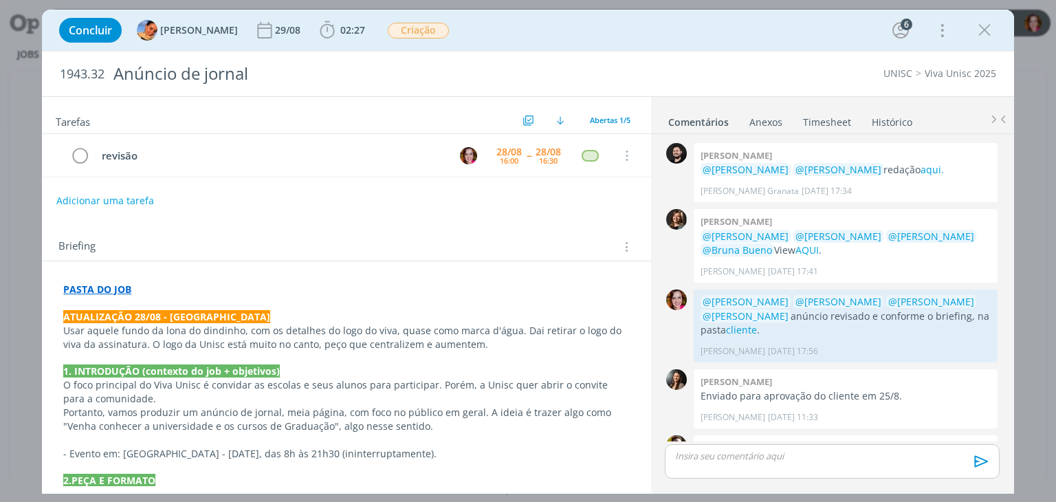
scroll to position [150, 0]
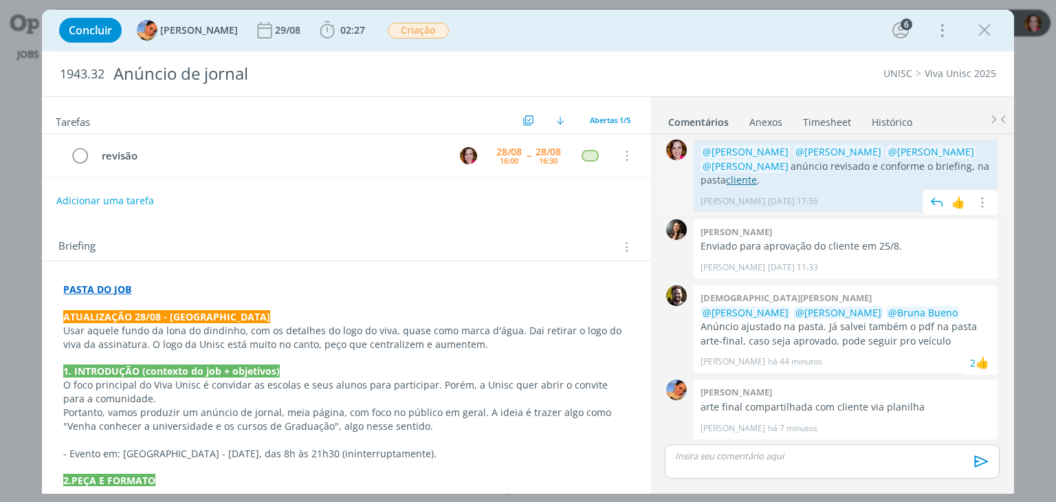
click at [740, 181] on link "cliente" at bounding box center [741, 179] width 31 height 13
